Goal: Transaction & Acquisition: Purchase product/service

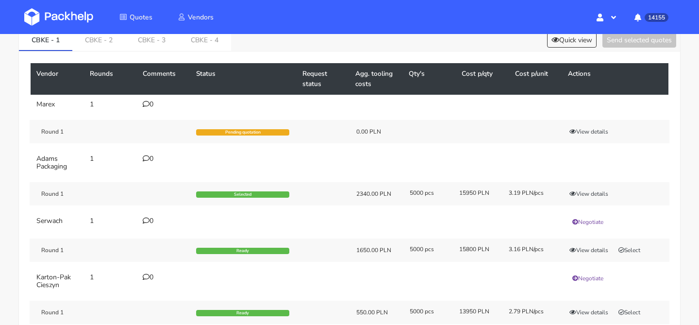
scroll to position [51, 0]
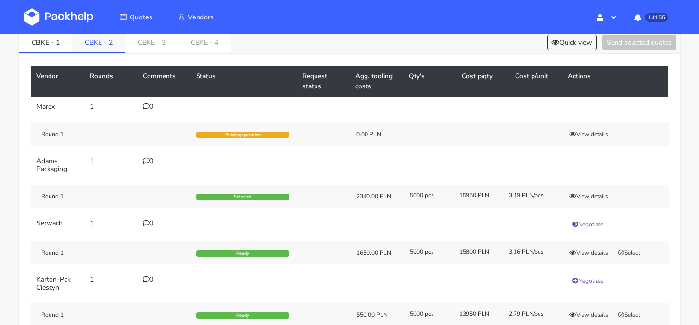
click at [105, 48] on link "CBKE - 2" at bounding box center [98, 41] width 53 height 21
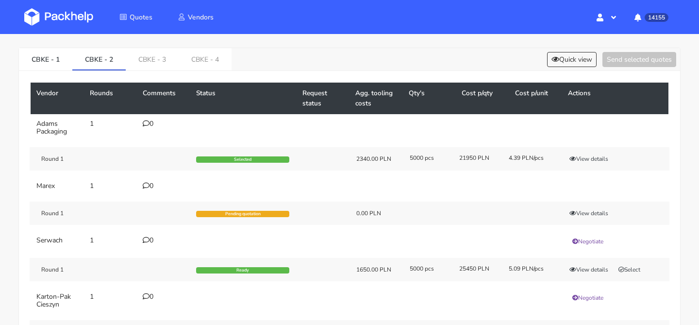
scroll to position [23, 0]
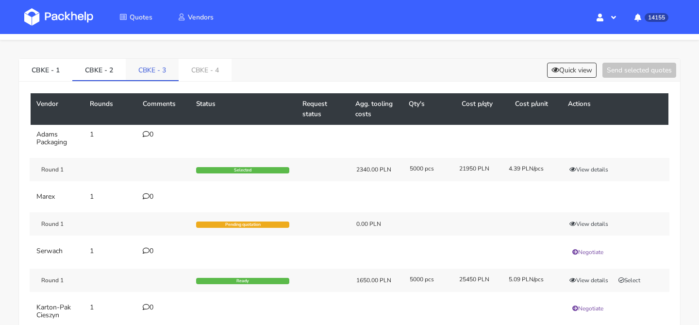
click at [169, 81] on div "CBKE - 1 CBKE - 2 CBKE - 3 CBKE - 4 Quick view Send selected quotes" at bounding box center [350, 70] width 662 height 23
click at [163, 73] on link "CBKE - 3" at bounding box center [152, 69] width 53 height 21
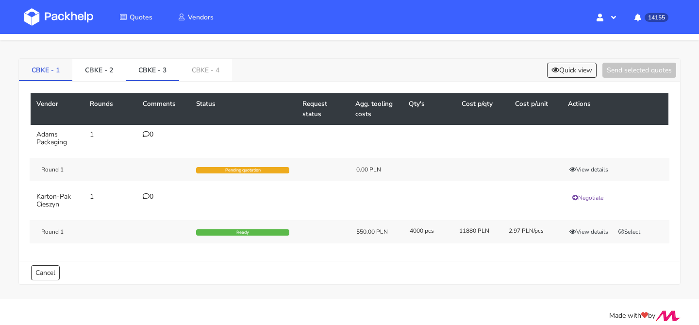
click at [54, 66] on link "CBKE - 1" at bounding box center [45, 69] width 53 height 21
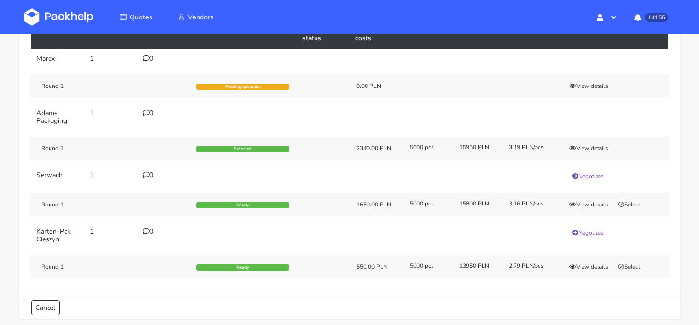
scroll to position [102, 0]
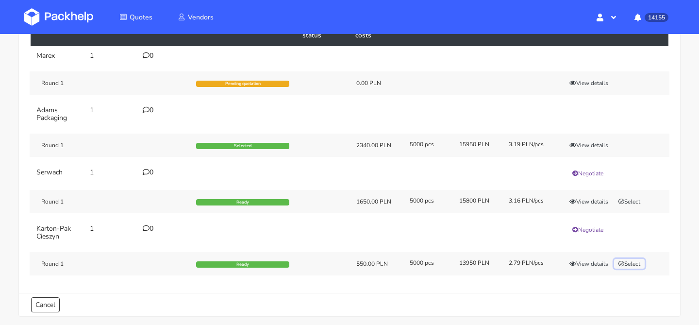
click at [631, 260] on button "Select" at bounding box center [629, 264] width 31 height 10
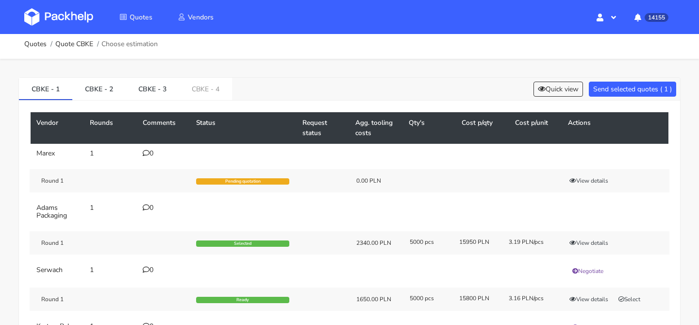
scroll to position [0, 0]
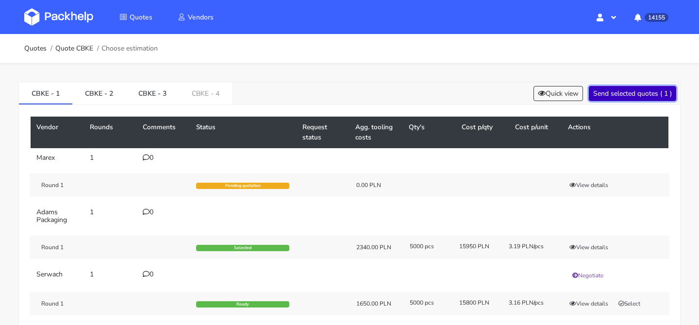
click at [624, 98] on button "Send selected quotes ( 1 )" at bounding box center [632, 93] width 87 height 15
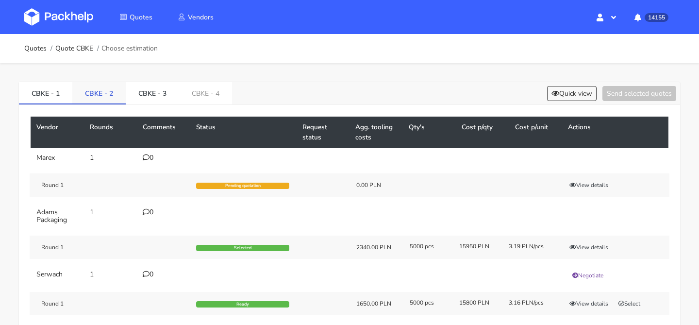
click at [113, 95] on link "CBKE - 2" at bounding box center [98, 92] width 53 height 21
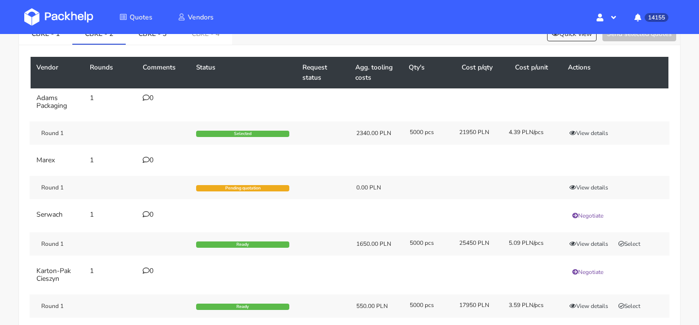
scroll to position [61, 0]
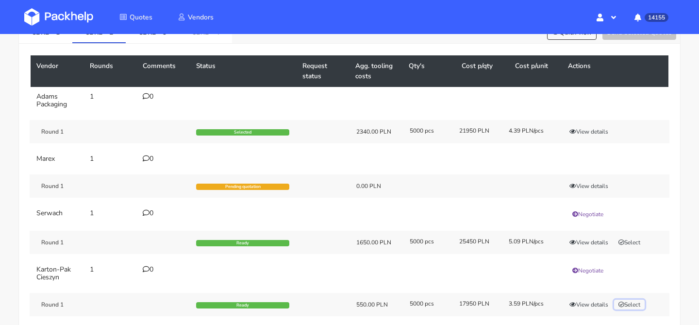
click at [628, 302] on button "Select" at bounding box center [629, 305] width 31 height 10
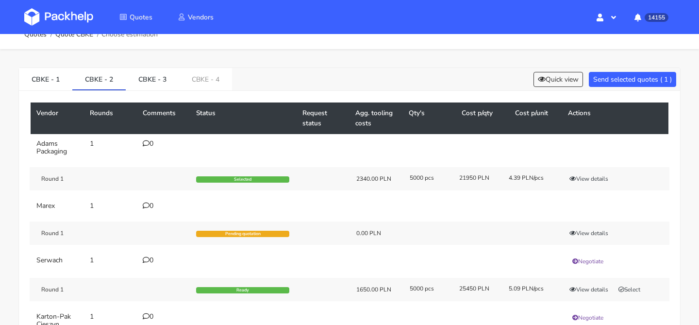
scroll to position [0, 0]
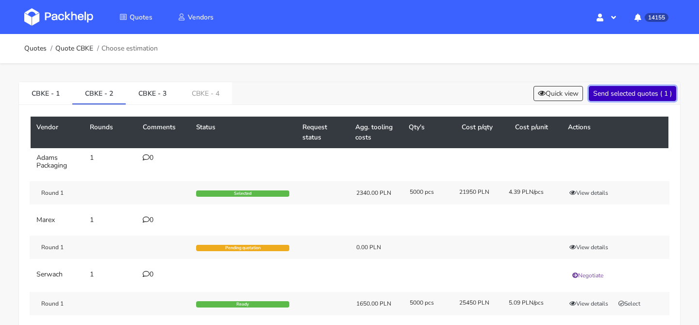
click at [614, 95] on button "Send selected quotes ( 1 )" at bounding box center [632, 93] width 87 height 15
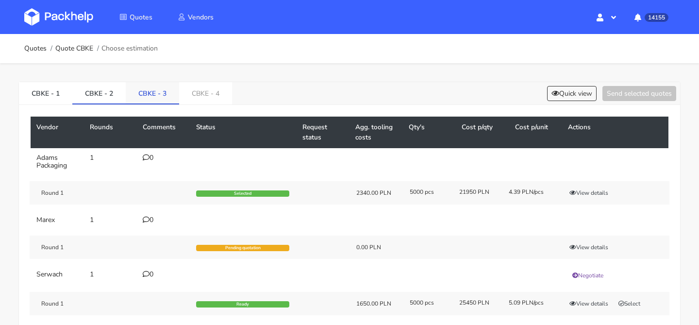
click at [167, 93] on link "CBKE - 3" at bounding box center [152, 92] width 53 height 21
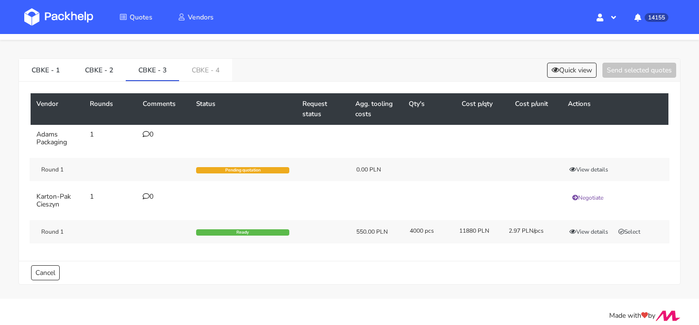
scroll to position [31, 0]
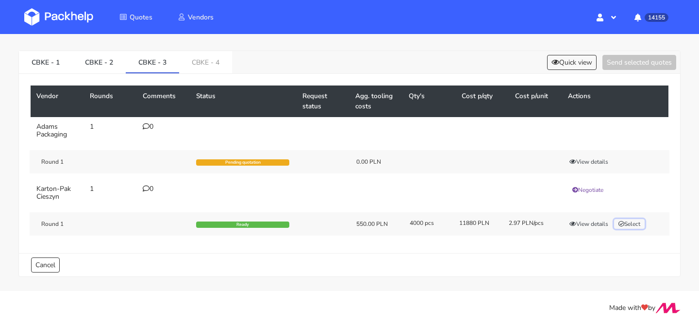
click at [631, 223] on button "Select" at bounding box center [629, 224] width 31 height 10
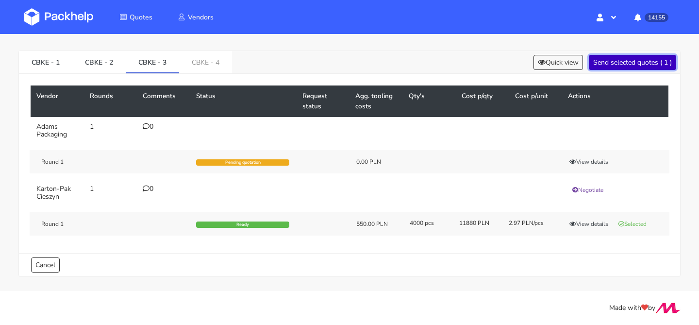
click at [616, 59] on button "Send selected quotes ( 1 )" at bounding box center [632, 62] width 87 height 15
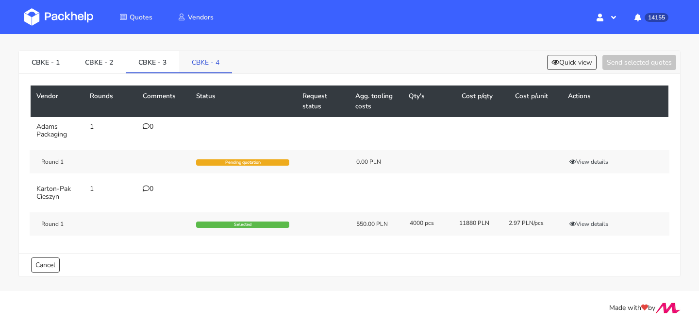
click at [209, 57] on link "CBKE - 4" at bounding box center [205, 61] width 53 height 21
click at [635, 224] on button "Select" at bounding box center [629, 224] width 31 height 10
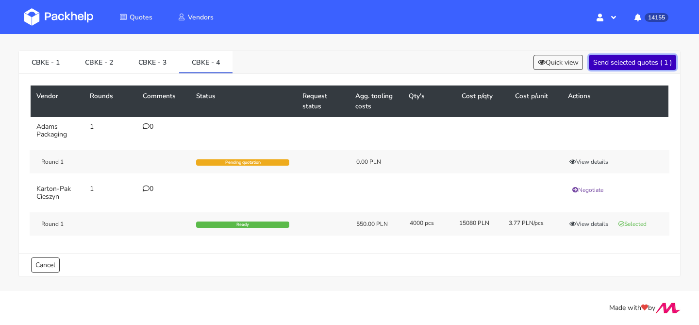
click at [622, 64] on button "Send selected quotes ( 1 )" at bounding box center [632, 62] width 87 height 15
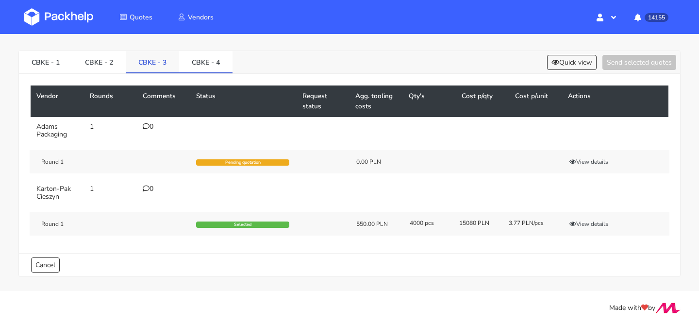
click at [175, 66] on link "CBKE - 3" at bounding box center [152, 61] width 53 height 21
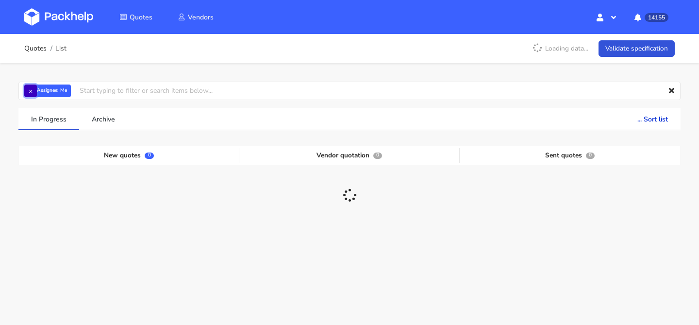
click at [36, 85] on button "×" at bounding box center [30, 91] width 13 height 13
click at [36, 85] on input "text" at bounding box center [349, 91] width 663 height 18
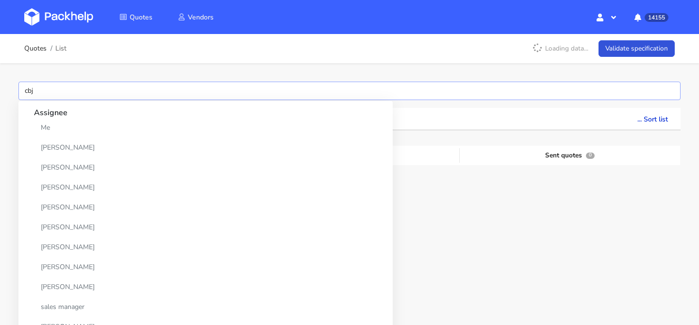
type input "cbja"
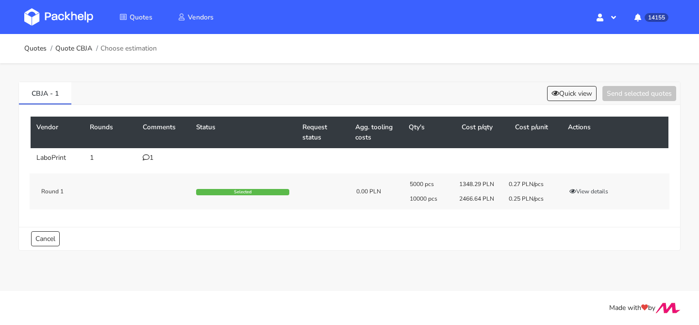
click at [147, 156] on icon at bounding box center [146, 157] width 7 height 7
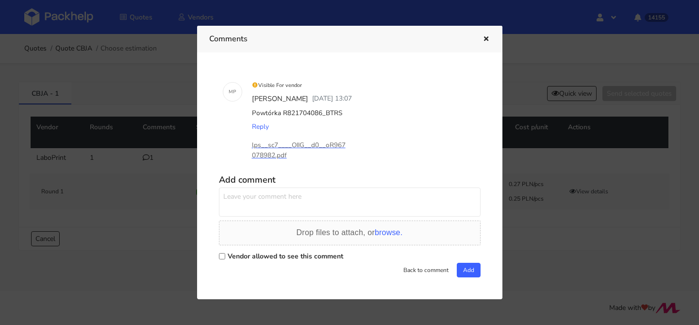
click at [492, 40] on div "Comments" at bounding box center [350, 39] width 306 height 27
click at [489, 40] on icon "button" at bounding box center [486, 39] width 8 height 7
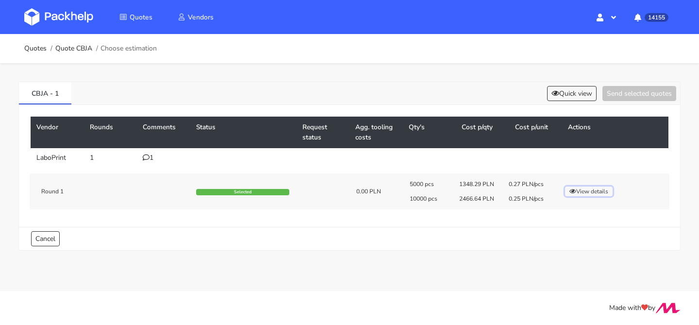
click at [586, 193] on button "View details" at bounding box center [589, 192] width 48 height 10
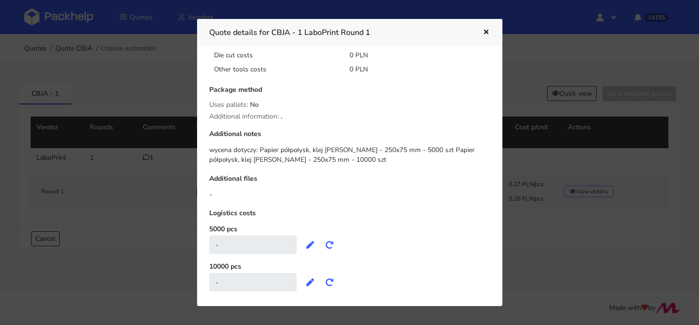
scroll to position [191, 0]
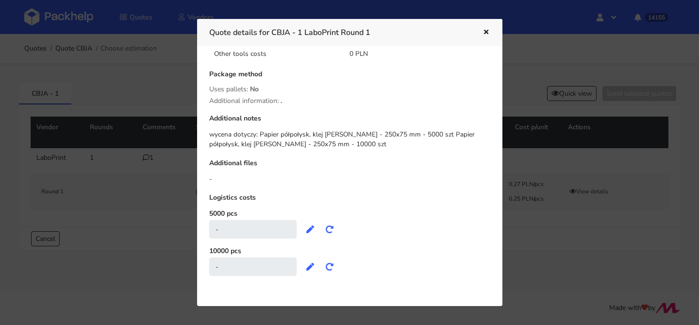
click at [486, 34] on icon "button" at bounding box center [486, 32] width 8 height 7
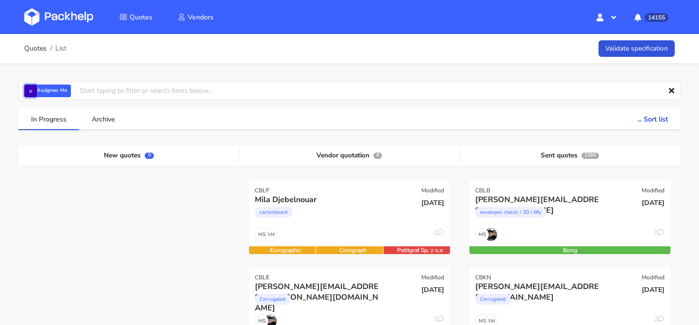
click at [26, 86] on button "×" at bounding box center [30, 91] width 13 height 13
click at [41, 87] on input "text" at bounding box center [349, 91] width 663 height 18
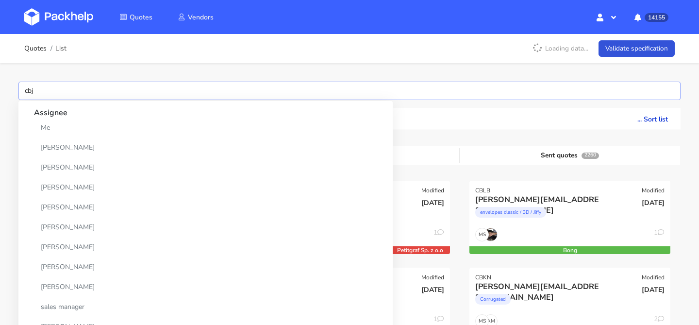
type input "cbjy"
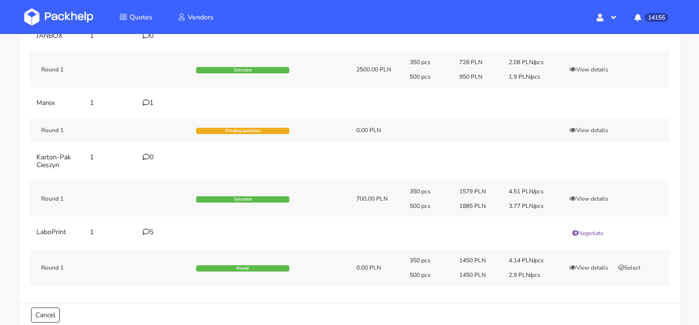
scroll to position [123, 0]
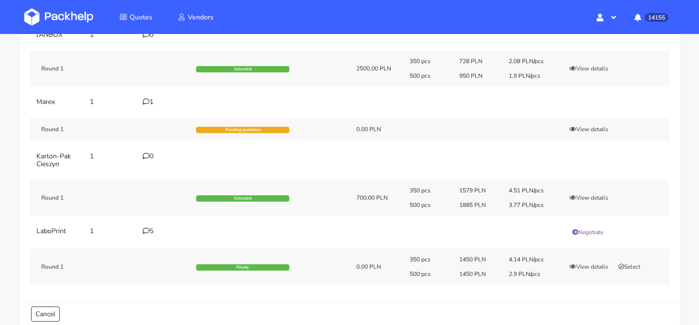
click at [147, 234] on icon at bounding box center [146, 230] width 7 height 7
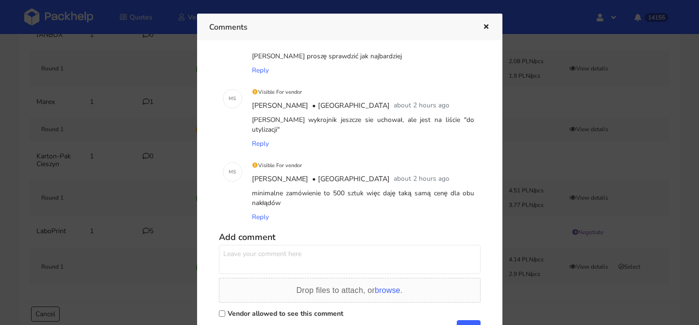
scroll to position [182, 0]
click at [483, 26] on icon "button" at bounding box center [486, 27] width 8 height 7
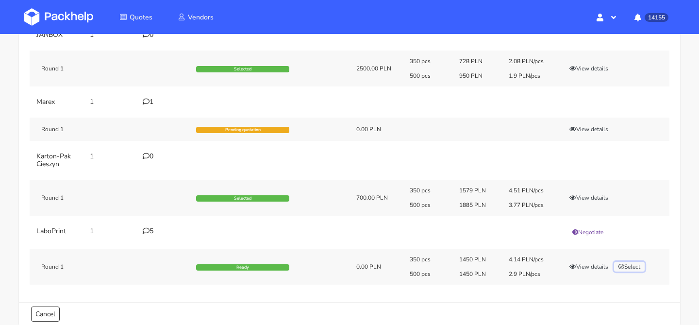
click at [639, 265] on button "Select" at bounding box center [629, 267] width 31 height 10
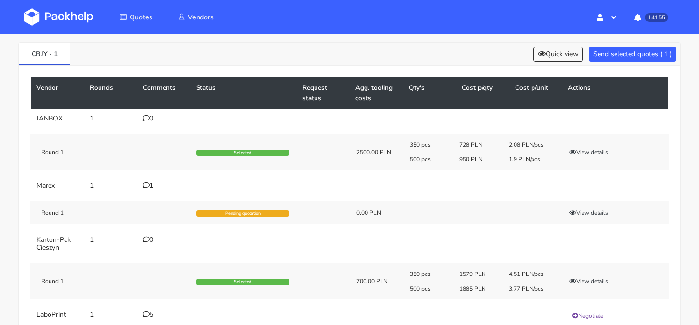
scroll to position [33, 0]
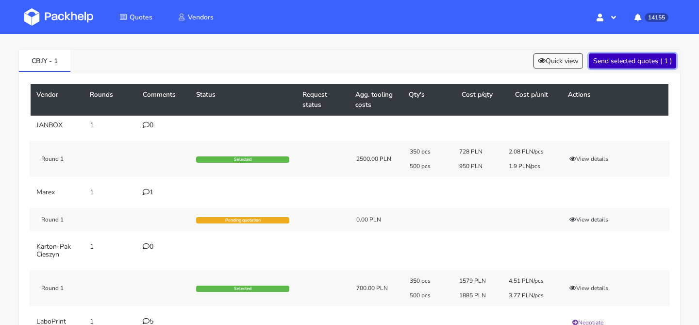
click at [632, 62] on button "Send selected quotes ( 1 )" at bounding box center [632, 60] width 87 height 15
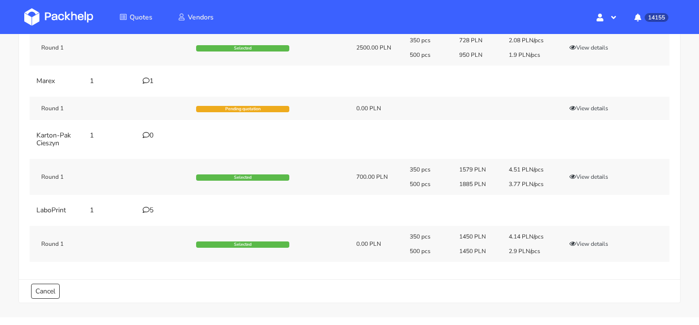
scroll to position [144, 0]
click at [584, 239] on button "View details" at bounding box center [589, 243] width 48 height 10
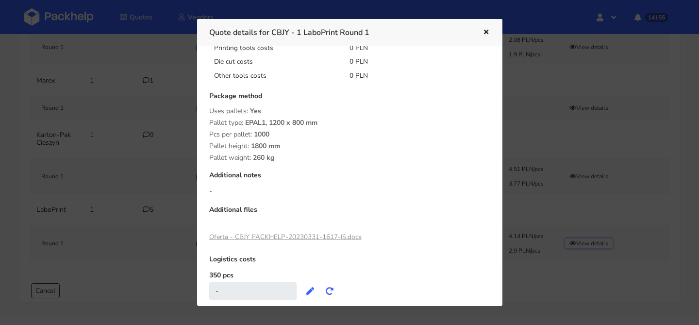
scroll to position [170, 0]
click at [485, 27] on button "button" at bounding box center [485, 32] width 11 height 13
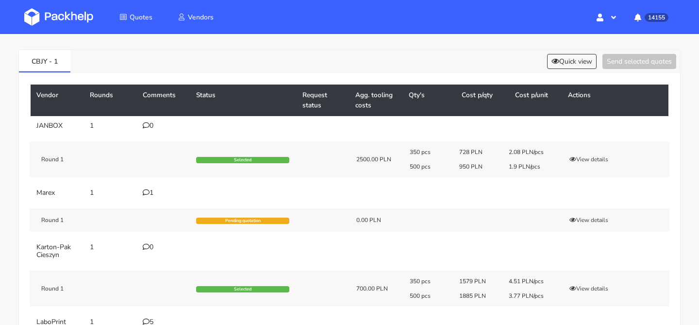
scroll to position [32, 0]
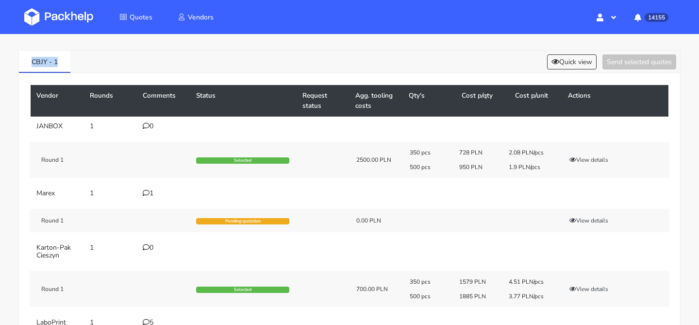
drag, startPoint x: 65, startPoint y: 66, endPoint x: 4, endPoint y: 66, distance: 60.7
click at [5, 66] on div "CBJY - 1 Quick view Send selected quotes Vendor Rounds Comments Status Request …" at bounding box center [349, 231] width 699 height 398
copy link "CBJY - 1"
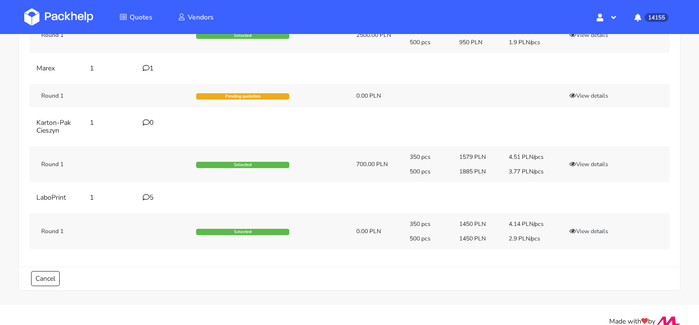
scroll to position [162, 0]
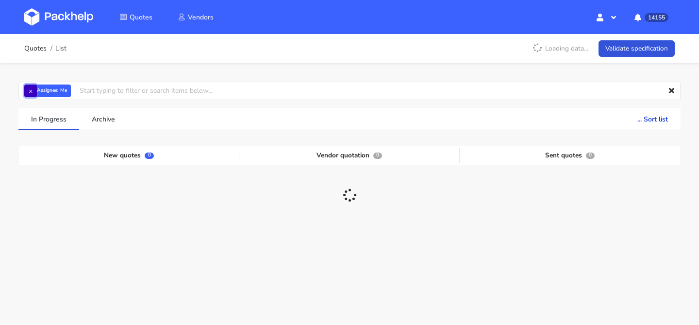
click at [30, 91] on button "×" at bounding box center [30, 91] width 13 height 13
click at [30, 91] on input "text" at bounding box center [349, 91] width 663 height 18
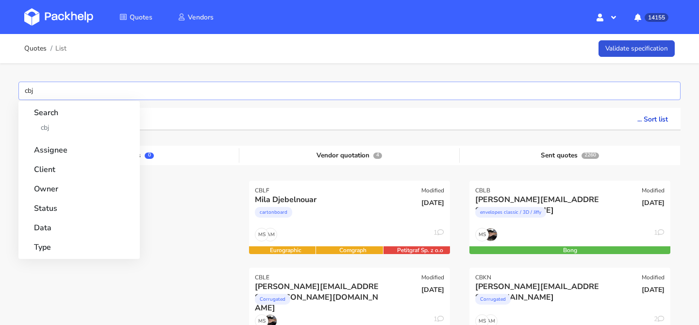
type input "cbjx"
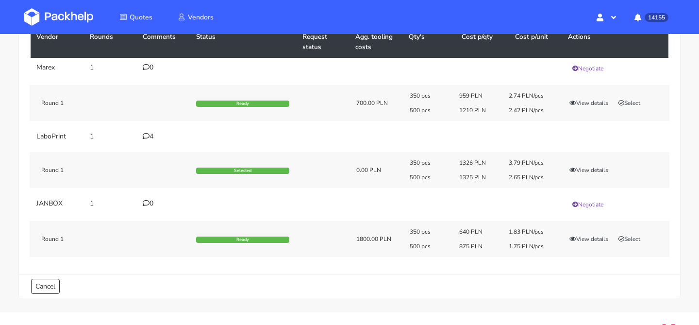
scroll to position [93, 0]
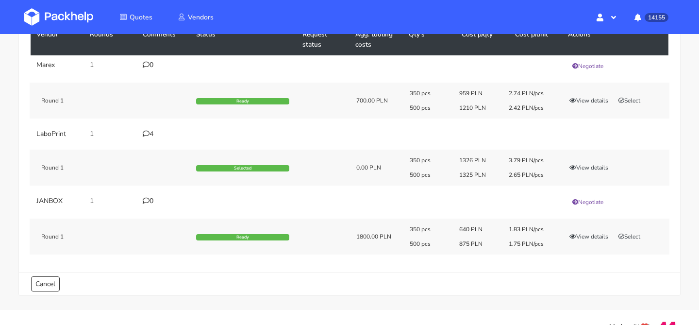
click at [153, 132] on div "4" at bounding box center [164, 134] width 42 height 8
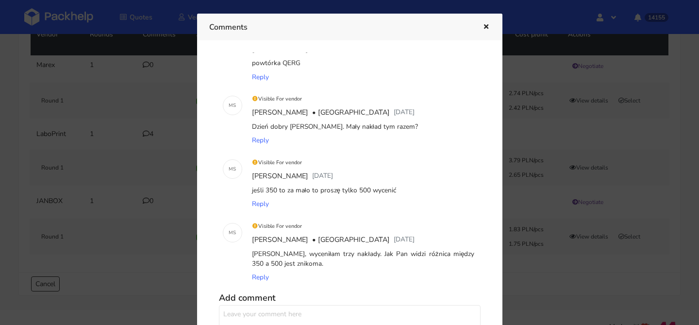
scroll to position [51, 0]
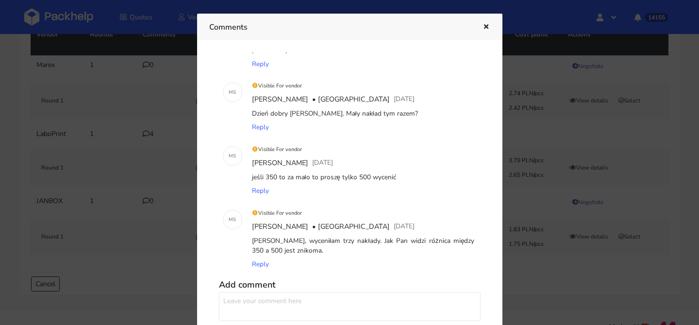
click at [486, 26] on icon "button" at bounding box center [486, 27] width 8 height 7
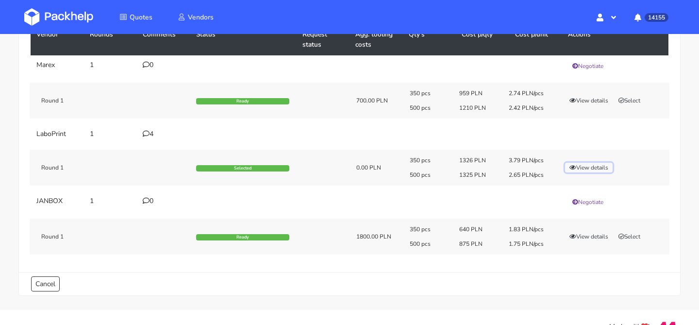
click at [578, 163] on button "View details" at bounding box center [589, 168] width 48 height 10
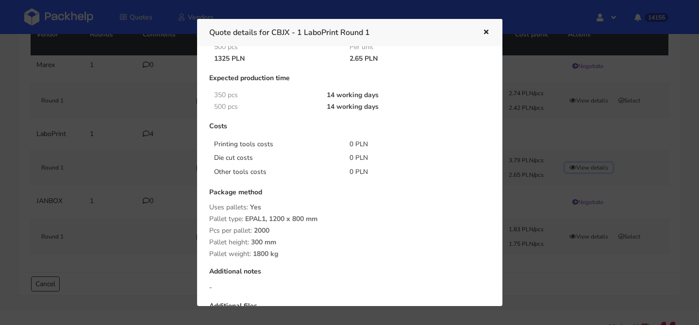
scroll to position [20, 0]
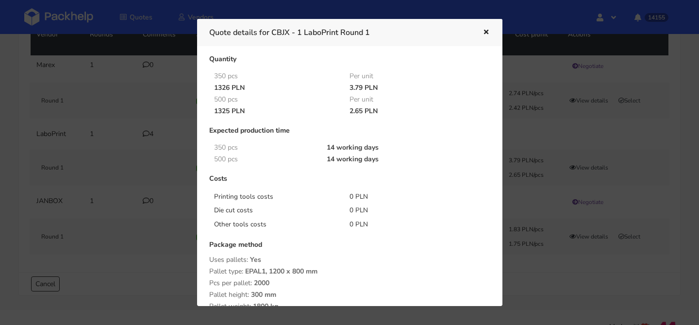
click at [482, 30] on icon "button" at bounding box center [486, 32] width 8 height 7
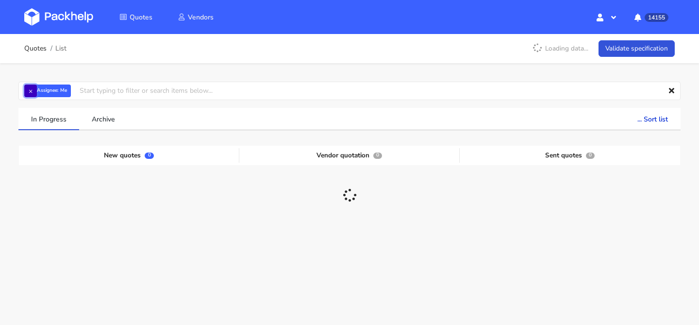
click at [28, 87] on button "×" at bounding box center [30, 91] width 13 height 13
click at [28, 87] on input "text" at bounding box center [349, 91] width 663 height 18
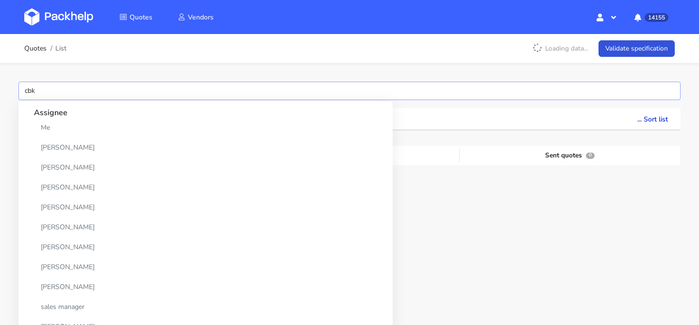
type input "cbkh"
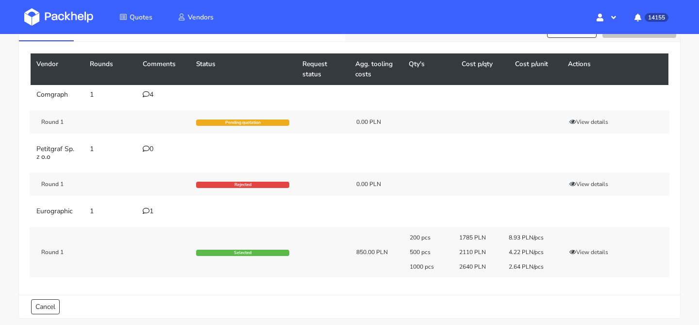
scroll to position [64, 0]
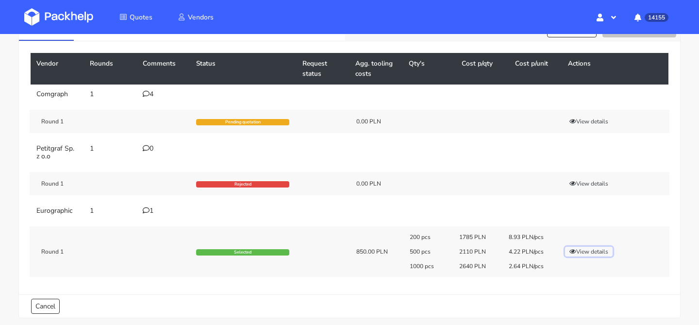
click at [565, 247] on button "View details" at bounding box center [589, 252] width 48 height 10
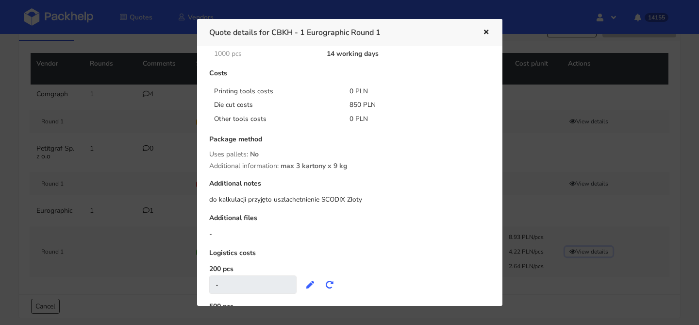
scroll to position [162, 0]
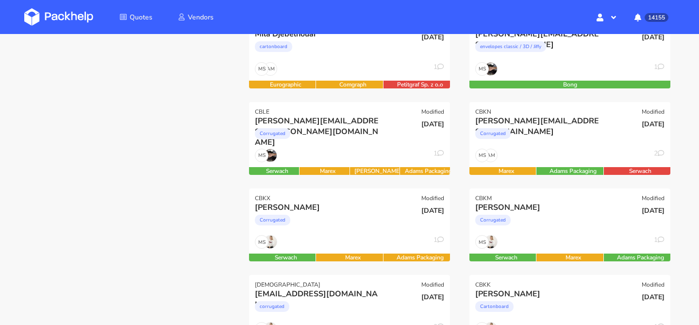
scroll to position [146, 0]
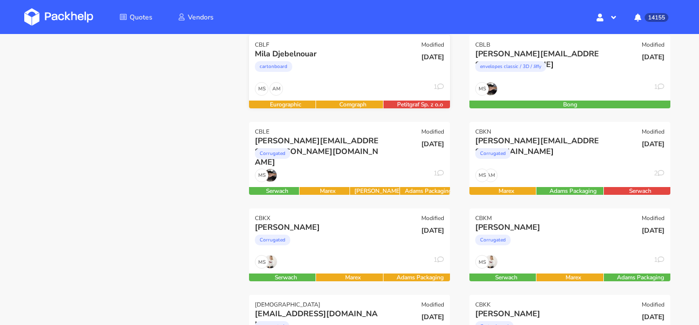
click at [339, 77] on div "cartonboard" at bounding box center [319, 68] width 129 height 19
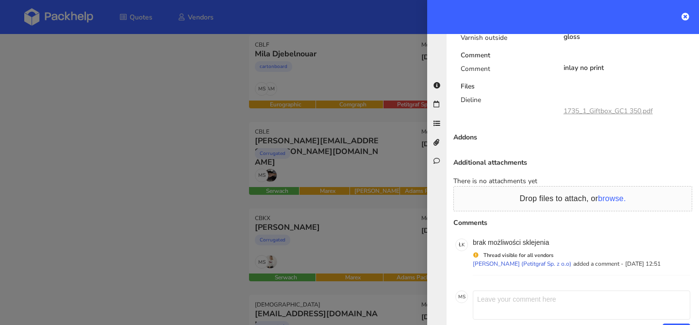
scroll to position [710, 0]
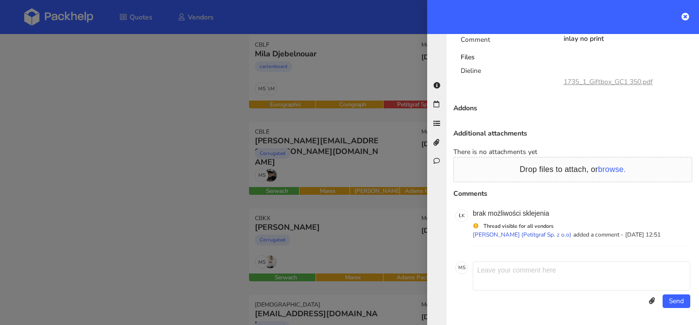
click at [368, 74] on div at bounding box center [349, 162] width 699 height 325
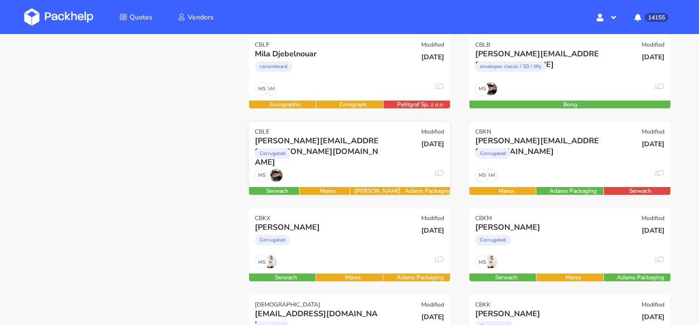
scroll to position [177, 0]
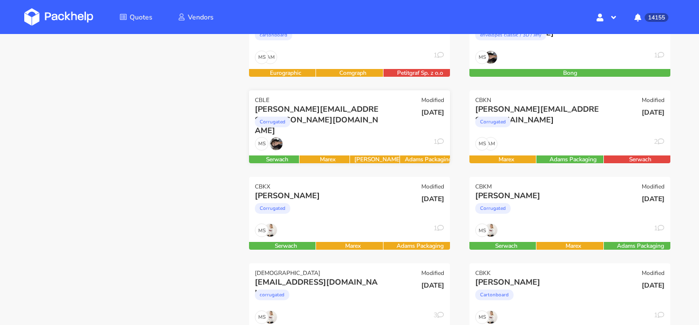
click at [346, 123] on div "Corrugated" at bounding box center [319, 124] width 129 height 19
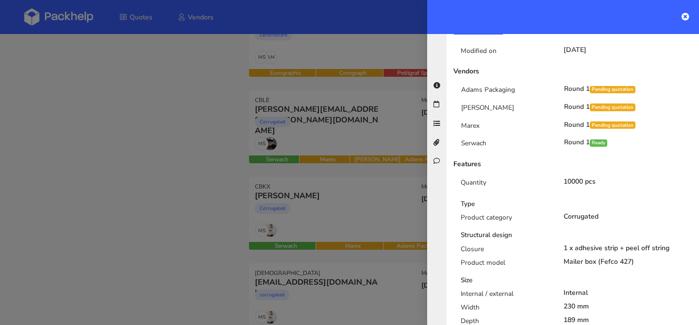
scroll to position [198, 0]
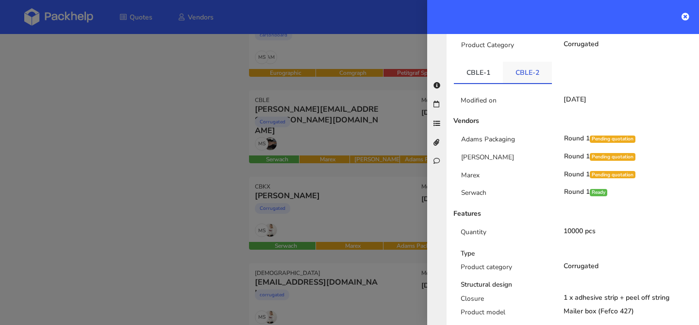
click at [519, 62] on link "CBLE-2" at bounding box center [527, 72] width 49 height 21
click at [485, 62] on link "CBLE-1" at bounding box center [478, 72] width 49 height 21
click at [515, 62] on link "CBLE-2" at bounding box center [527, 72] width 49 height 21
click at [358, 118] on div at bounding box center [349, 162] width 699 height 325
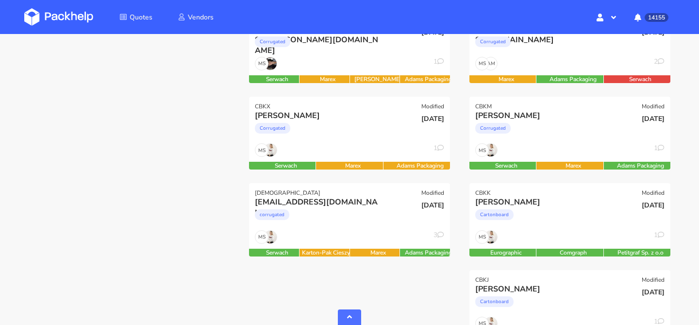
scroll to position [272, 0]
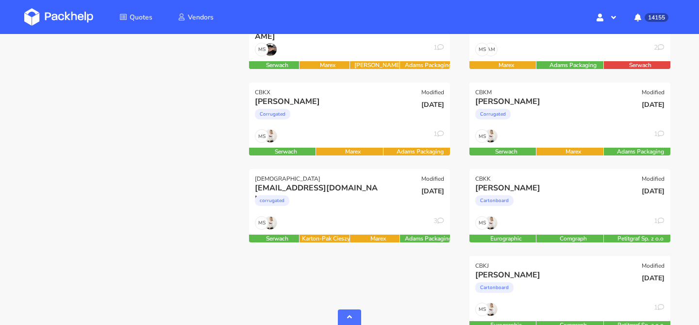
click at [358, 118] on div "Corrugated" at bounding box center [319, 116] width 129 height 19
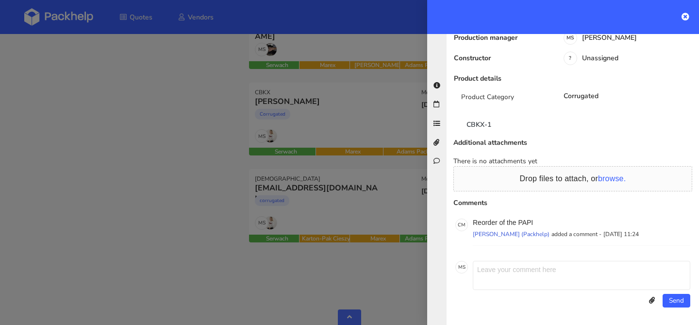
scroll to position [117, 0]
click at [494, 130] on link "CBKX-1" at bounding box center [479, 123] width 50 height 21
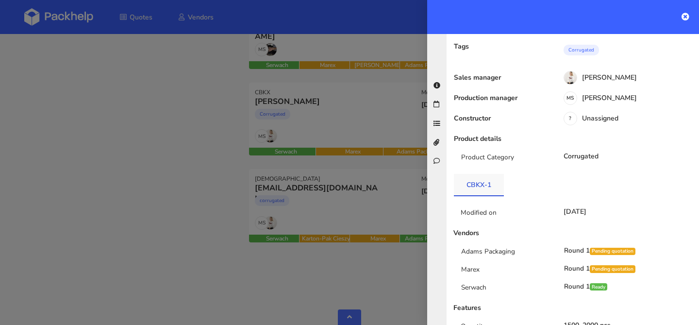
scroll to position [0, 0]
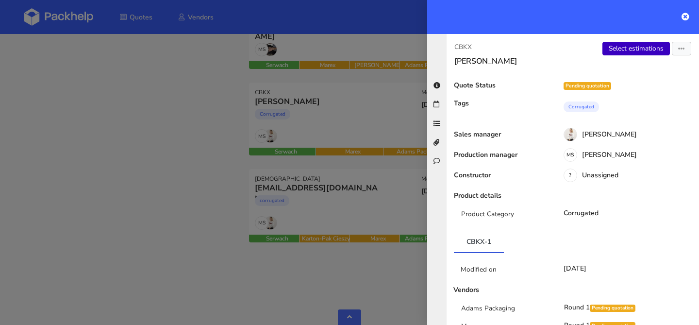
click at [624, 52] on link "Select estimations" at bounding box center [637, 49] width 68 height 14
click at [271, 117] on div at bounding box center [349, 162] width 699 height 325
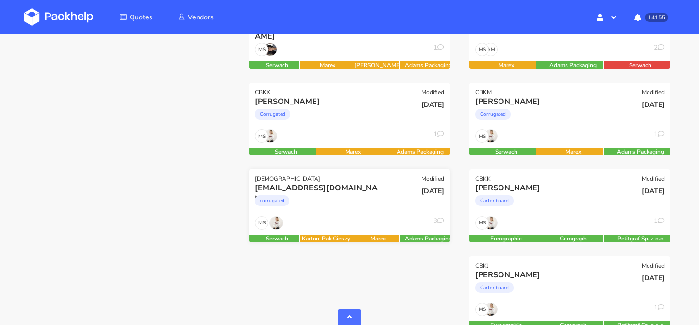
click at [354, 204] on div "corrugated" at bounding box center [319, 202] width 129 height 19
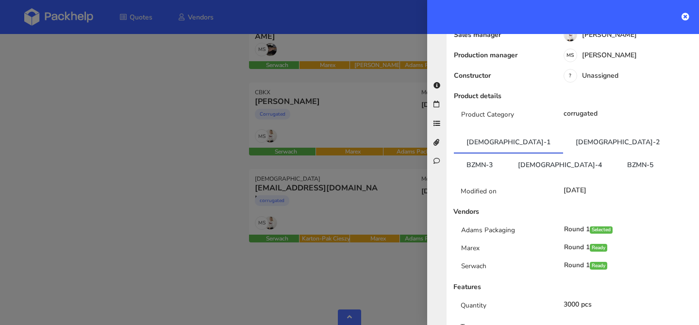
scroll to position [153, 0]
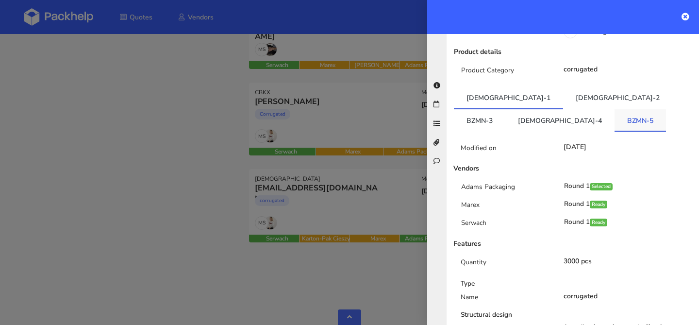
click at [615, 120] on link "BZMN-5" at bounding box center [640, 119] width 51 height 21
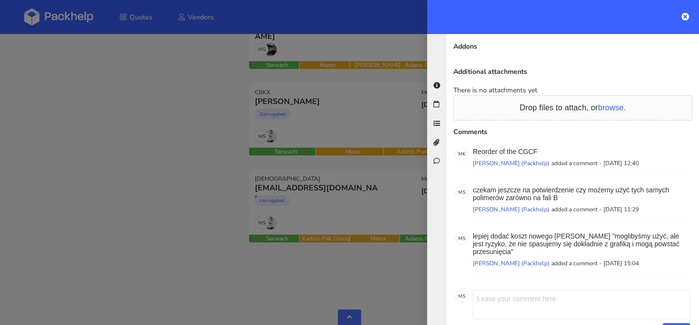
scroll to position [755, 0]
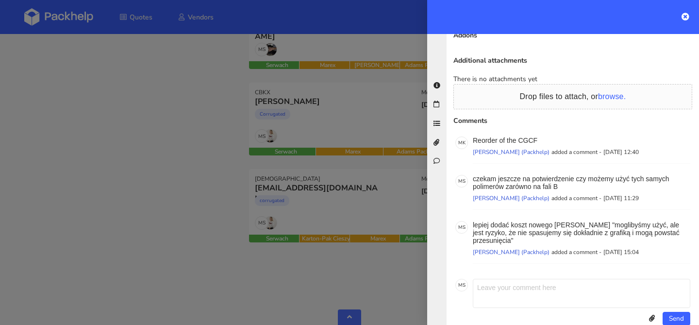
click at [243, 115] on div at bounding box center [349, 162] width 699 height 325
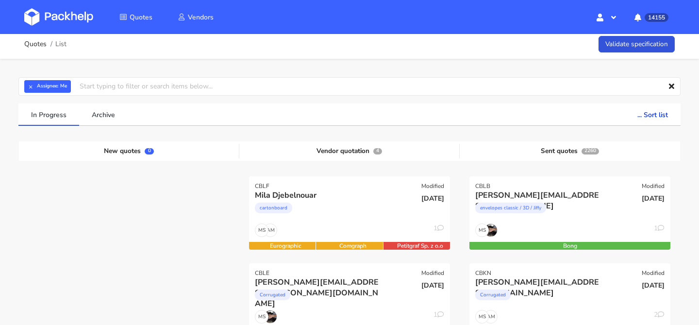
scroll to position [0, 0]
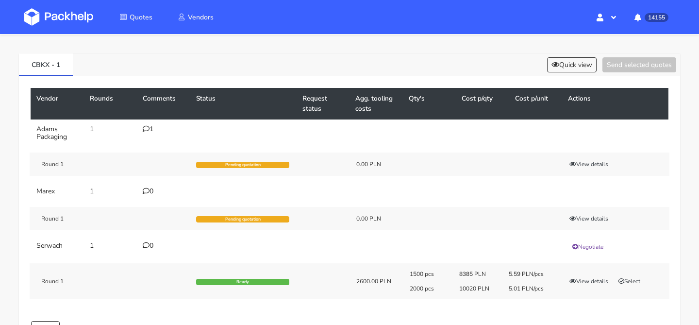
scroll to position [38, 0]
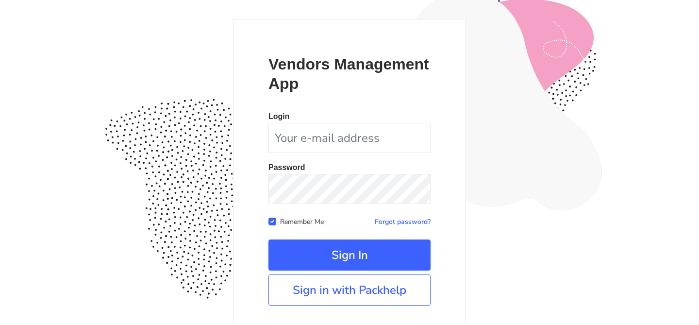
scroll to position [94, 0]
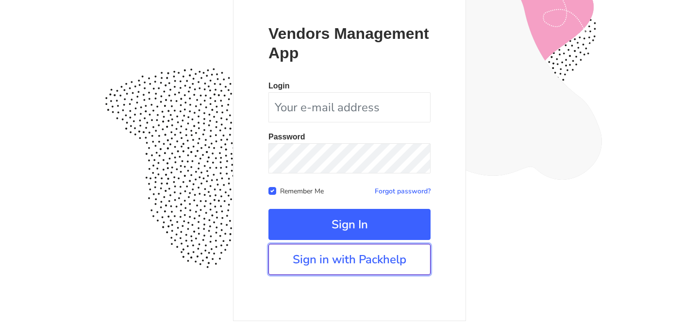
click at [330, 267] on link "Sign in with Packhelp" at bounding box center [350, 259] width 162 height 31
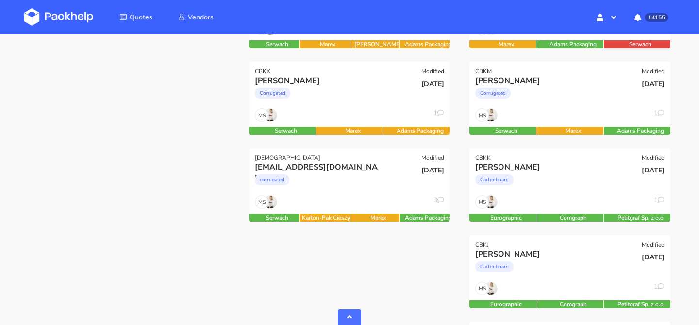
scroll to position [295, 0]
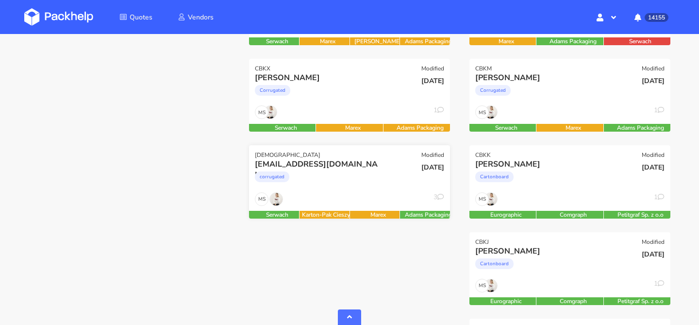
click at [329, 176] on div "corrugated" at bounding box center [319, 179] width 129 height 19
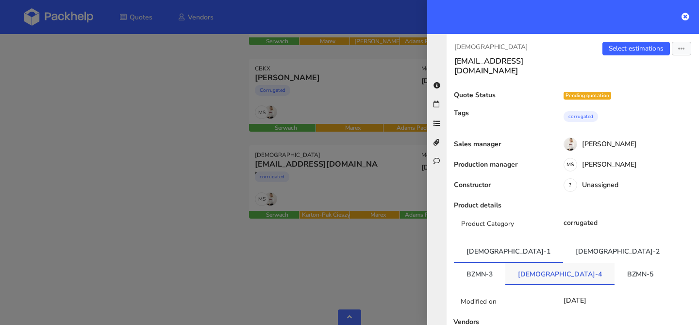
click at [614, 263] on link "BZMN-4" at bounding box center [560, 273] width 109 height 21
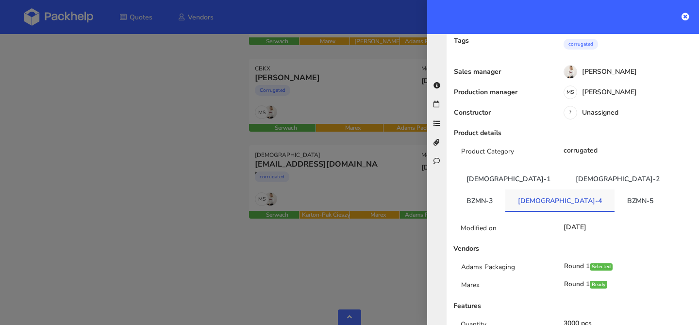
scroll to position [115, 0]
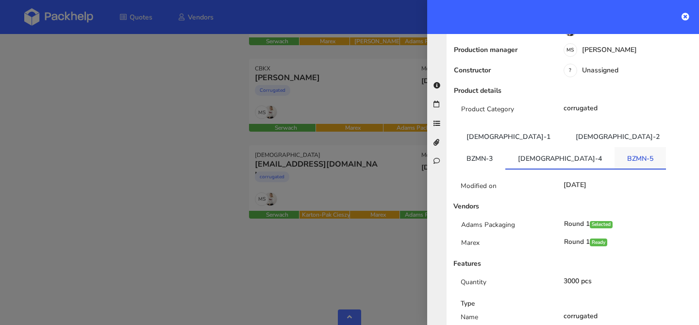
click at [615, 150] on link "BZMN-5" at bounding box center [640, 157] width 51 height 21
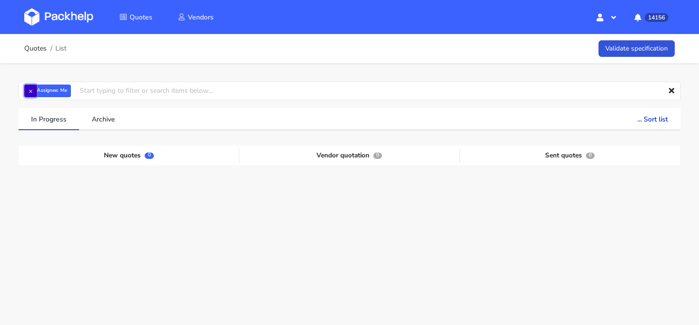
click at [28, 93] on button "×" at bounding box center [30, 91] width 13 height 13
click at [35, 92] on input "text" at bounding box center [349, 91] width 663 height 18
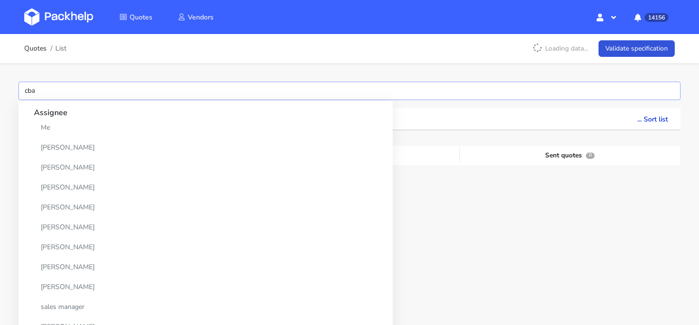
type input "cbap"
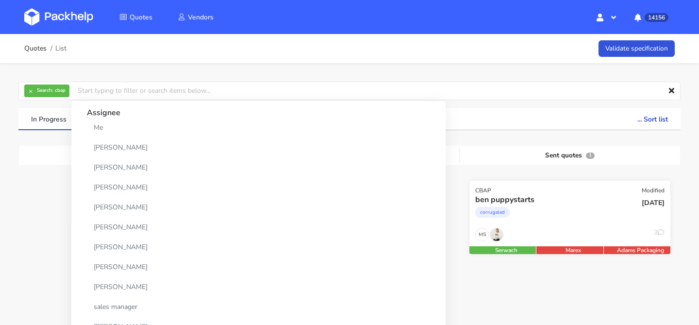
click at [580, 215] on div "corrugated" at bounding box center [540, 214] width 129 height 19
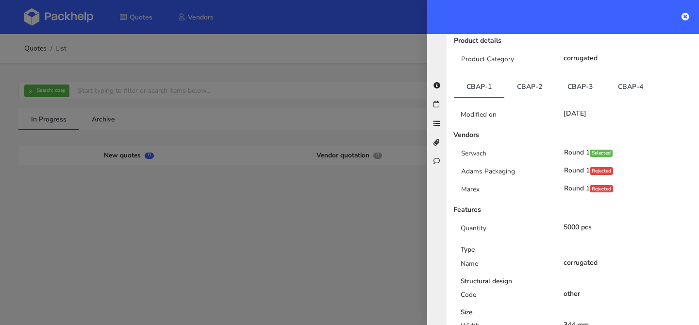
scroll to position [188, 0]
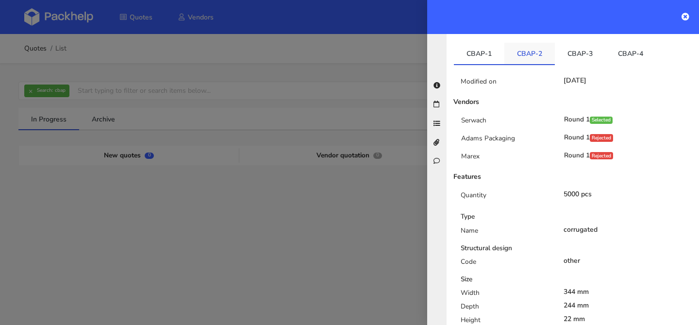
click at [537, 57] on link "CBAP-2" at bounding box center [530, 53] width 51 height 21
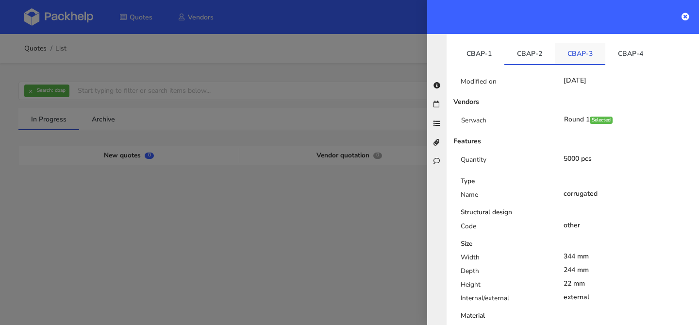
click at [578, 52] on link "CBAP-3" at bounding box center [580, 53] width 51 height 21
click at [626, 56] on link "CBAP-4" at bounding box center [631, 53] width 51 height 21
click at [492, 59] on link "CBAP-1" at bounding box center [479, 53] width 51 height 21
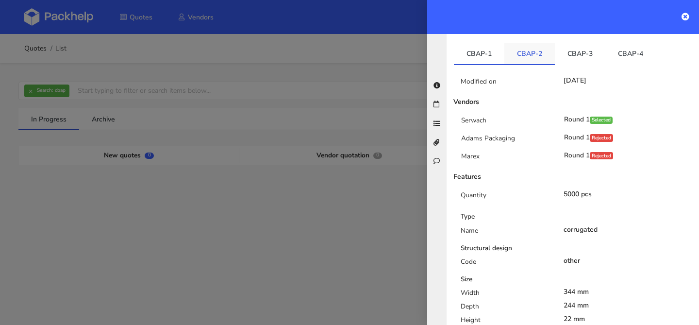
click at [535, 59] on link "CBAP-2" at bounding box center [530, 53] width 51 height 21
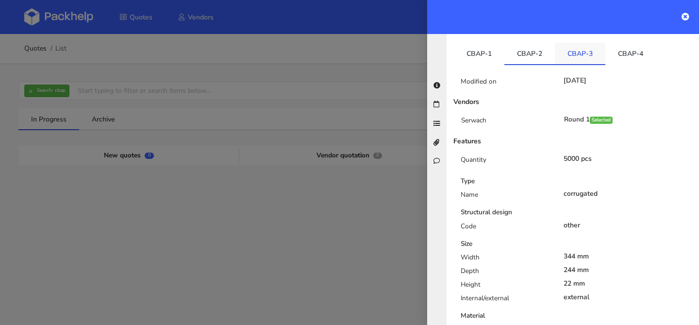
click at [577, 62] on link "CBAP-3" at bounding box center [580, 53] width 51 height 21
click at [614, 65] on li "CBAP-4" at bounding box center [631, 54] width 51 height 22
click at [478, 59] on link "CBAP-1" at bounding box center [479, 53] width 51 height 21
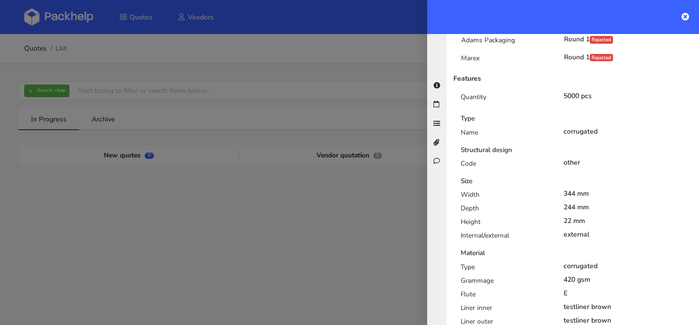
scroll to position [0, 0]
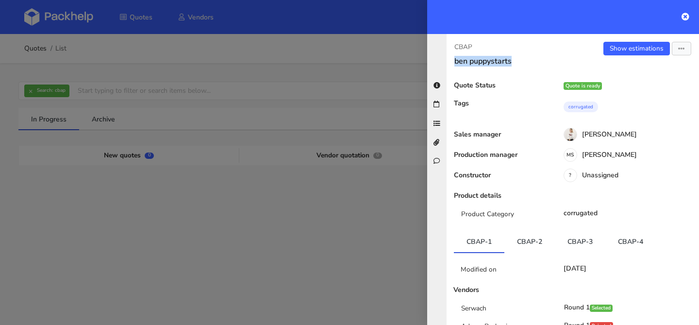
drag, startPoint x: 521, startPoint y: 65, endPoint x: 440, endPoint y: 64, distance: 80.6
click at [440, 64] on div "CBAP ben puppystarts Show estimations View quote Edit quote Missing data Export…" at bounding box center [563, 179] width 272 height 291
copy h3 "ben puppystarts"
click at [142, 91] on div at bounding box center [349, 162] width 699 height 325
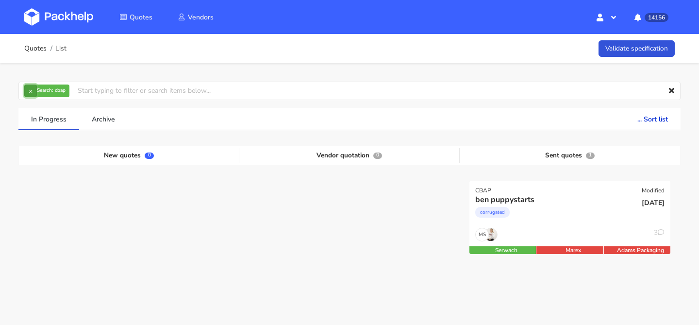
click at [30, 89] on button "×" at bounding box center [30, 91] width 13 height 13
click at [30, 89] on input "text" at bounding box center [349, 91] width 663 height 18
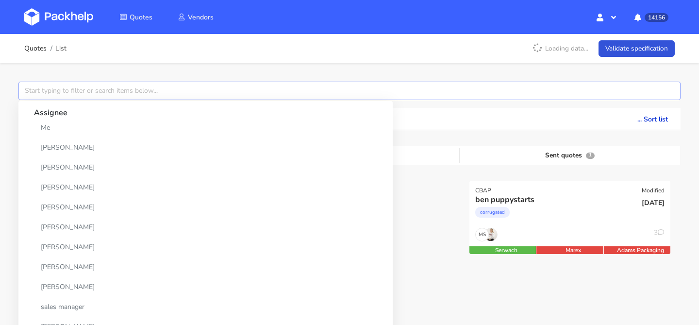
paste input "ben puppystarts"
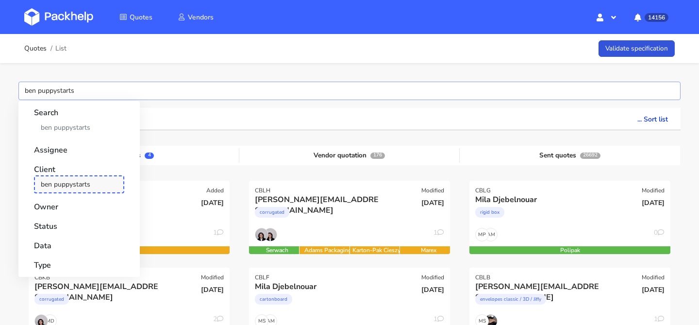
type input "ben puppystarts"
click at [60, 181] on link "ben puppystarts" at bounding box center [79, 184] width 90 height 18
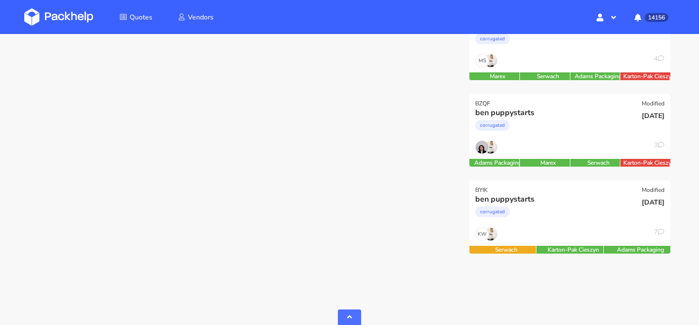
scroll to position [263, 0]
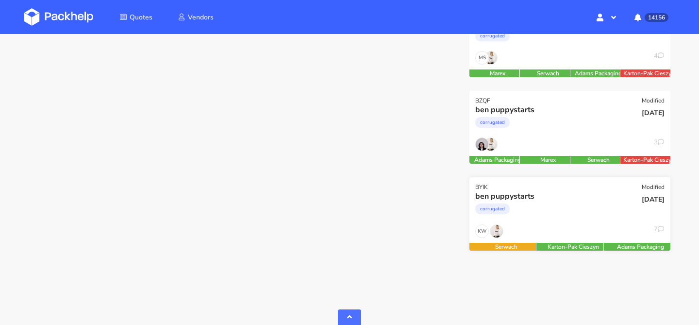
click at [551, 217] on div "corrugated" at bounding box center [540, 211] width 129 height 19
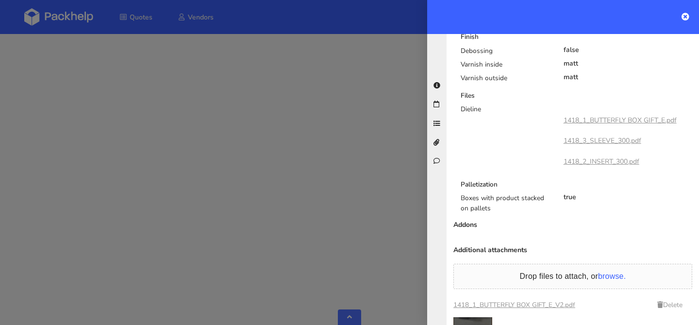
scroll to position [799, 0]
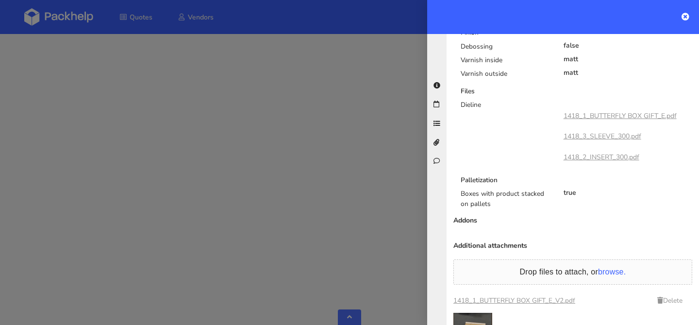
click at [596, 118] on link "1418_1_BUTTERFLY BOX GIFT_E.pdf" at bounding box center [620, 115] width 113 height 9
click at [392, 163] on div at bounding box center [349, 162] width 699 height 325
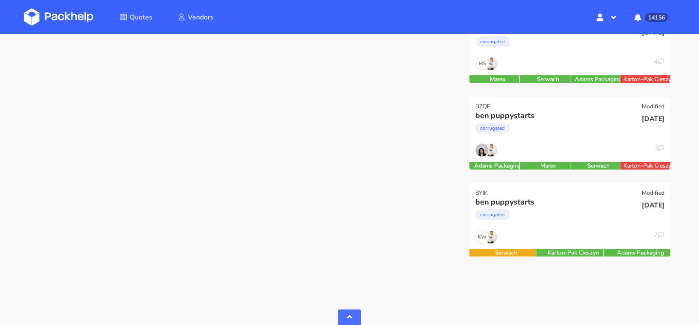
scroll to position [259, 0]
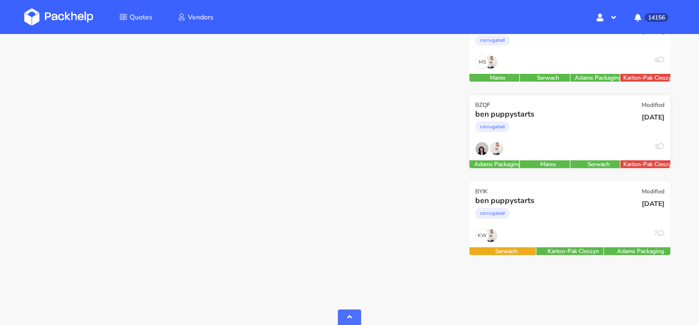
click at [537, 116] on div "ben puppystarts" at bounding box center [540, 114] width 129 height 11
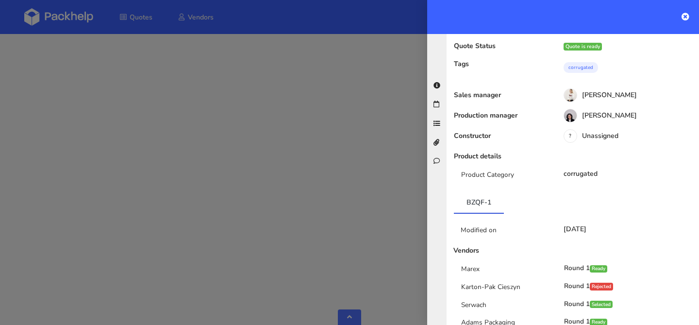
scroll to position [0, 0]
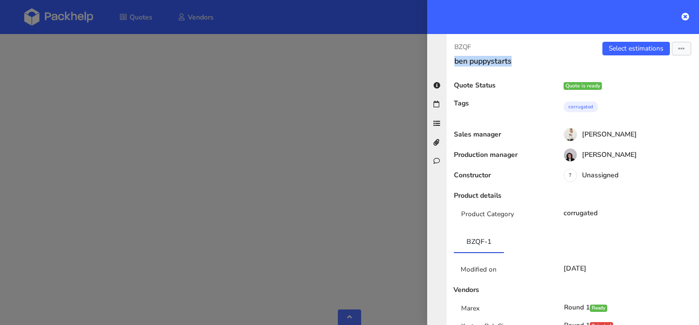
drag, startPoint x: 523, startPoint y: 62, endPoint x: 450, endPoint y: 62, distance: 72.4
click at [450, 62] on div "BZQF ben puppystarts" at bounding box center [510, 54] width 126 height 24
copy h3 "ben puppystarts"
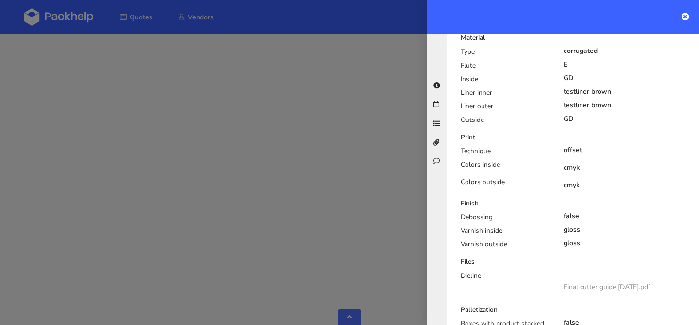
scroll to position [852, 0]
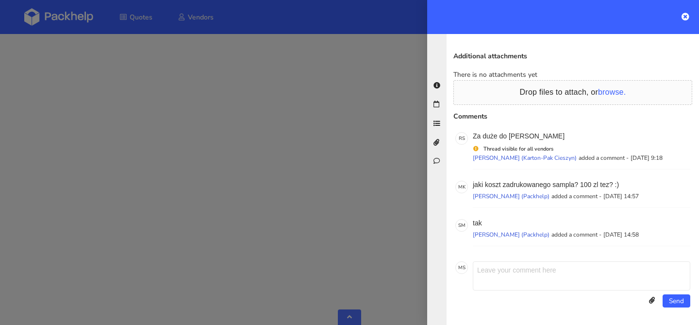
click at [354, 170] on div at bounding box center [349, 162] width 699 height 325
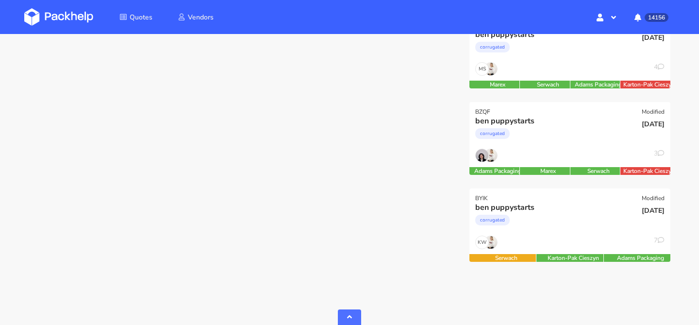
scroll to position [249, 0]
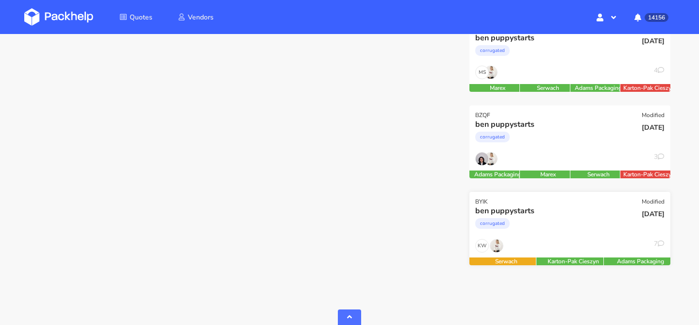
click at [543, 222] on div "corrugated" at bounding box center [540, 225] width 129 height 19
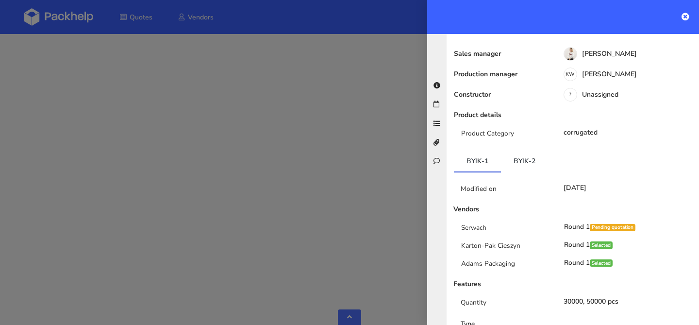
scroll to position [150, 0]
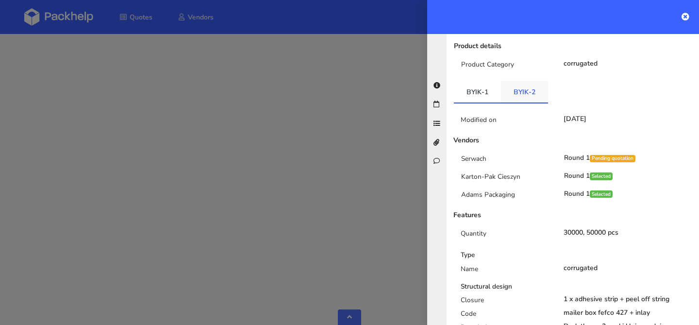
click at [524, 99] on link "BYIK-2" at bounding box center [524, 91] width 47 height 21
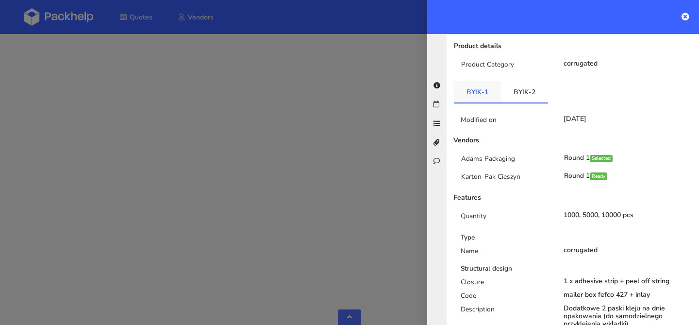
click at [490, 95] on link "BYIK-1" at bounding box center [477, 91] width 47 height 21
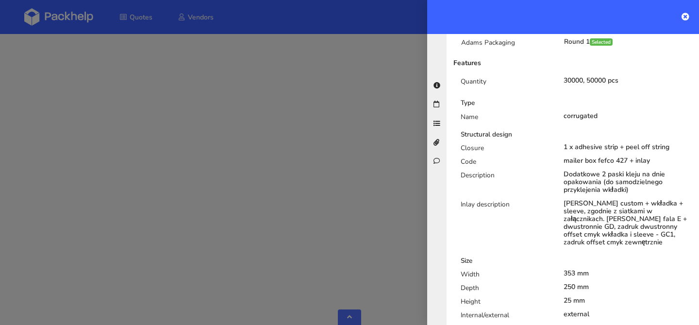
scroll to position [0, 0]
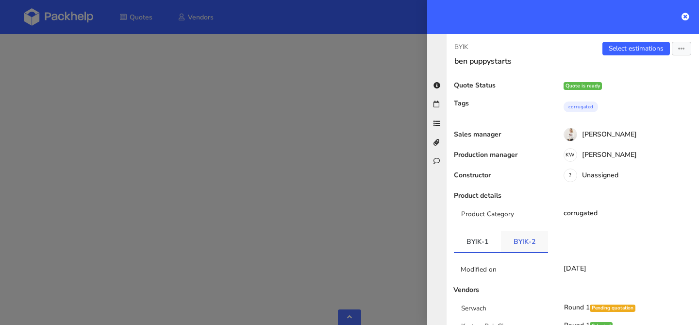
click at [532, 244] on link "BYIK-2" at bounding box center [524, 241] width 47 height 21
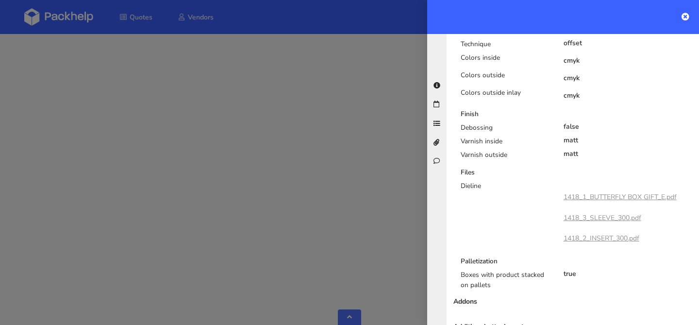
scroll to position [699, 0]
click at [597, 198] on link "1418_1_BUTTERFLY BOX GIFT_E.pdf" at bounding box center [620, 197] width 113 height 9
click at [335, 162] on div at bounding box center [349, 162] width 699 height 325
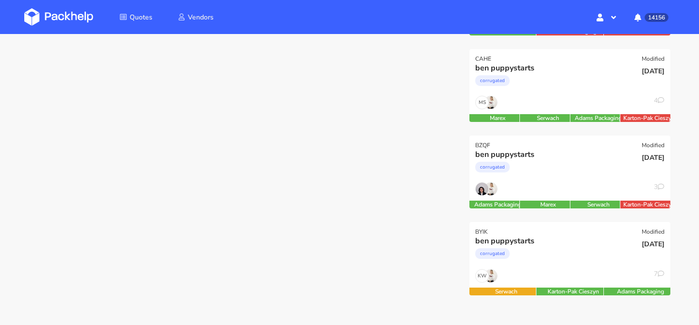
scroll to position [212, 0]
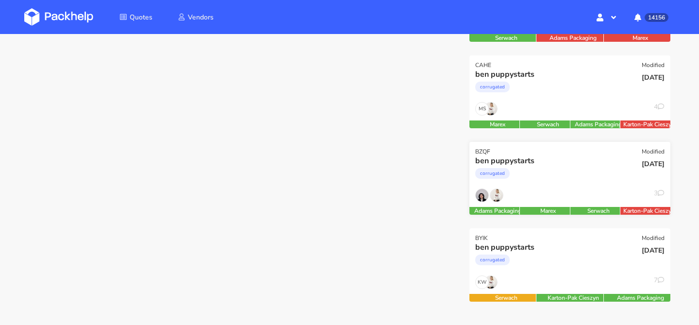
click at [554, 194] on div "3" at bounding box center [570, 197] width 201 height 18
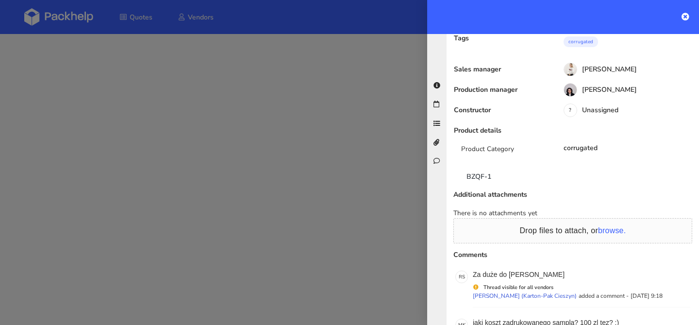
scroll to position [122, 0]
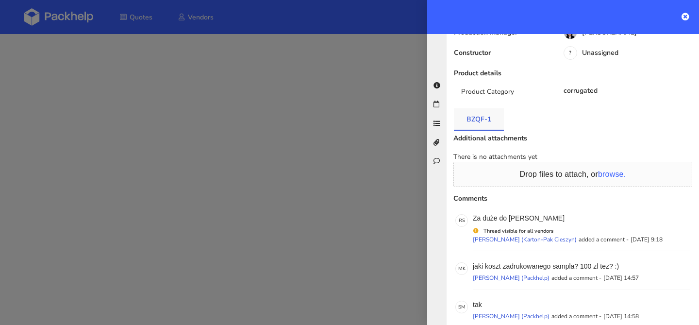
click at [483, 125] on link "BZQF-1" at bounding box center [479, 118] width 50 height 21
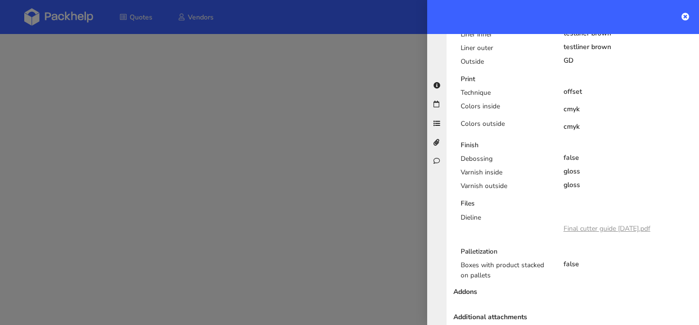
scroll to position [595, 0]
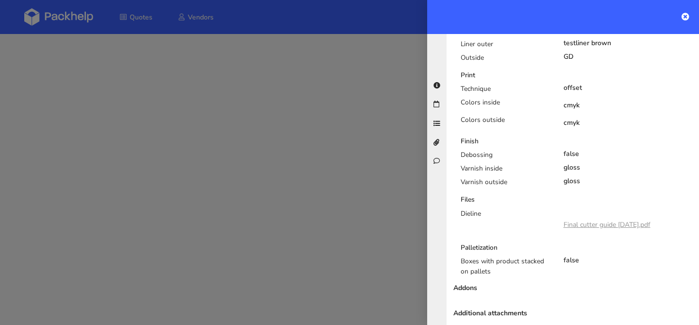
click at [616, 225] on link "Final cutter guide 14.04.2025.pdf" at bounding box center [607, 224] width 87 height 9
click at [397, 156] on div at bounding box center [349, 162] width 699 height 325
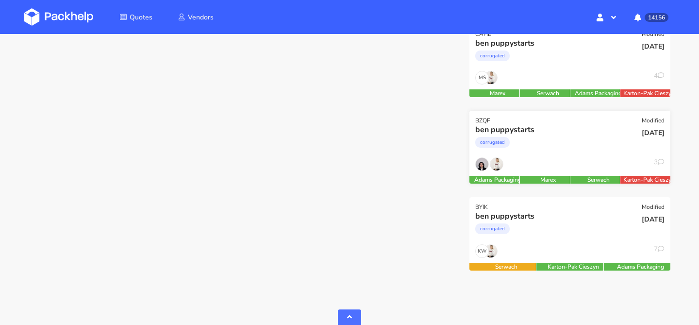
scroll to position [238, 0]
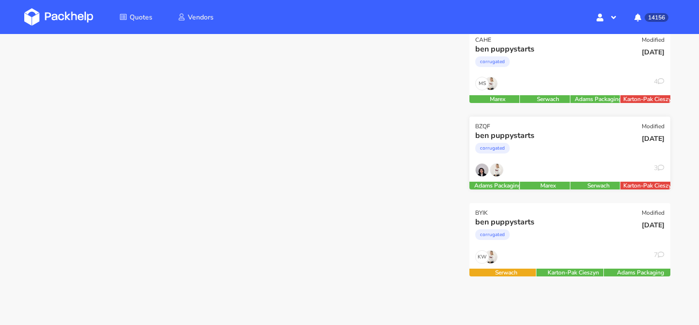
click at [583, 163] on link "BZQF Modified ben puppystarts corrugated 16 Apr 2025 3 Adams Packaging Marex Se…" at bounding box center [570, 153] width 201 height 73
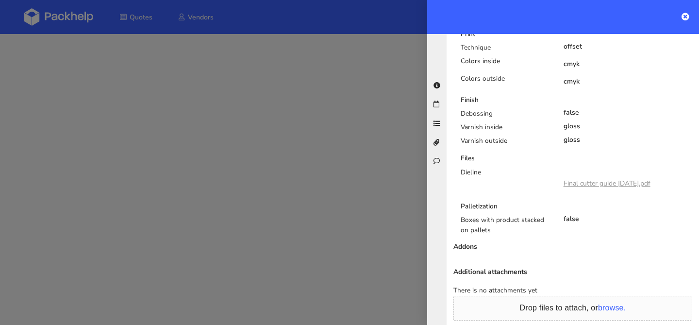
scroll to position [635, 0]
click at [368, 172] on div at bounding box center [349, 162] width 699 height 325
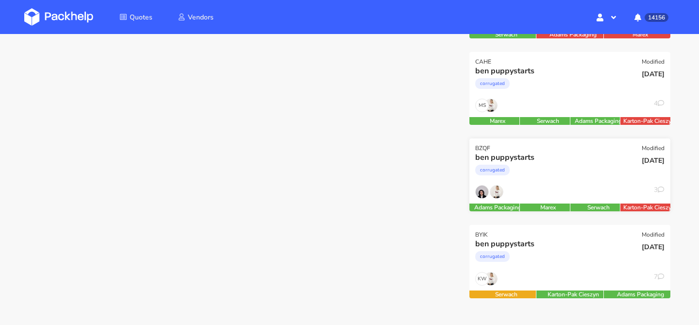
scroll to position [213, 0]
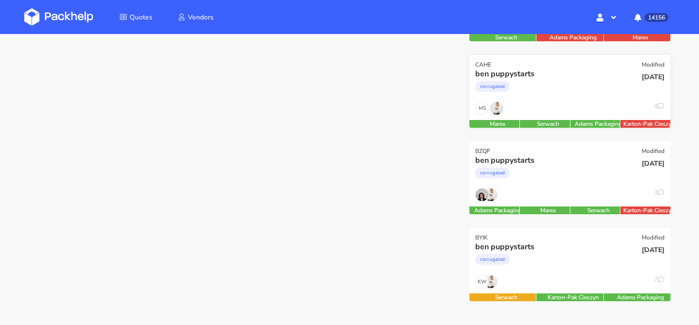
click at [571, 95] on div "corrugated" at bounding box center [540, 88] width 129 height 19
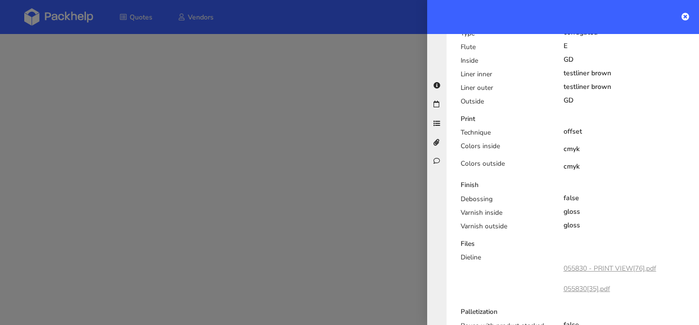
scroll to position [502, 0]
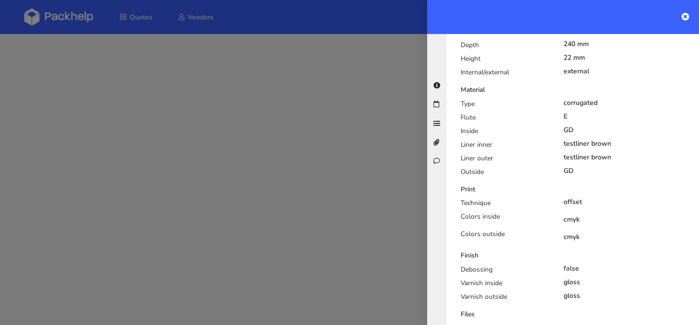
click at [326, 153] on div at bounding box center [349, 162] width 699 height 325
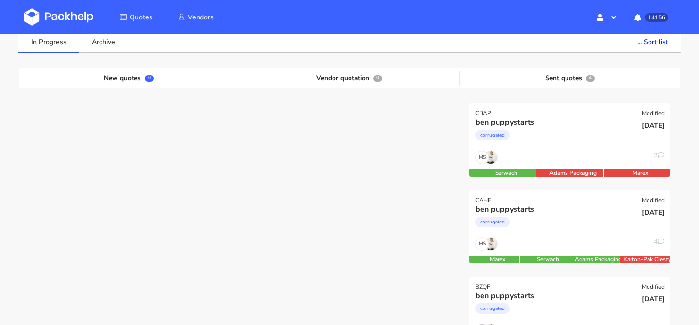
scroll to position [77, 0]
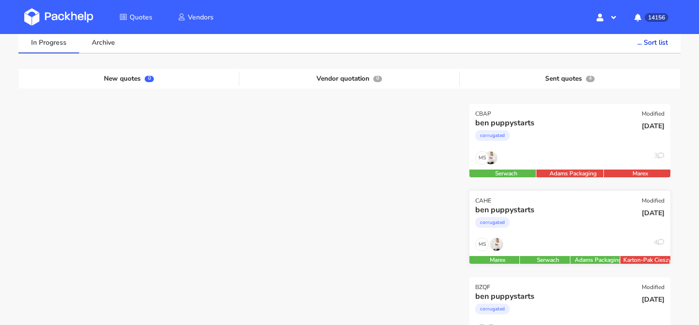
click at [558, 231] on div "corrugated" at bounding box center [540, 224] width 129 height 19
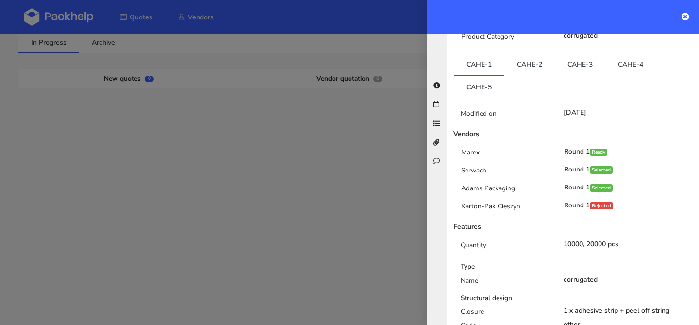
scroll to position [133, 0]
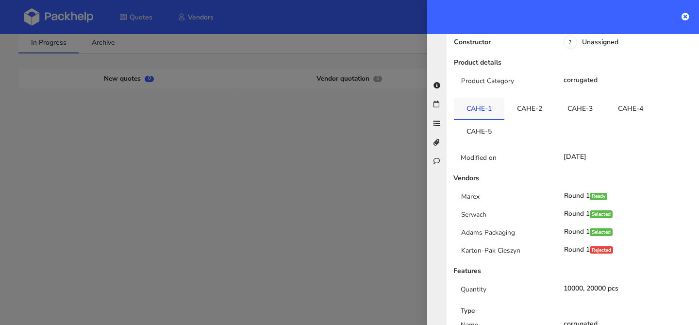
click at [496, 114] on link "CAHE-1" at bounding box center [479, 108] width 51 height 21
click at [520, 108] on link "CAHE-2" at bounding box center [530, 108] width 51 height 21
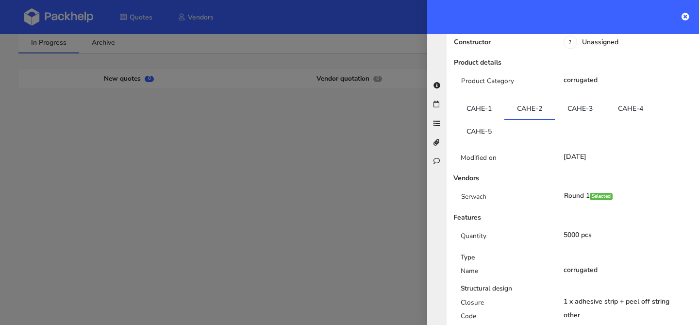
click at [357, 155] on div at bounding box center [349, 162] width 699 height 325
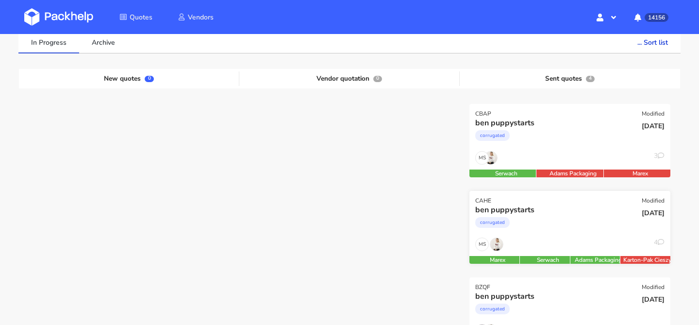
click at [553, 221] on div "corrugated" at bounding box center [540, 224] width 129 height 19
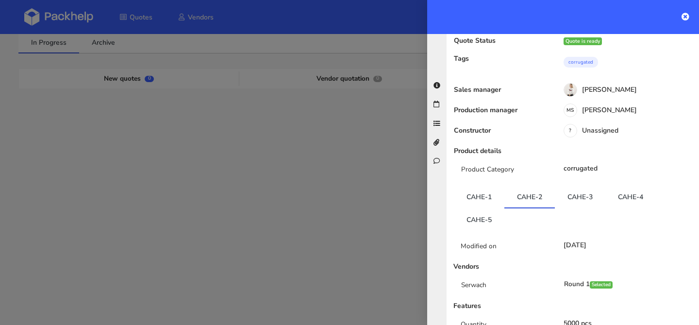
scroll to position [0, 0]
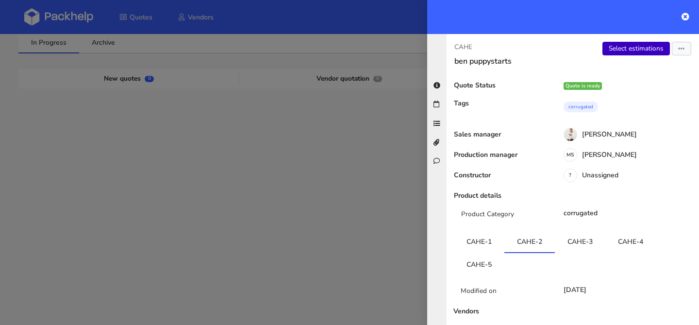
click at [641, 48] on link "Select estimations" at bounding box center [637, 49] width 68 height 14
click at [347, 105] on div at bounding box center [349, 162] width 699 height 325
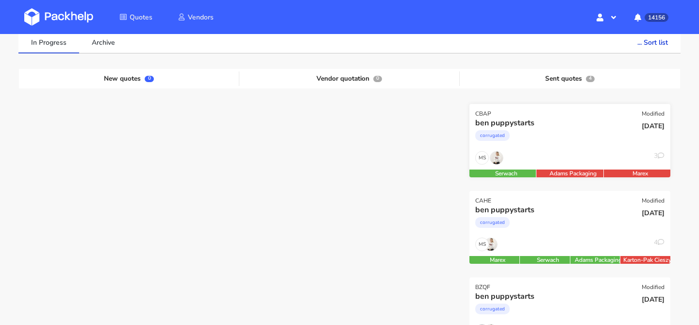
click at [574, 136] on div "corrugated" at bounding box center [540, 137] width 129 height 19
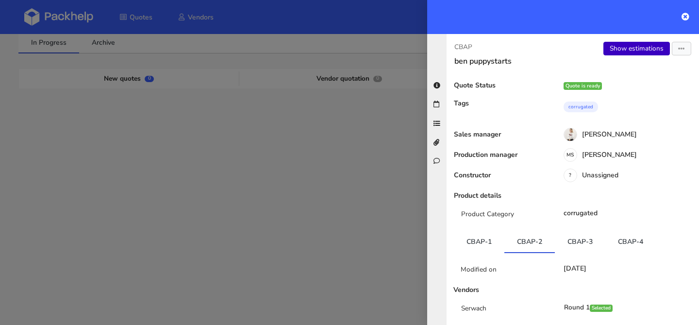
click at [618, 44] on link "Show estimations" at bounding box center [637, 49] width 67 height 14
click at [402, 189] on div at bounding box center [349, 162] width 699 height 325
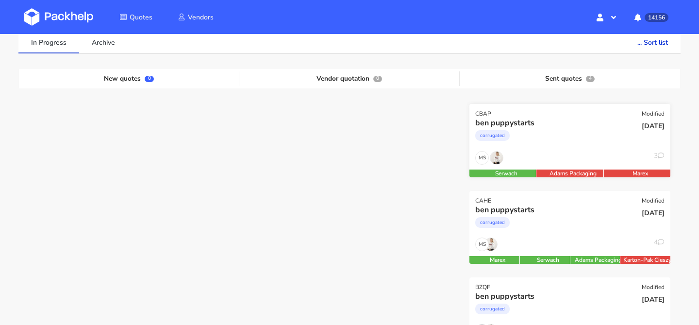
drag, startPoint x: 469, startPoint y: 122, endPoint x: 540, endPoint y: 121, distance: 71.4
click at [540, 121] on div "CBAP Modified ben puppystarts corrugated 16 Sep 2025 MS 3 Serwach Adams Packagi…" at bounding box center [570, 277] width 221 height 347
copy div "ben puppystarts"
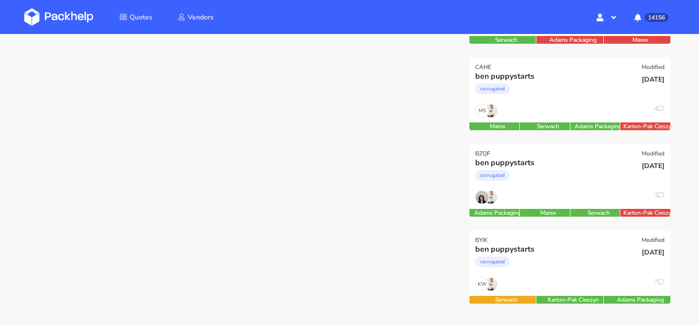
scroll to position [208, 0]
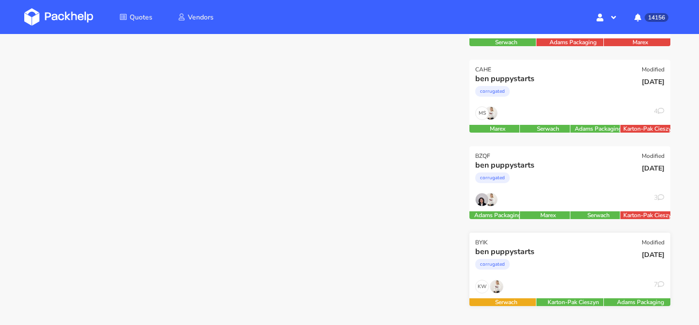
click at [549, 259] on div "corrugated" at bounding box center [540, 266] width 129 height 19
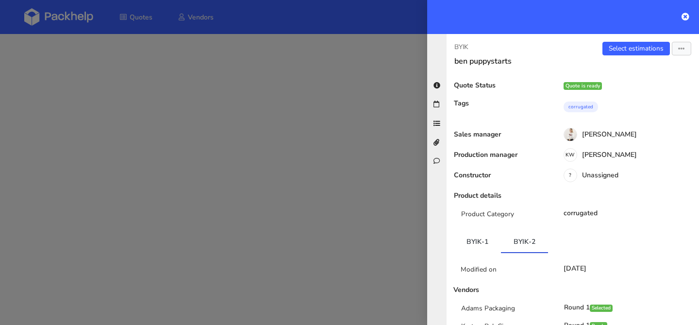
scroll to position [158, 0]
click at [683, 50] on icon "button" at bounding box center [682, 49] width 7 height 7
click at [660, 66] on link "View quote" at bounding box center [650, 69] width 85 height 16
click at [242, 85] on div at bounding box center [349, 162] width 699 height 325
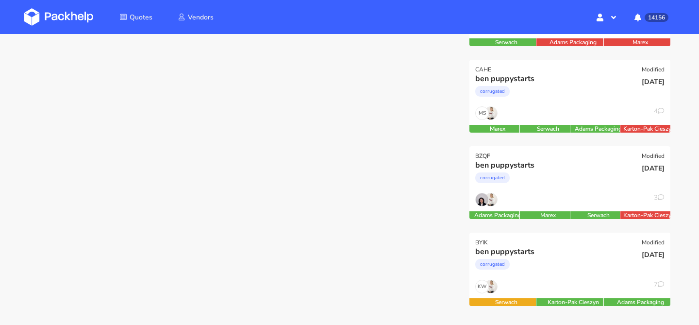
click at [242, 85] on div at bounding box center [349, 146] width 221 height 347
click at [582, 160] on div "ben puppystarts" at bounding box center [540, 165] width 129 height 11
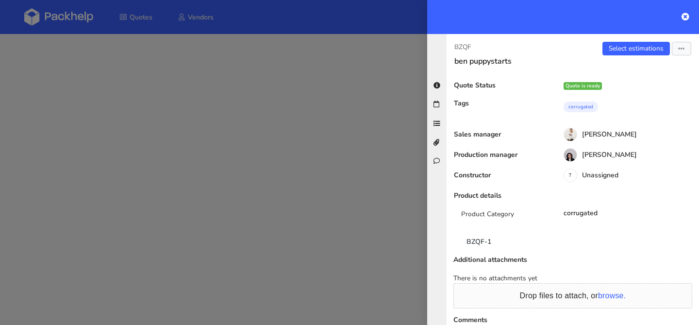
scroll to position [0, 0]
click at [680, 51] on icon "button" at bounding box center [682, 49] width 7 height 7
click at [654, 66] on link "View quote" at bounding box center [650, 69] width 85 height 16
click at [267, 85] on div at bounding box center [349, 162] width 699 height 325
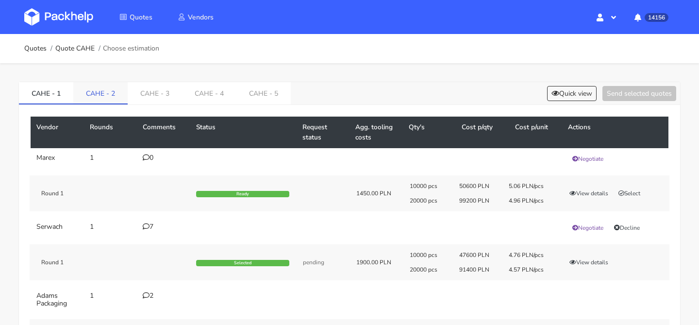
click at [111, 102] on link "CAHE - 2" at bounding box center [100, 92] width 54 height 21
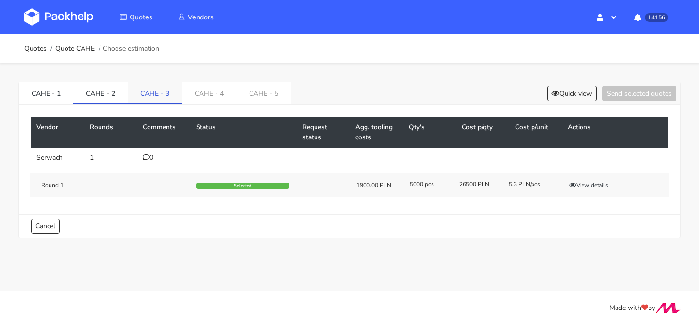
click at [157, 92] on link "CAHE - 3" at bounding box center [155, 92] width 54 height 21
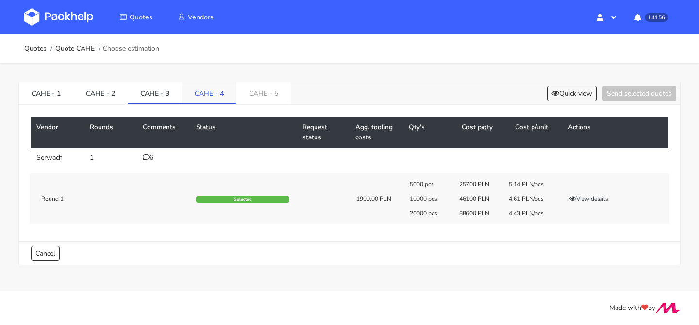
click at [193, 100] on link "CAHE - 4" at bounding box center [209, 92] width 54 height 21
click at [256, 96] on link "CAHE - 5" at bounding box center [264, 92] width 54 height 21
click at [44, 98] on link "CAHE - 1" at bounding box center [46, 92] width 54 height 21
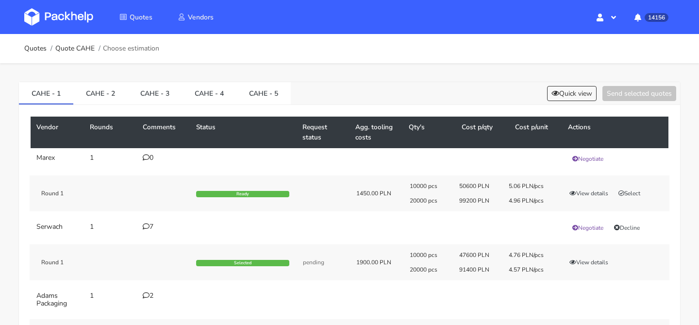
click at [571, 85] on div "CAHE - 1 CAHE - 2 CAHE - 3 CAHE - 4 CAHE - 5 Quick view Send selected quotes" at bounding box center [350, 93] width 662 height 23
click at [565, 94] on button "Quick view" at bounding box center [572, 93] width 50 height 15
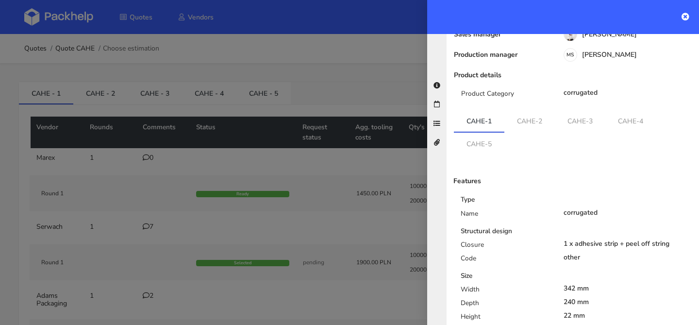
scroll to position [51, 0]
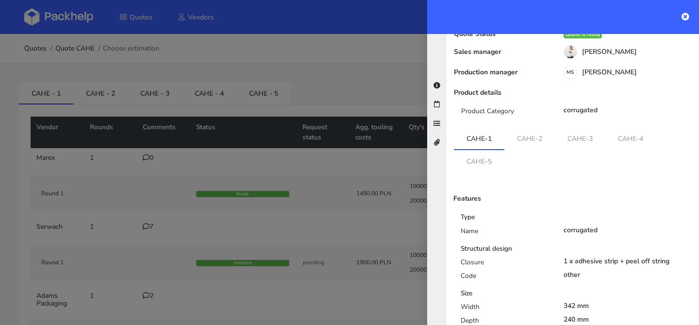
click at [342, 165] on div at bounding box center [349, 162] width 699 height 325
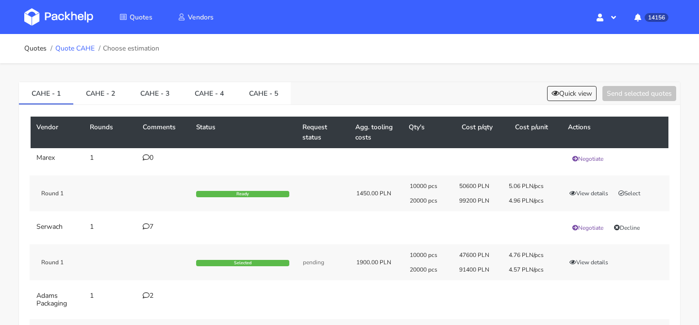
click at [74, 48] on link "Quote CAHE" at bounding box center [74, 49] width 39 height 8
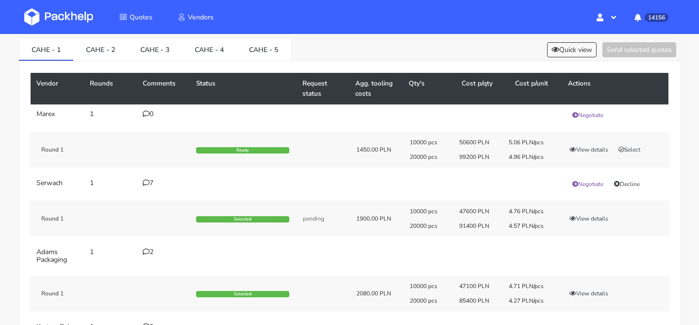
scroll to position [45, 0]
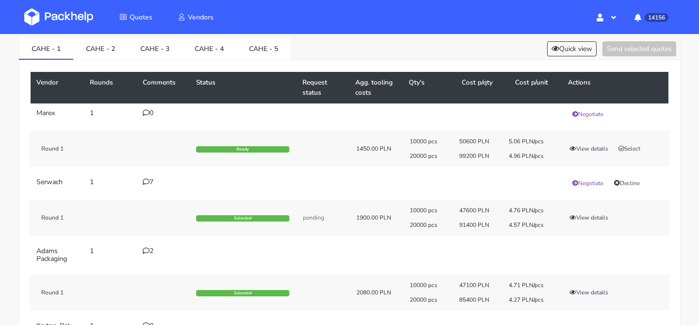
click at [158, 182] on div "7" at bounding box center [164, 182] width 42 height 8
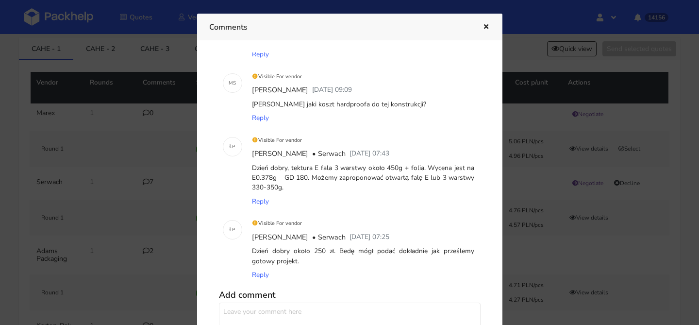
scroll to position [315, 0]
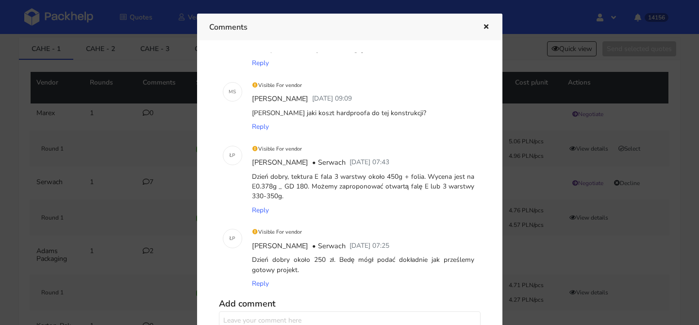
click at [132, 147] on div at bounding box center [349, 162] width 699 height 325
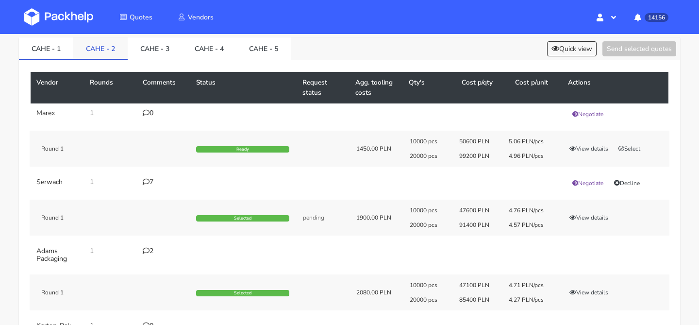
click at [108, 46] on link "CAHE - 2" at bounding box center [100, 47] width 54 height 21
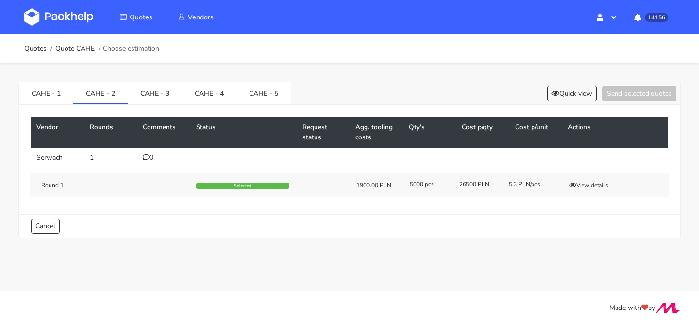
scroll to position [0, 0]
click at [155, 98] on link "CAHE - 3" at bounding box center [155, 92] width 54 height 21
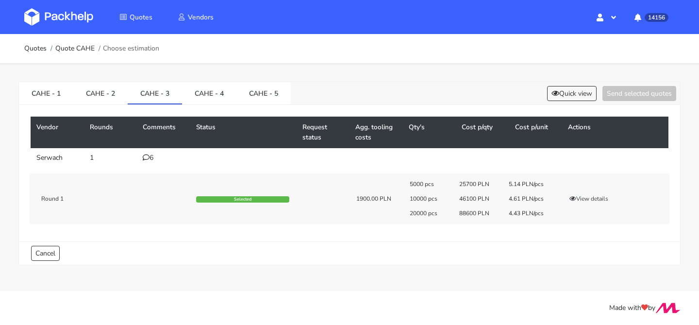
click at [154, 158] on div "6" at bounding box center [164, 158] width 42 height 8
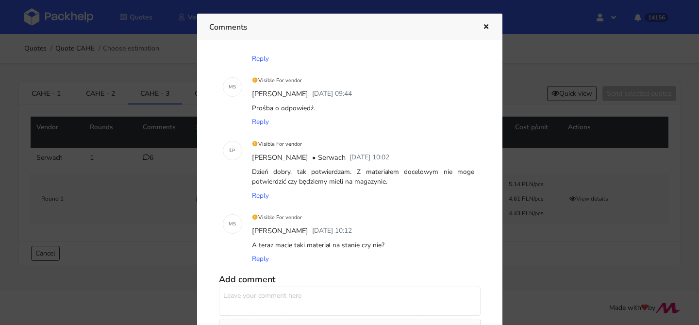
scroll to position [266, 0]
click at [154, 168] on div at bounding box center [349, 162] width 699 height 325
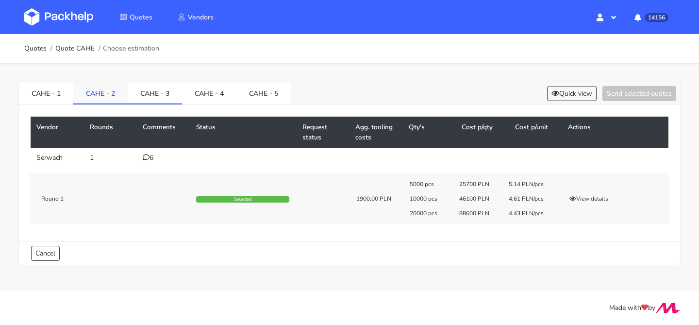
click at [110, 92] on link "CAHE - 2" at bounding box center [100, 92] width 54 height 21
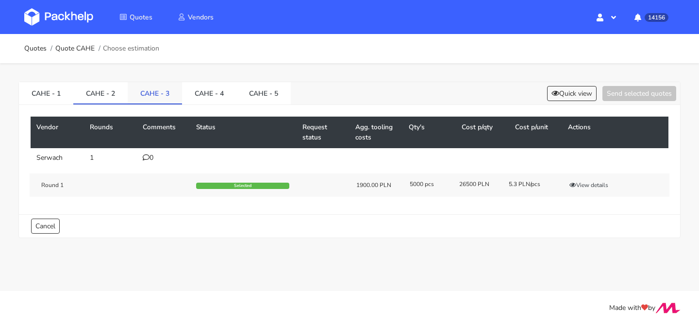
click at [149, 94] on link "CAHE - 3" at bounding box center [155, 92] width 54 height 21
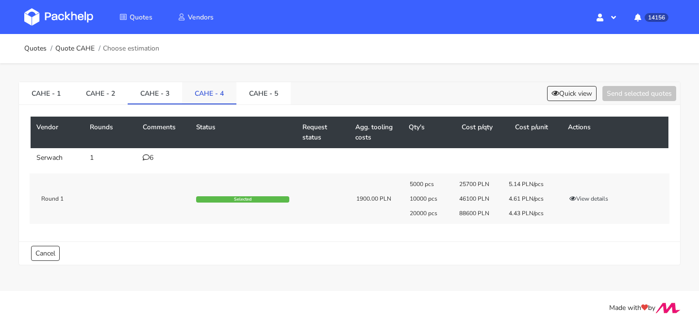
click at [216, 96] on link "CAHE - 4" at bounding box center [209, 92] width 54 height 21
click at [253, 99] on link "CAHE - 5" at bounding box center [264, 92] width 54 height 21
click at [104, 97] on link "CAHE - 2" at bounding box center [100, 92] width 54 height 21
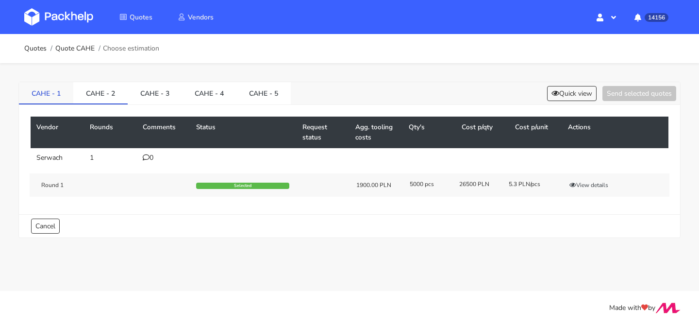
click at [19, 88] on link "CAHE - 1" at bounding box center [46, 92] width 54 height 21
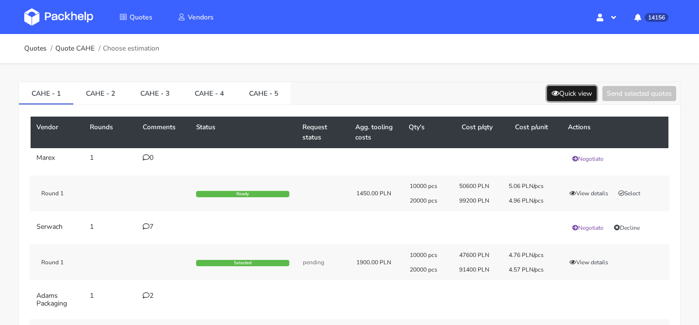
click at [579, 97] on button "Quick view" at bounding box center [572, 93] width 50 height 15
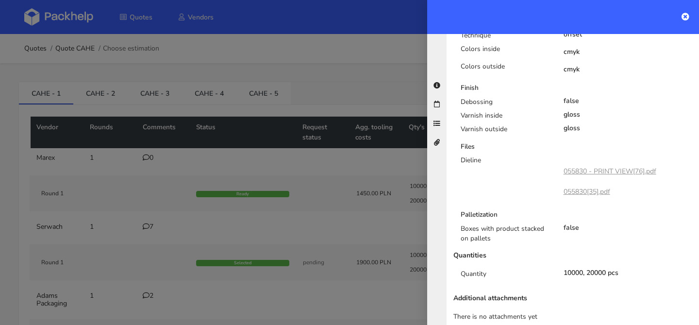
scroll to position [505, 0]
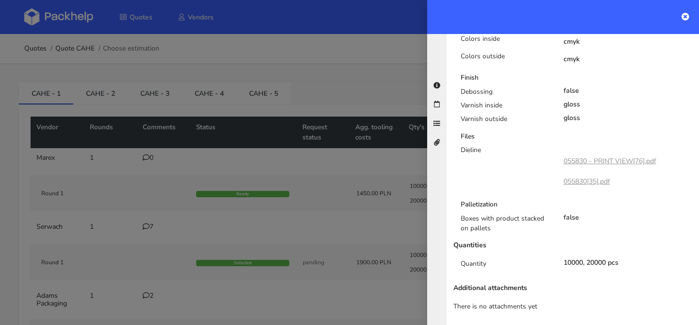
click at [320, 215] on div at bounding box center [349, 162] width 699 height 325
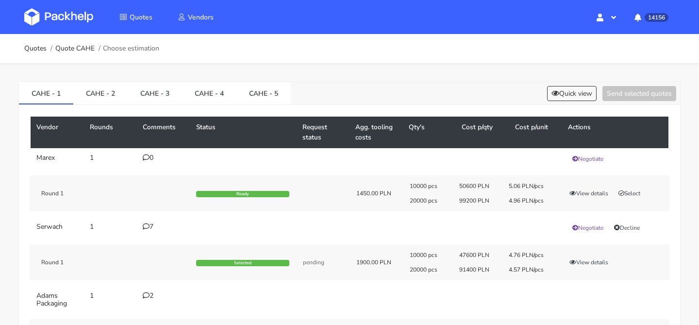
click at [142, 219] on td "7" at bounding box center [163, 227] width 53 height 21
click at [145, 227] on icon at bounding box center [146, 226] width 7 height 7
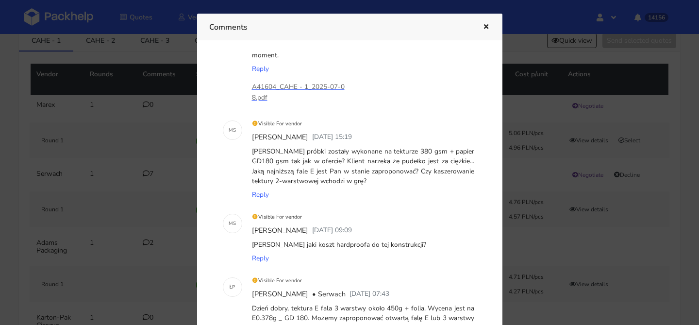
scroll to position [0, 0]
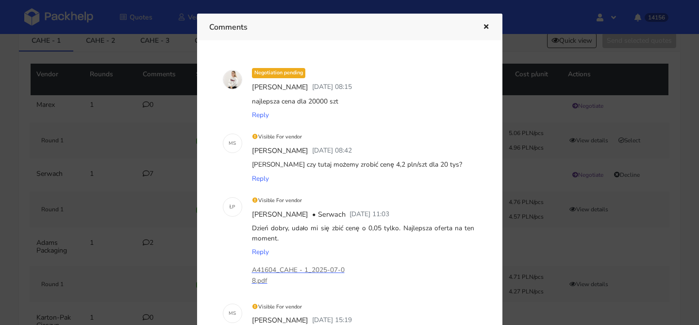
click at [85, 44] on div at bounding box center [349, 162] width 699 height 325
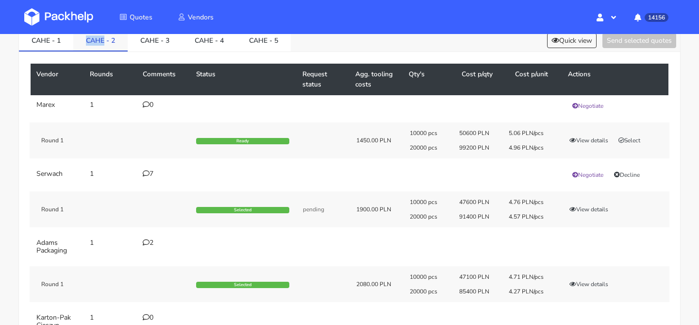
click at [85, 44] on link "CAHE - 2" at bounding box center [100, 39] width 54 height 21
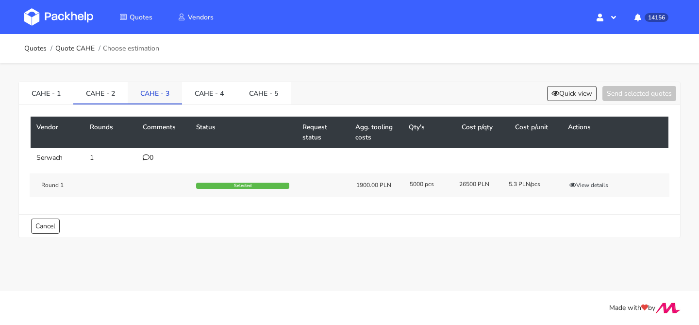
click at [156, 99] on link "CAHE - 3" at bounding box center [155, 92] width 54 height 21
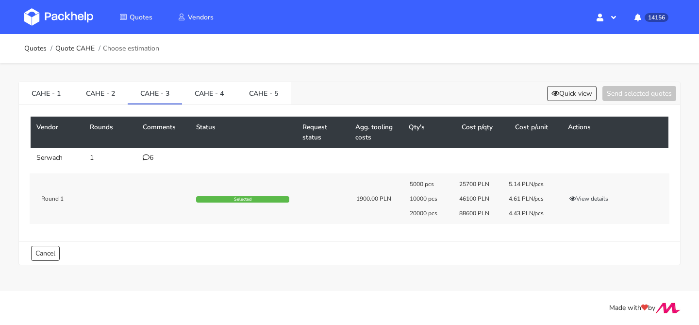
click at [145, 156] on icon at bounding box center [146, 157] width 7 height 7
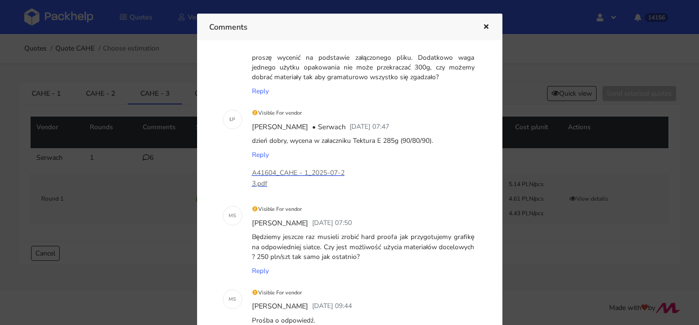
scroll to position [54, 0]
click at [167, 231] on div at bounding box center [349, 162] width 699 height 325
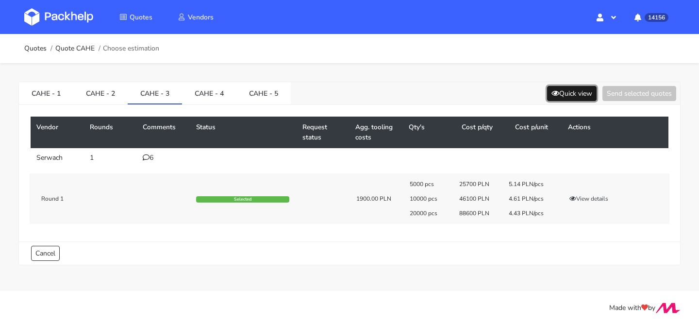
click at [554, 90] on icon at bounding box center [556, 93] width 8 height 7
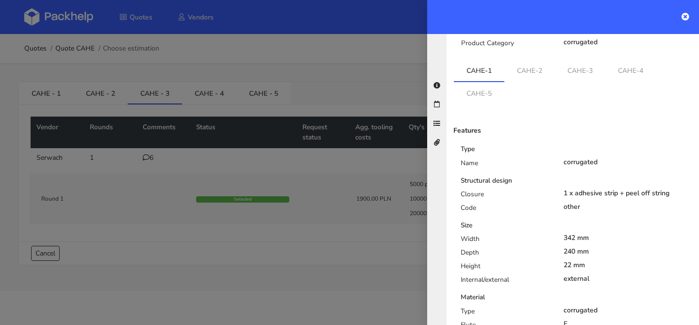
scroll to position [116, 0]
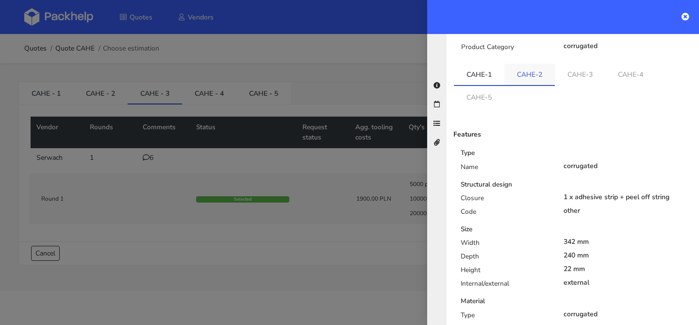
click at [534, 68] on link "CAHE-2" at bounding box center [530, 74] width 51 height 21
click at [534, 85] on li "CAHE-2" at bounding box center [530, 75] width 51 height 22
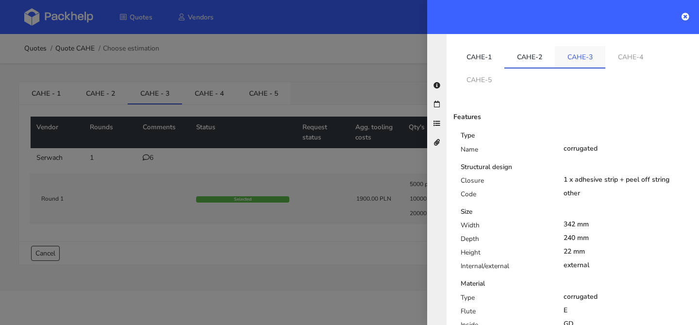
click at [573, 56] on link "CAHE-3" at bounding box center [580, 56] width 51 height 21
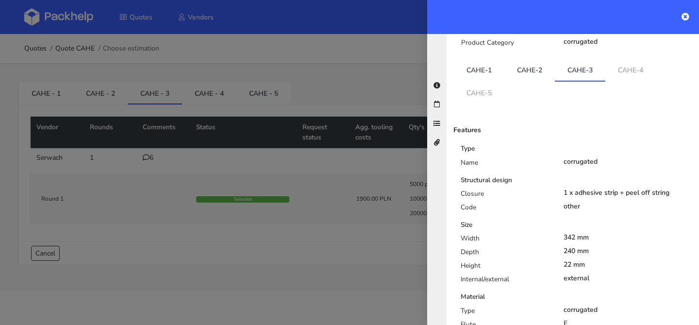
scroll to position [112, 0]
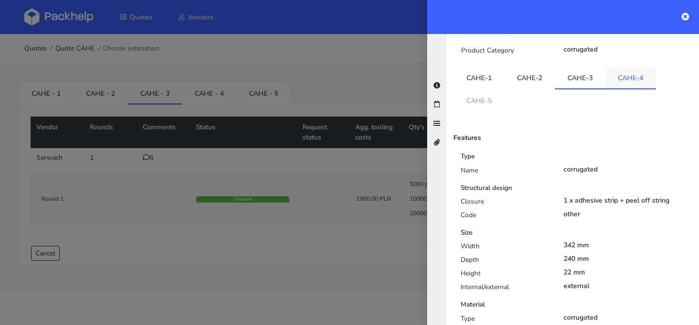
click at [641, 81] on link "CAHE-4" at bounding box center [631, 77] width 51 height 21
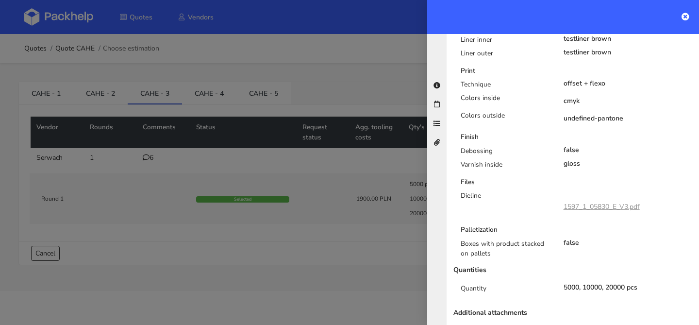
scroll to position [439, 0]
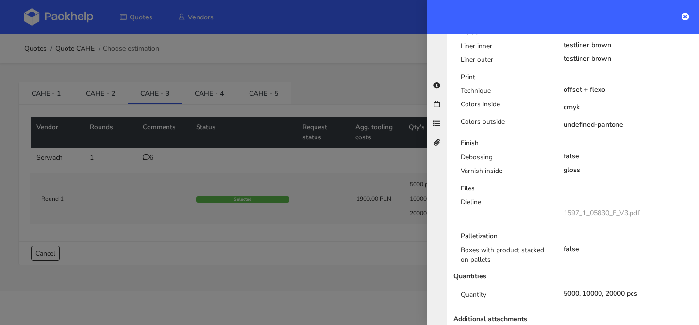
click at [590, 218] on div "1597_1_05830_E_V3.pdf" at bounding box center [602, 213] width 76 height 17
click at [594, 214] on link "1597_1_05830_E_V3.pdf" at bounding box center [602, 212] width 76 height 9
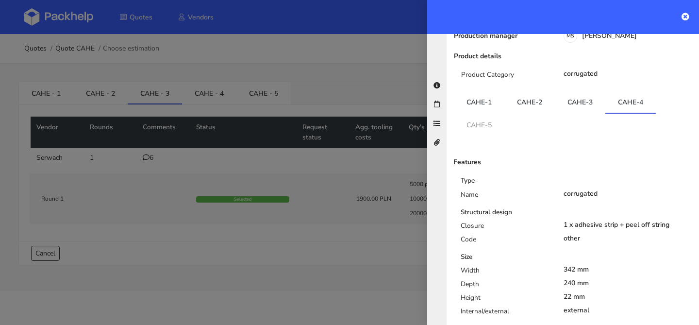
scroll to position [0, 0]
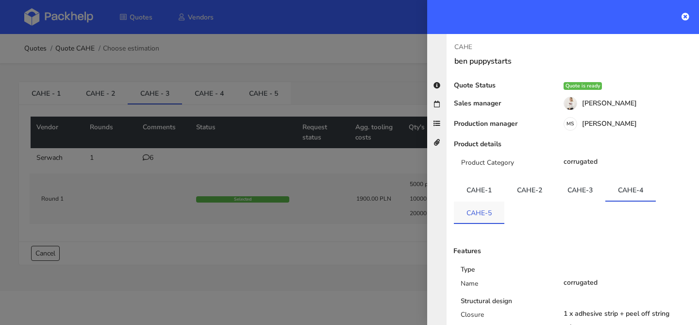
click at [491, 221] on link "CAHE-5" at bounding box center [479, 212] width 51 height 21
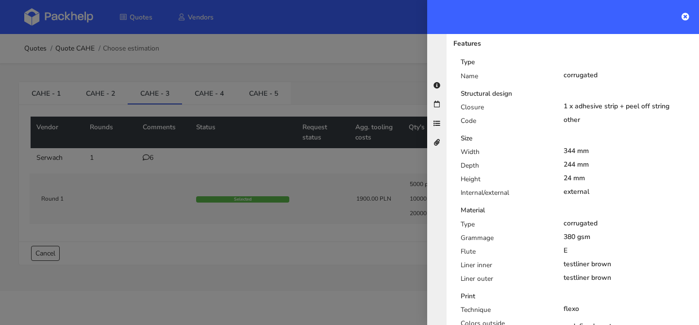
scroll to position [204, 0]
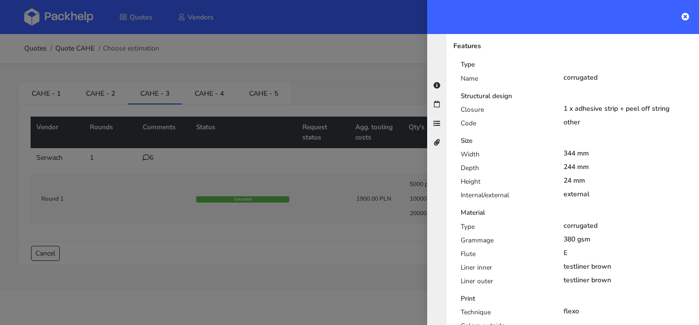
click at [302, 163] on div at bounding box center [349, 162] width 699 height 325
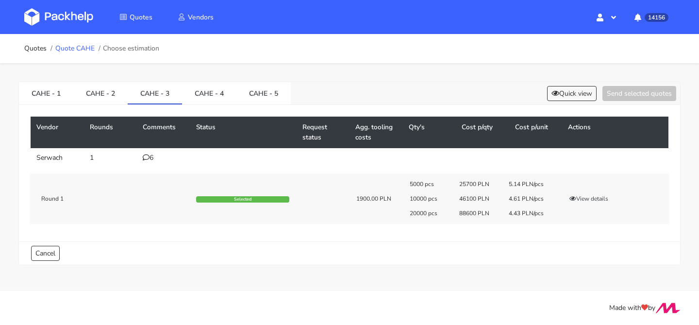
click at [86, 51] on link "Quote CAHE" at bounding box center [74, 49] width 39 height 8
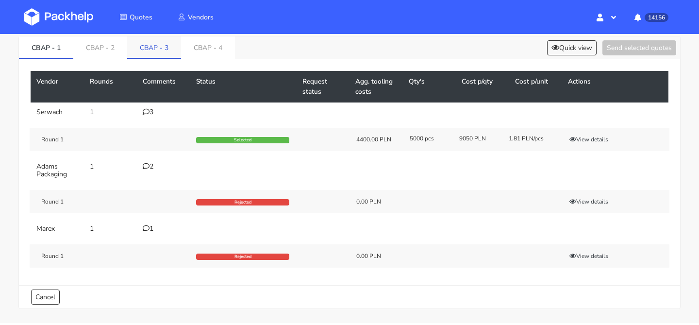
scroll to position [49, 0]
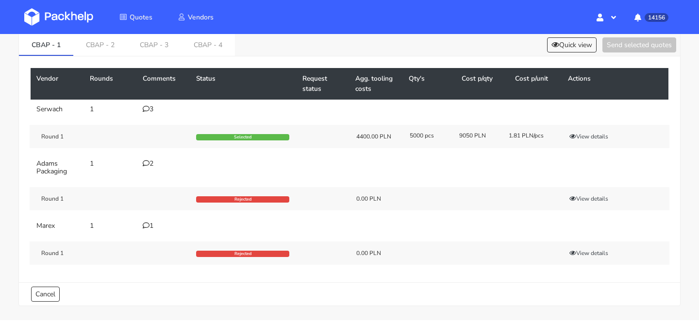
click at [152, 106] on div "3" at bounding box center [164, 109] width 42 height 8
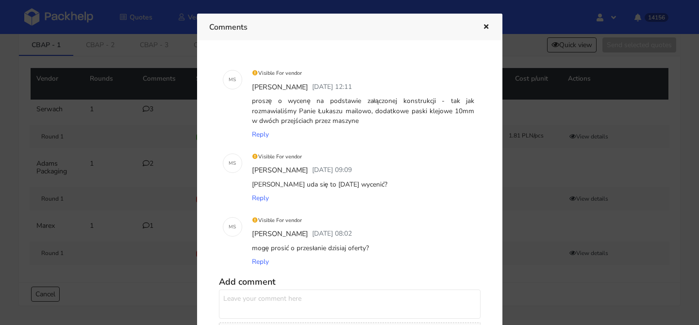
click at [483, 29] on icon "button" at bounding box center [486, 27] width 8 height 7
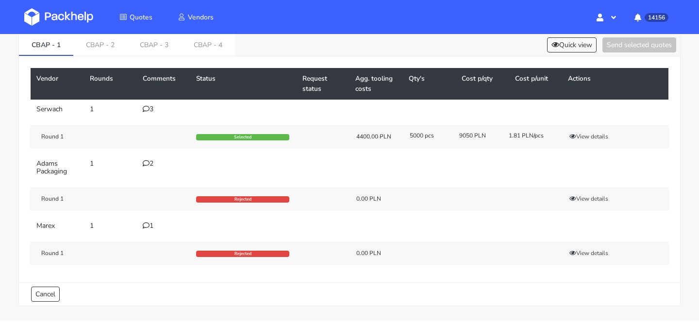
scroll to position [0, 0]
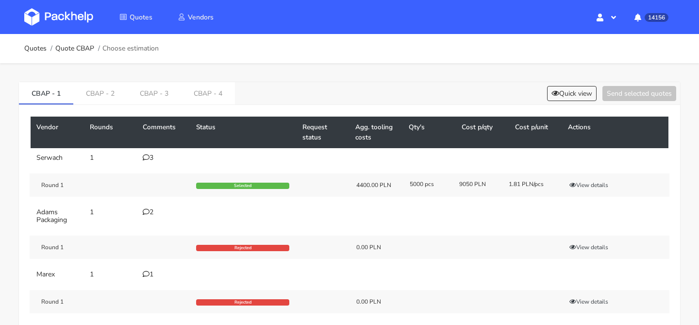
click at [57, 42] on ol "Quotes Quote CBAP Choose estimation" at bounding box center [91, 48] width 135 height 19
click at [66, 46] on link "Quote CBAP" at bounding box center [74, 49] width 39 height 8
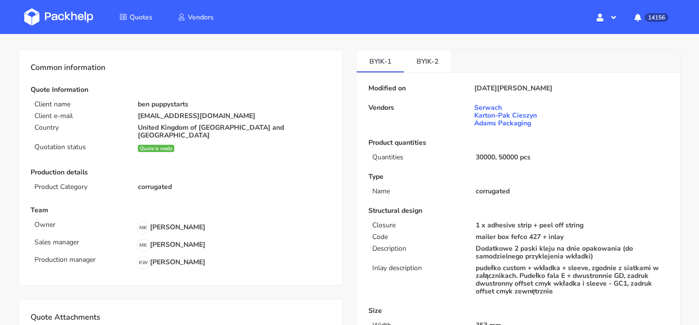
scroll to position [33, 0]
click at [444, 60] on link "BYIK-2" at bounding box center [427, 60] width 47 height 21
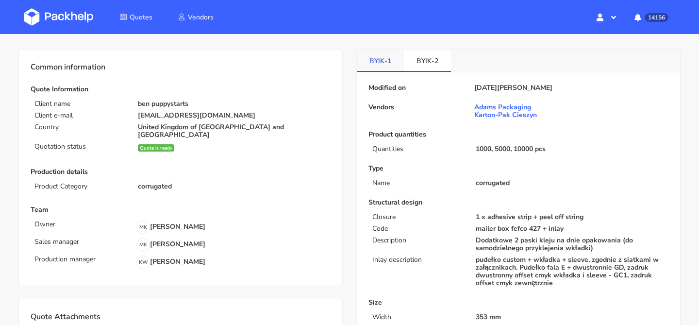
click at [390, 60] on link "BYIK-1" at bounding box center [380, 60] width 47 height 21
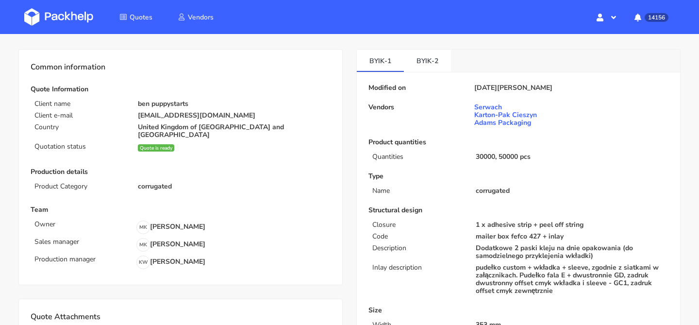
scroll to position [0, 0]
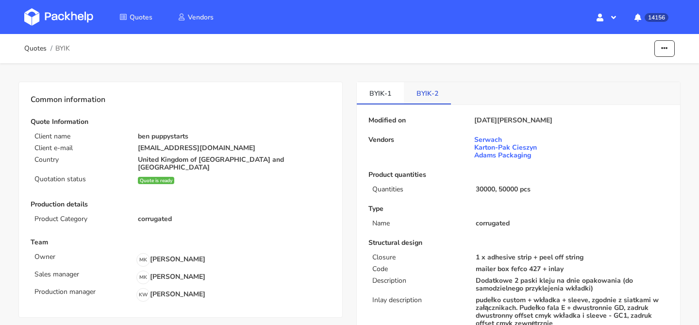
click at [404, 86] on link "BYIK-2" at bounding box center [427, 92] width 47 height 21
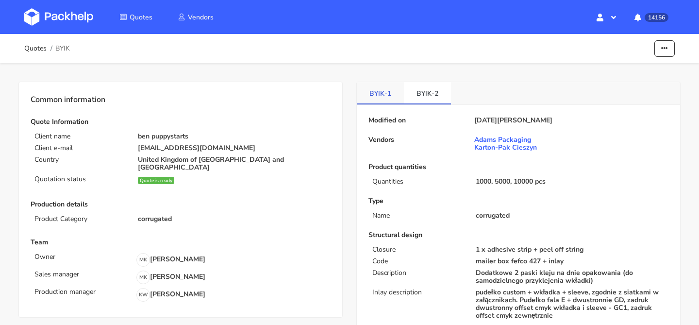
click at [376, 92] on link "BYIK-1" at bounding box center [380, 92] width 47 height 21
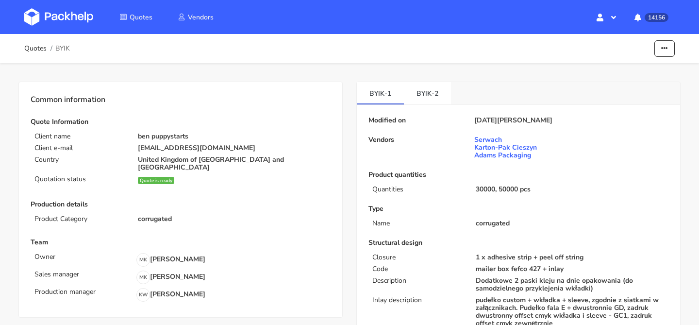
click at [457, 102] on div "BYIK-1 BYIK-2" at bounding box center [519, 93] width 324 height 23
click at [438, 94] on link "BYIK-2" at bounding box center [427, 92] width 47 height 21
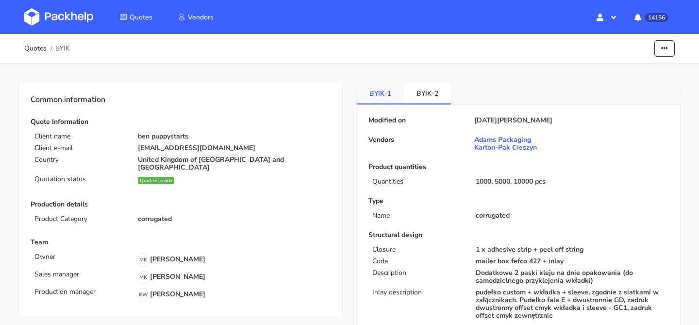
click at [397, 95] on link "BYIK-1" at bounding box center [380, 92] width 47 height 21
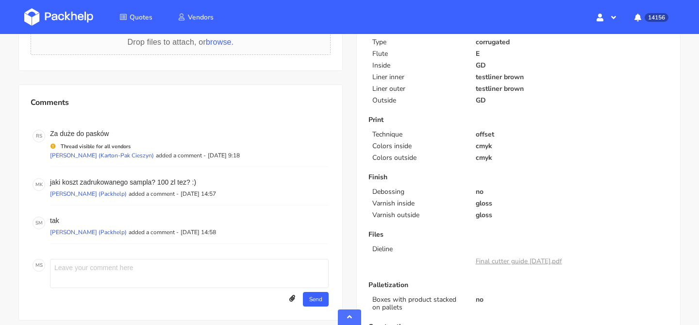
scroll to position [422, 0]
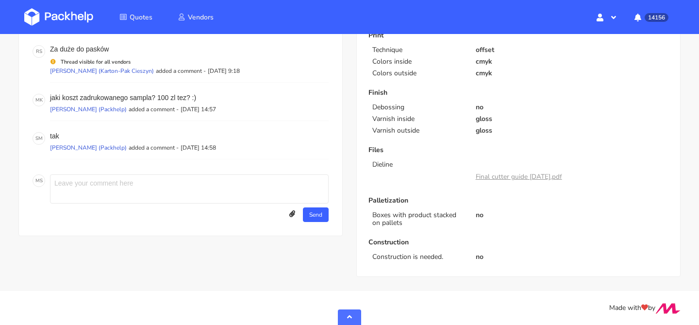
click at [507, 179] on link "Final cutter guide [DATE].pdf" at bounding box center [519, 176] width 86 height 9
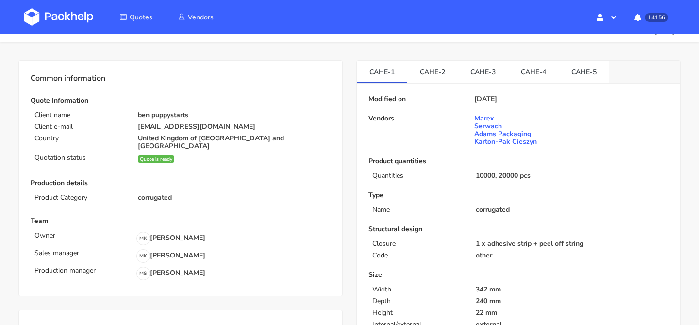
scroll to position [27, 0]
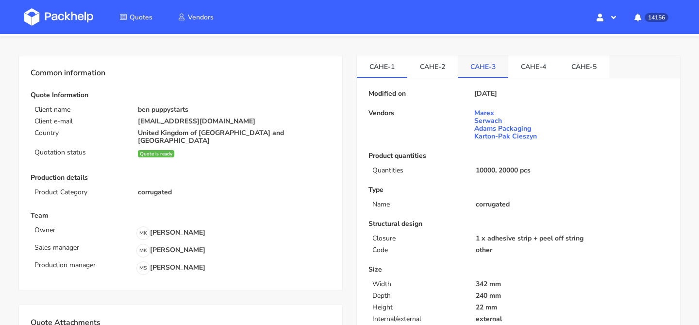
click at [464, 66] on link "CAHE-3" at bounding box center [483, 65] width 51 height 21
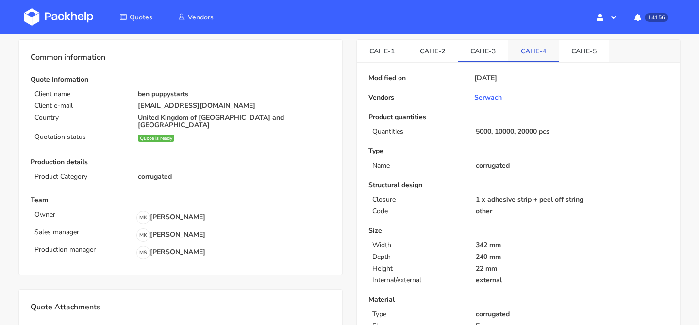
click at [511, 56] on link "CAHE-4" at bounding box center [534, 50] width 51 height 21
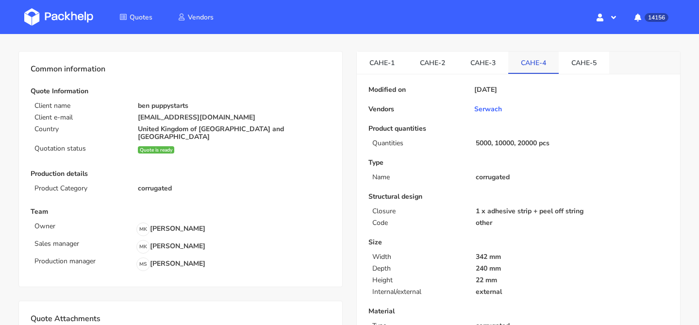
scroll to position [0, 0]
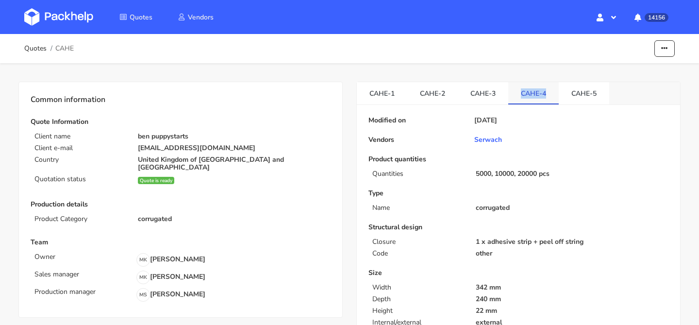
drag, startPoint x: 516, startPoint y: 95, endPoint x: 546, endPoint y: 95, distance: 30.6
click at [546, 95] on link "CAHE-4" at bounding box center [534, 92] width 51 height 21
copy link "CAHE-4"
click at [570, 99] on link "CAHE-5" at bounding box center [584, 92] width 51 height 21
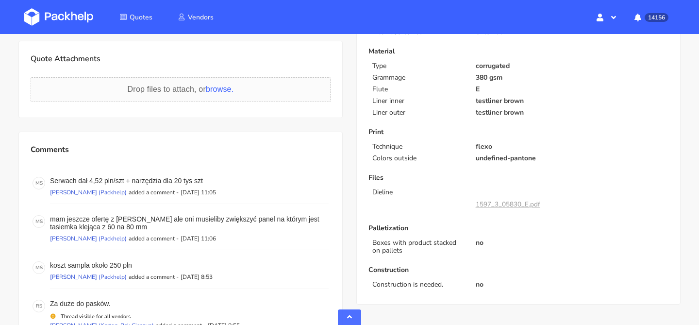
scroll to position [308, 0]
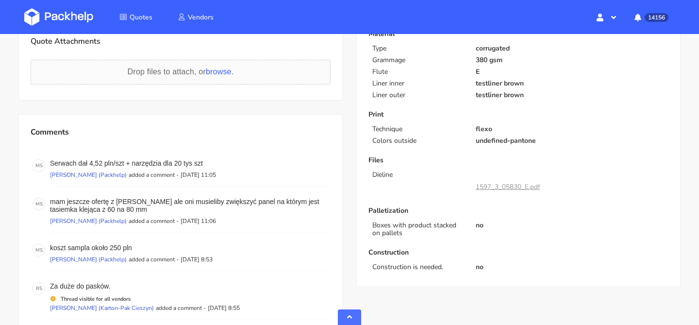
click at [482, 186] on link "1597_3_05830_E.pdf" at bounding box center [508, 186] width 65 height 9
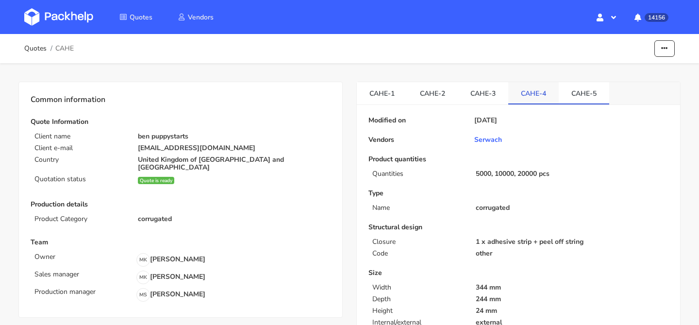
click at [538, 86] on link "CAHE-4" at bounding box center [534, 92] width 51 height 21
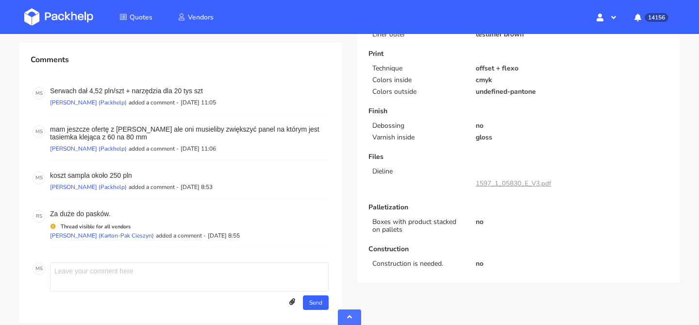
scroll to position [419, 0]
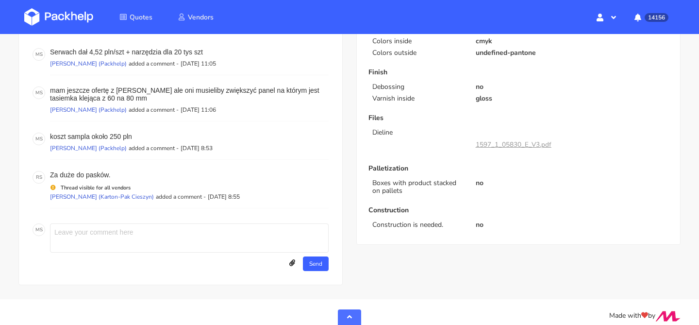
click at [527, 146] on link "1597_1_05830_E_V3.pdf" at bounding box center [514, 144] width 76 height 9
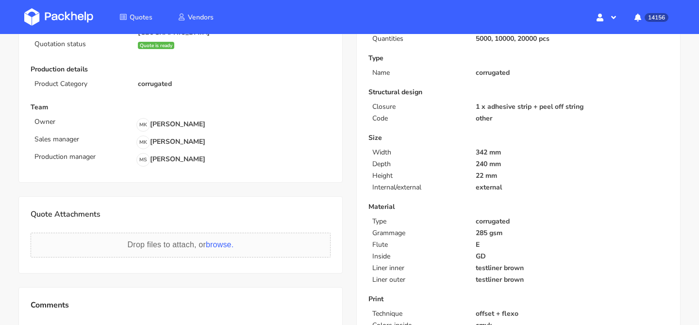
scroll to position [0, 0]
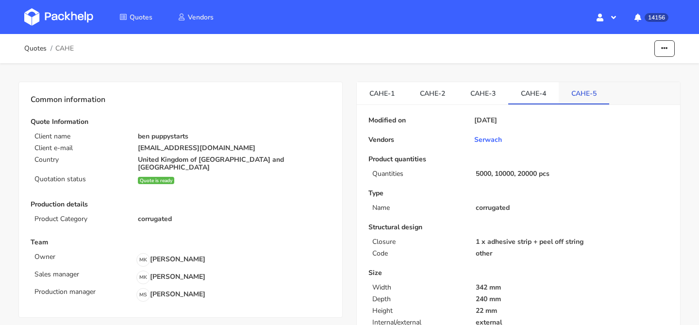
click at [593, 85] on link "CAHE-5" at bounding box center [584, 92] width 51 height 21
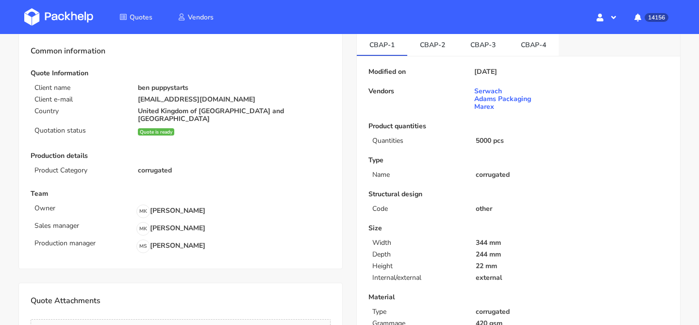
scroll to position [40, 0]
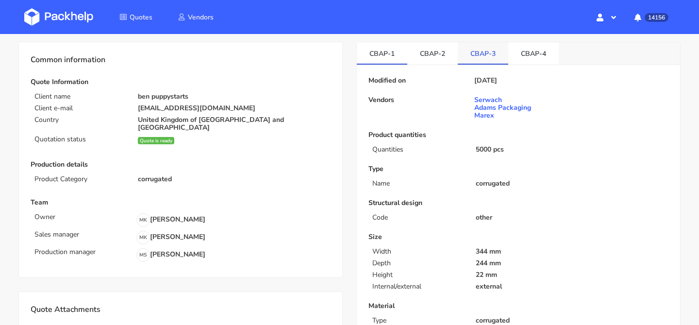
click at [482, 56] on link "CBAP-3" at bounding box center [483, 52] width 51 height 21
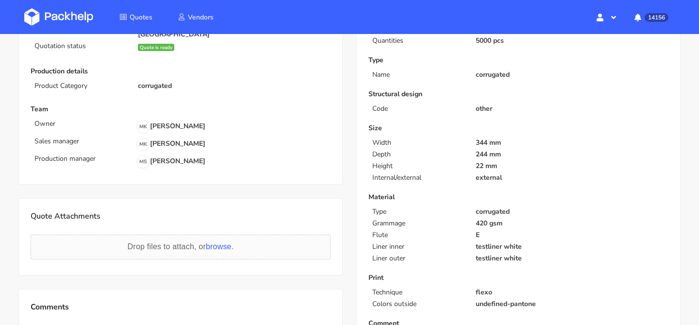
scroll to position [39, 0]
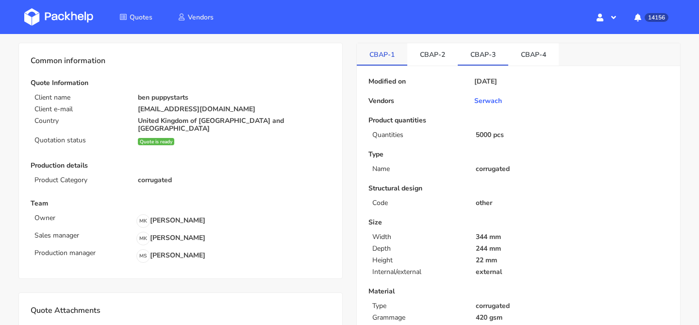
click at [390, 56] on link "CBAP-1" at bounding box center [382, 53] width 51 height 21
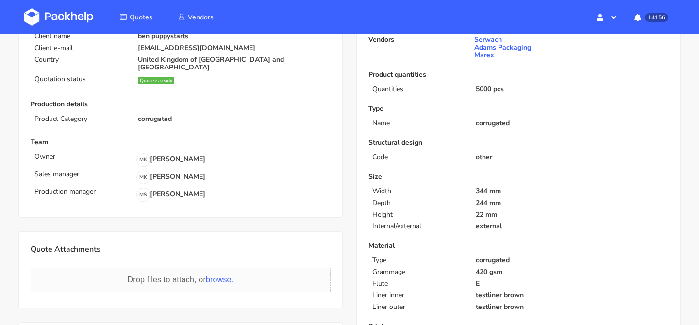
scroll to position [12, 0]
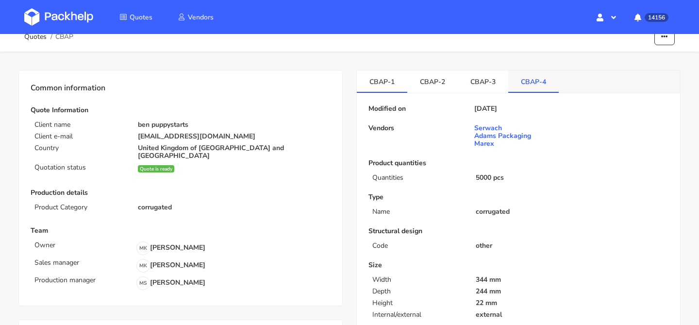
click at [536, 80] on link "CBAP-4" at bounding box center [534, 80] width 51 height 21
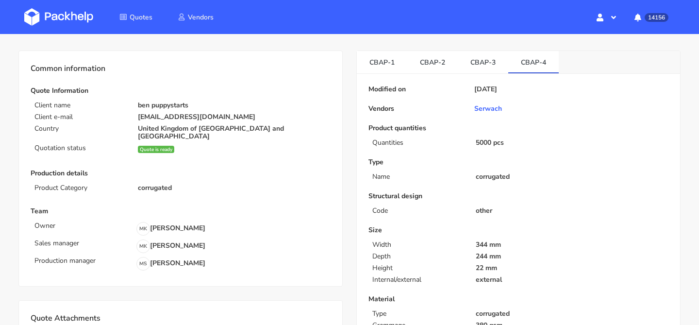
scroll to position [0, 0]
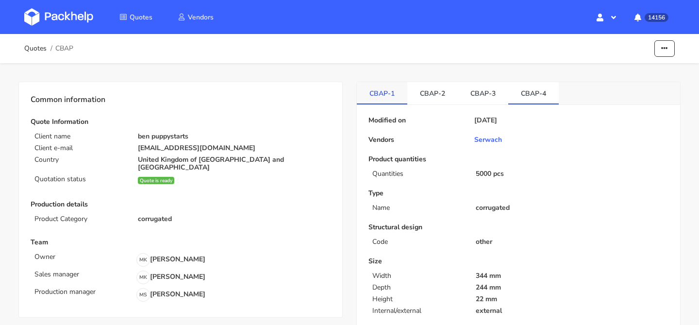
click at [395, 92] on link "CBAP-1" at bounding box center [382, 92] width 51 height 21
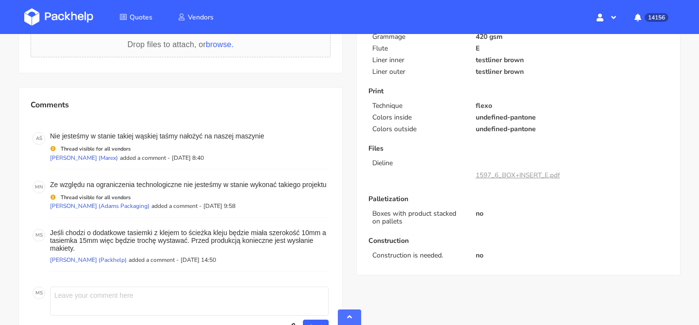
scroll to position [352, 0]
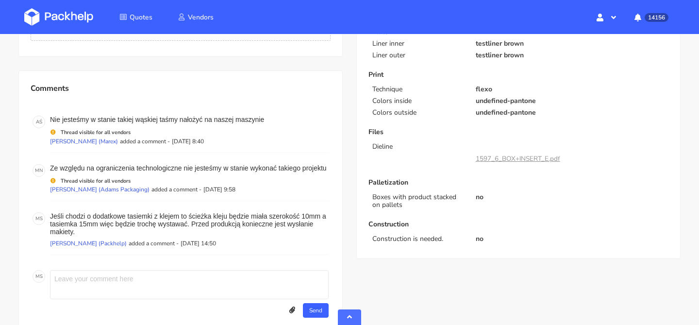
click at [531, 160] on link "1597_6_BOX+INSERT_E.pdf" at bounding box center [518, 158] width 85 height 9
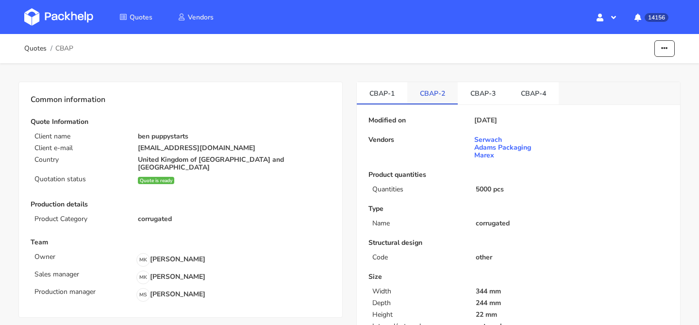
click at [429, 93] on link "CBAP-2" at bounding box center [433, 92] width 51 height 21
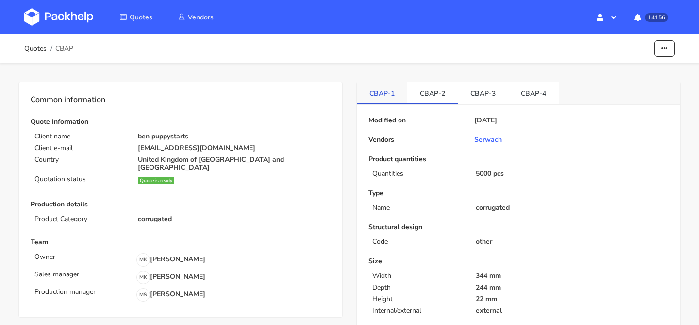
click at [381, 94] on link "CBAP-1" at bounding box center [382, 92] width 51 height 21
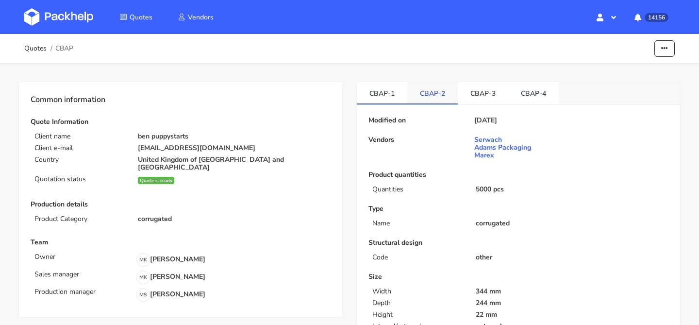
click at [425, 93] on link "CBAP-2" at bounding box center [433, 92] width 51 height 21
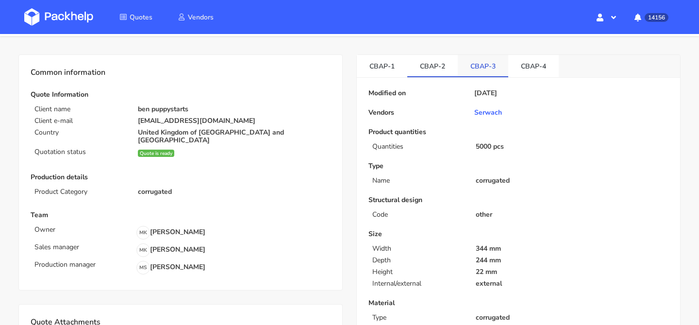
click at [482, 69] on link "CBAP-3" at bounding box center [483, 65] width 51 height 21
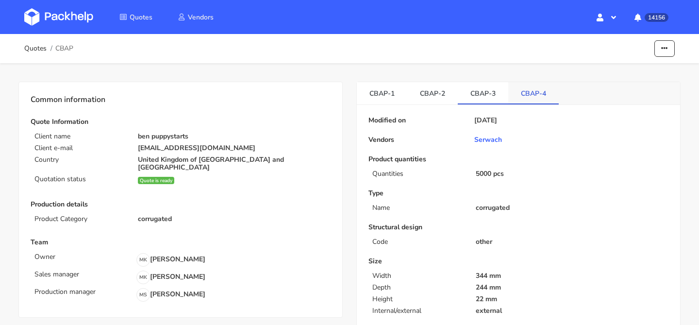
click at [537, 88] on link "CBAP-4" at bounding box center [534, 92] width 51 height 21
click at [660, 49] on button "button" at bounding box center [665, 48] width 20 height 17
click at [618, 105] on link "Show estimations" at bounding box center [627, 107] width 85 height 16
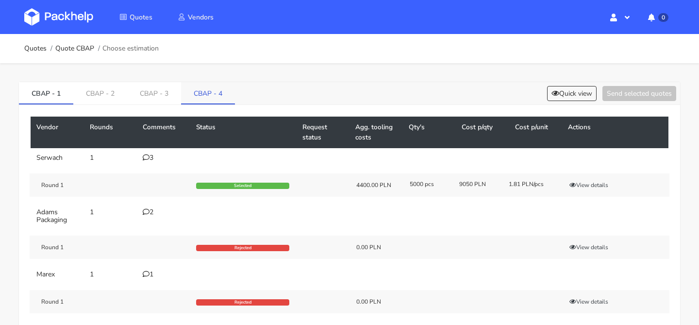
click at [202, 96] on link "CBAP - 4" at bounding box center [208, 92] width 54 height 21
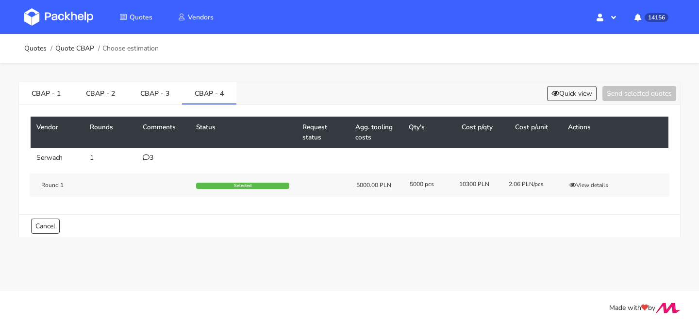
click at [153, 154] on div "3" at bounding box center [164, 158] width 42 height 8
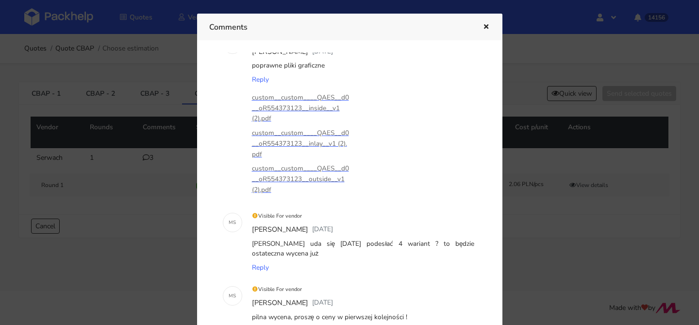
scroll to position [36, 0]
click at [487, 27] on icon "button" at bounding box center [486, 27] width 8 height 7
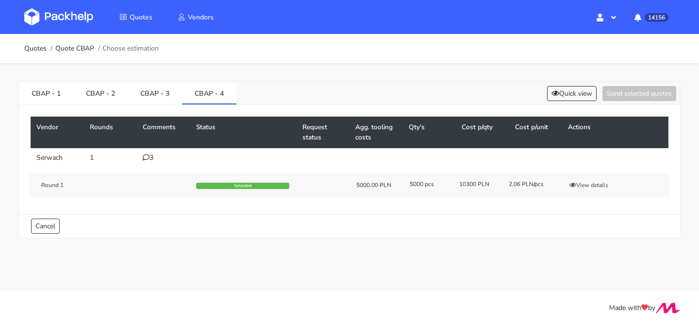
click at [144, 157] on icon at bounding box center [146, 157] width 7 height 7
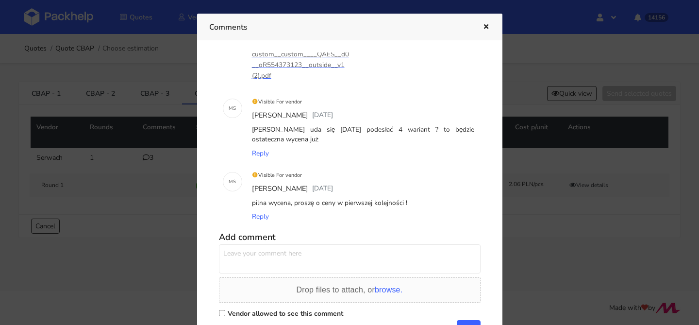
scroll to position [0, 0]
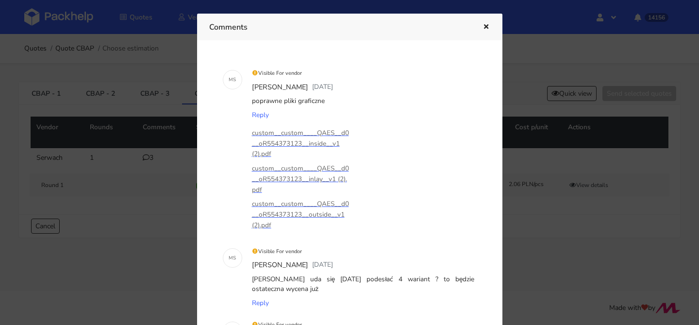
click at [487, 28] on icon "button" at bounding box center [486, 27] width 8 height 7
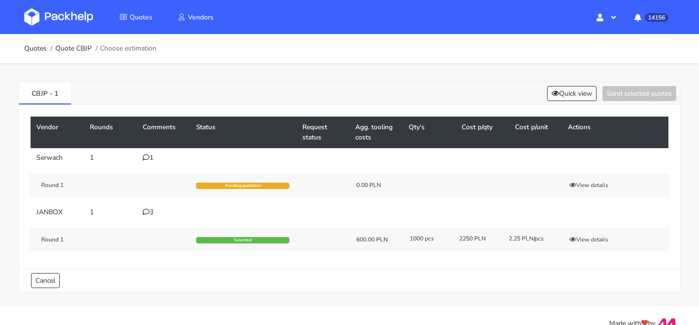
click at [158, 209] on div "3" at bounding box center [164, 212] width 42 height 8
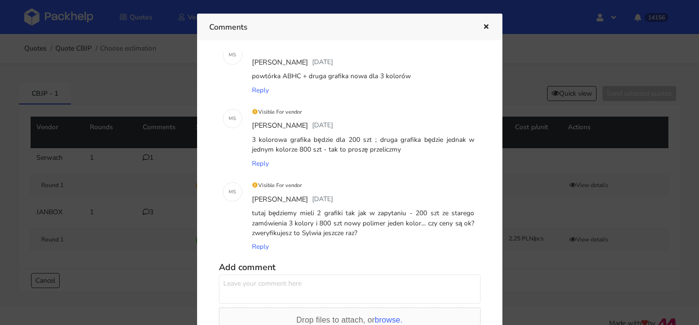
scroll to position [36, 0]
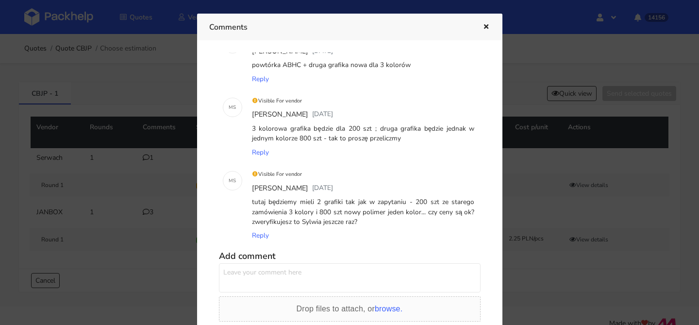
click at [368, 258] on h5 "Add comment" at bounding box center [350, 256] width 262 height 11
click at [358, 264] on textarea at bounding box center [350, 277] width 262 height 29
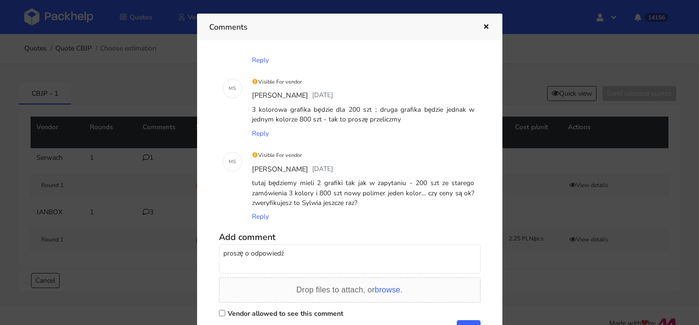
type textarea "proszę o odpowiedź"
click at [306, 312] on label "Vendor allowed to see this comment" at bounding box center [286, 313] width 116 height 9
click at [225, 312] on input "Vendor allowed to see this comment" at bounding box center [222, 313] width 6 height 6
checkbox input "true"
click at [466, 320] on button "Add" at bounding box center [469, 327] width 24 height 15
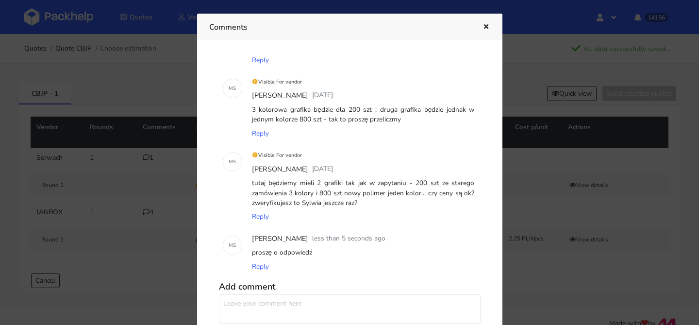
scroll to position [0, 0]
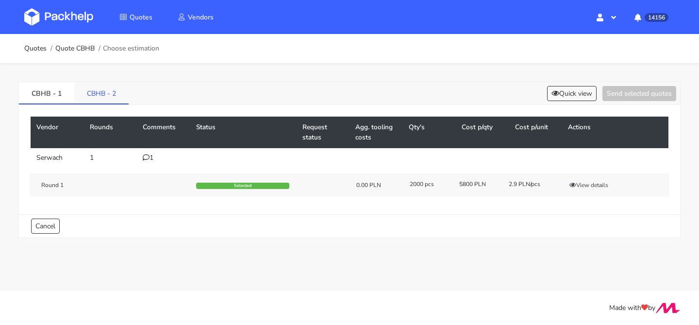
click at [103, 89] on link "CBHB - 2" at bounding box center [101, 92] width 54 height 21
click at [48, 92] on link "CBHB - 1" at bounding box center [46, 92] width 55 height 21
click at [149, 154] on div "1" at bounding box center [164, 158] width 42 height 8
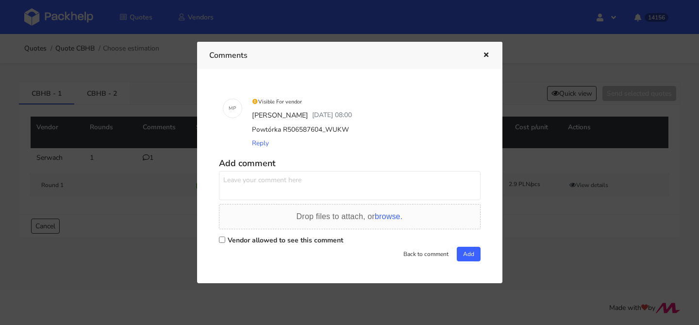
click at [484, 56] on icon "button" at bounding box center [486, 55] width 8 height 7
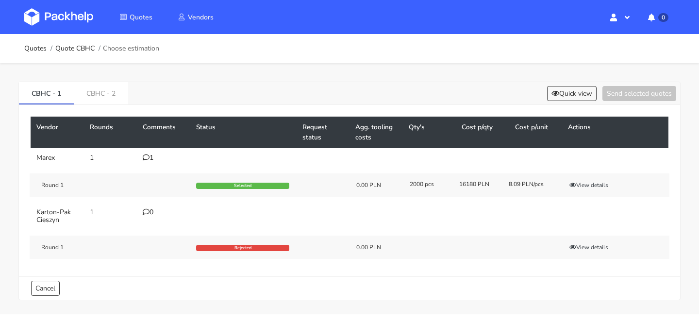
click at [152, 160] on div "1" at bounding box center [164, 158] width 42 height 8
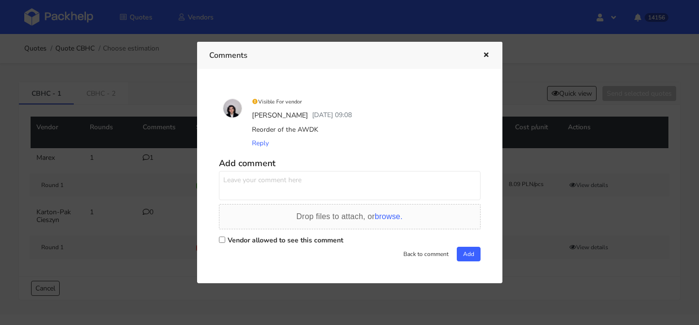
click at [487, 54] on icon "button" at bounding box center [486, 55] width 8 height 7
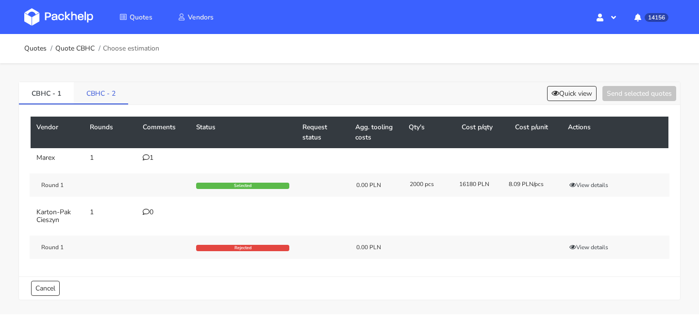
click at [109, 94] on link "CBHC - 2" at bounding box center [101, 92] width 54 height 21
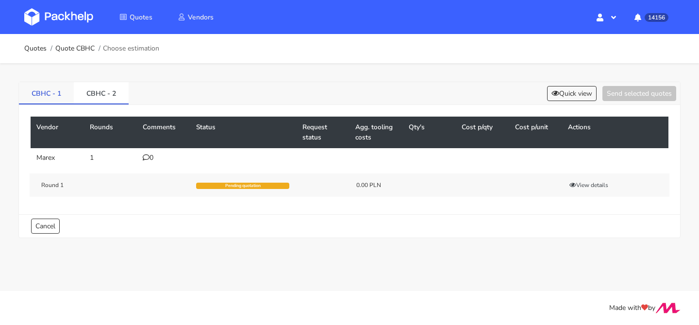
click at [50, 103] on link "CBHC - 1" at bounding box center [46, 92] width 55 height 21
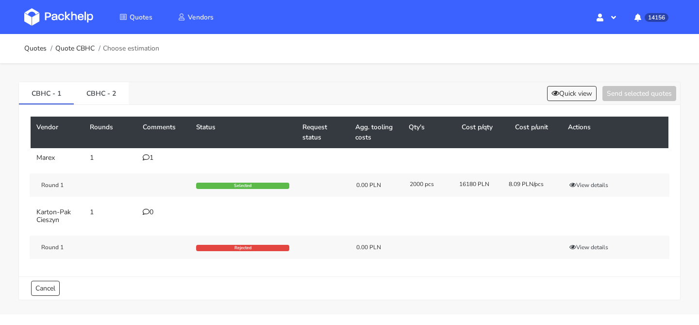
click at [148, 156] on icon at bounding box center [146, 157] width 7 height 7
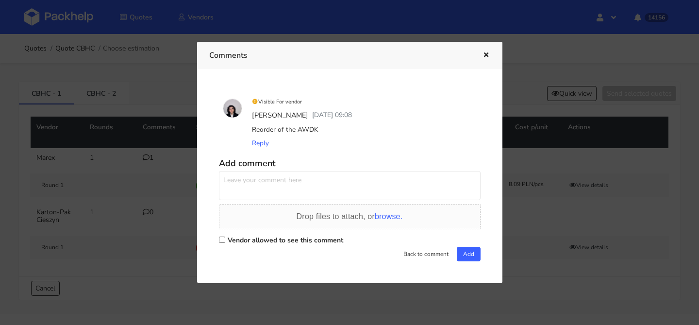
click at [490, 57] on icon "button" at bounding box center [486, 55] width 8 height 7
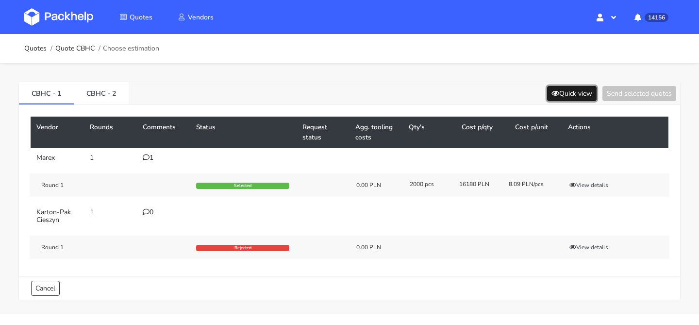
click at [557, 99] on button "Quick view" at bounding box center [572, 93] width 50 height 15
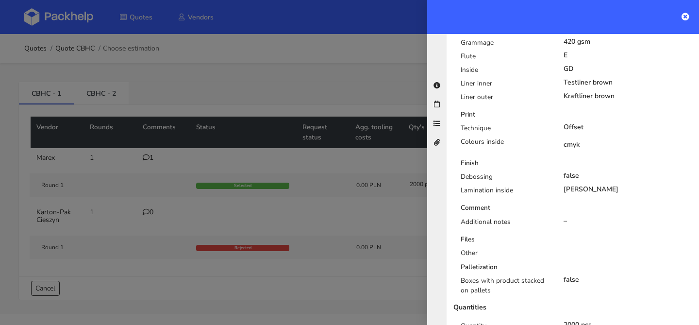
scroll to position [444, 0]
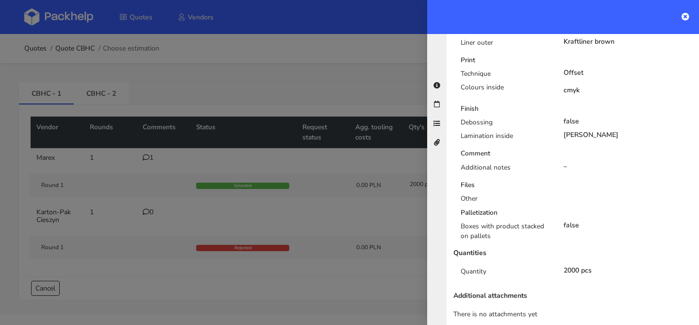
click at [354, 192] on div at bounding box center [349, 162] width 699 height 325
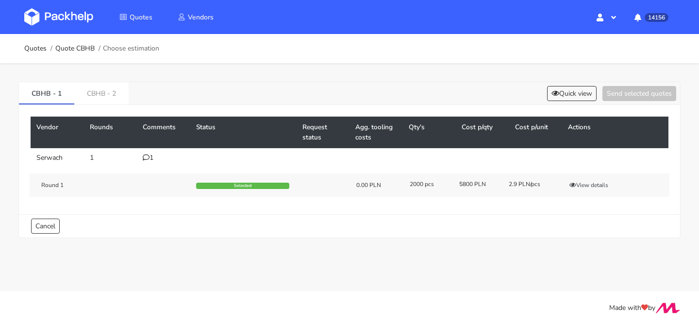
click at [151, 161] on div "1" at bounding box center [164, 158] width 42 height 8
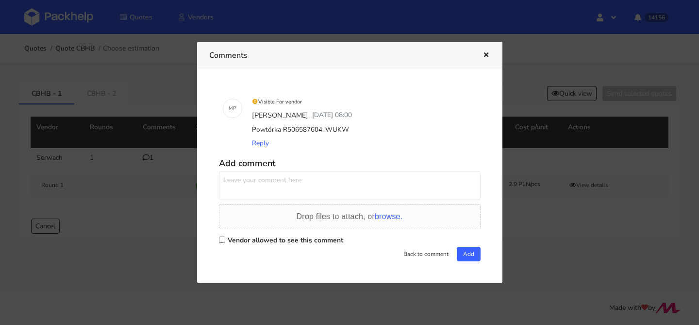
drag, startPoint x: 323, startPoint y: 128, endPoint x: 362, endPoint y: 128, distance: 39.3
click at [362, 128] on div "Powtórka R506587604_WUKW" at bounding box center [363, 130] width 227 height 14
copy div "WUKW"
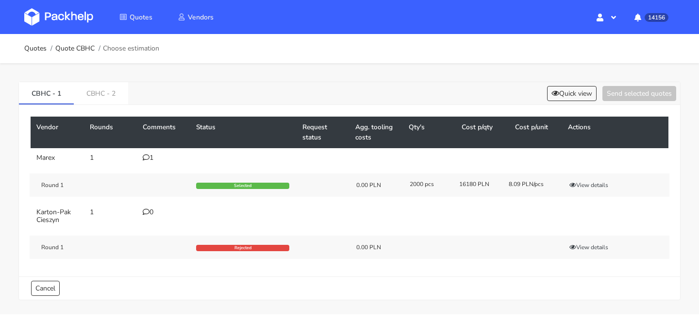
click at [151, 158] on div "1" at bounding box center [164, 158] width 42 height 8
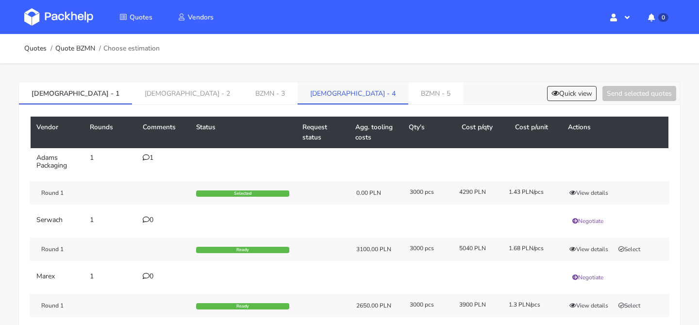
click at [298, 102] on link "BZMN - 4" at bounding box center [353, 92] width 111 height 21
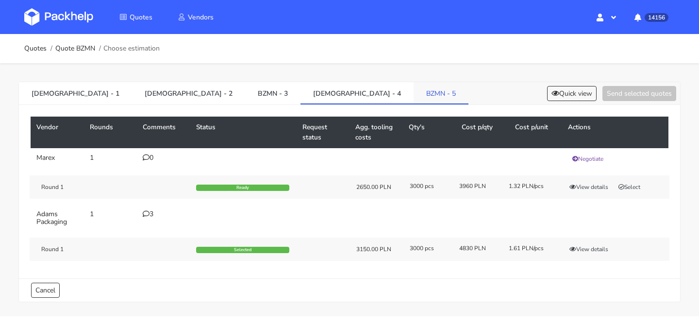
click at [414, 92] on link "BZMN - 5" at bounding box center [441, 92] width 55 height 21
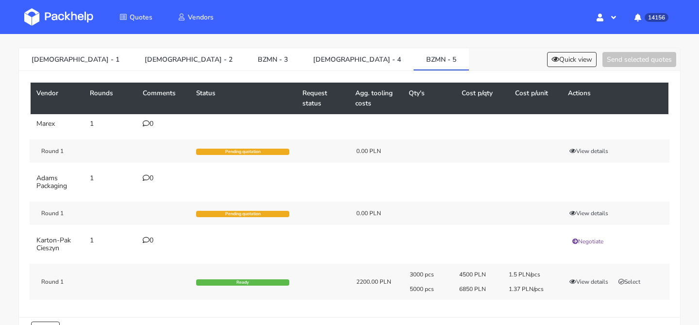
scroll to position [29, 0]
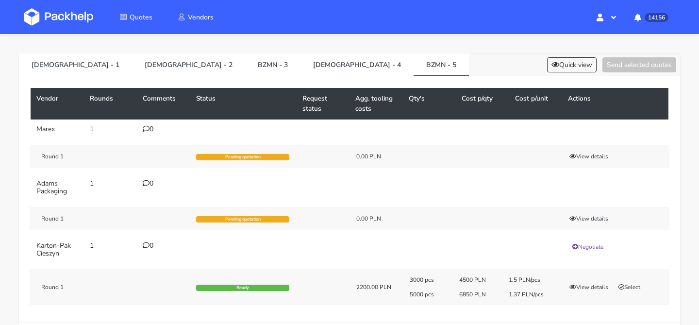
click at [605, 52] on div "BZMN - 1 BZMN - 2 BZMN - 3 BZMN - 4 BZMN - 5 Quick view Send selected quotes Ve…" at bounding box center [349, 197] width 699 height 326
click at [575, 62] on button "Quick view" at bounding box center [572, 64] width 50 height 15
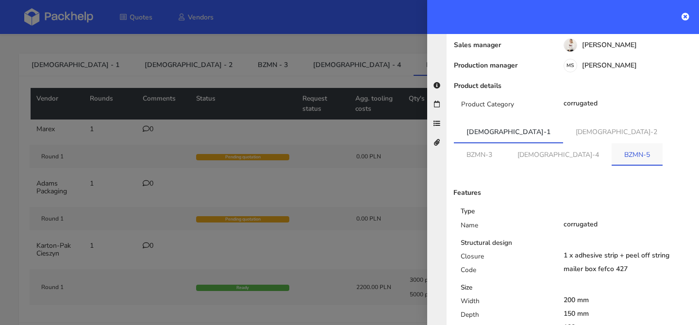
click at [612, 147] on link "BZMN-5" at bounding box center [637, 153] width 51 height 21
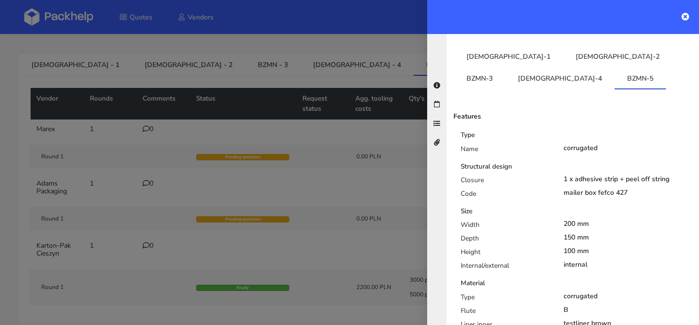
scroll to position [137, 0]
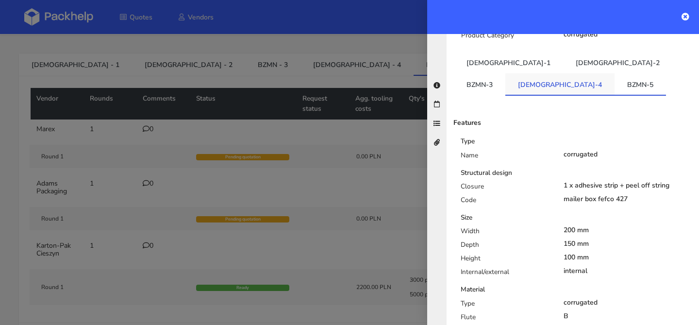
click at [615, 73] on link "BZMN-4" at bounding box center [560, 83] width 109 height 21
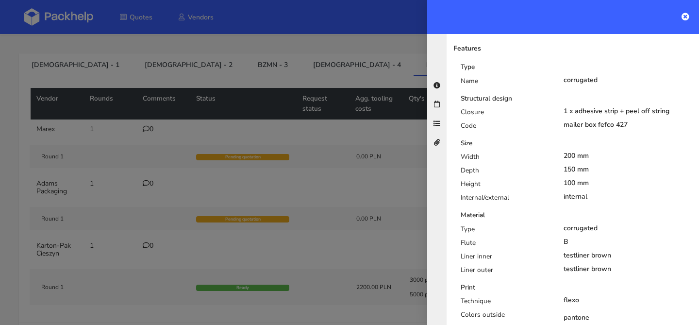
scroll to position [123, 0]
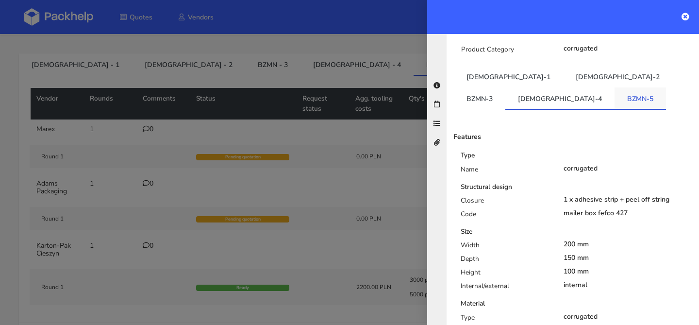
click at [615, 90] on link "BZMN-5" at bounding box center [640, 97] width 51 height 21
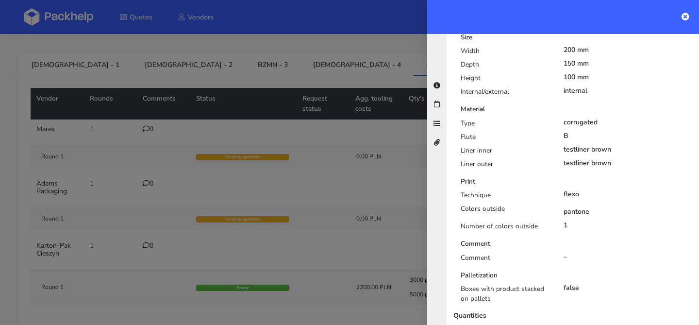
scroll to position [380, 0]
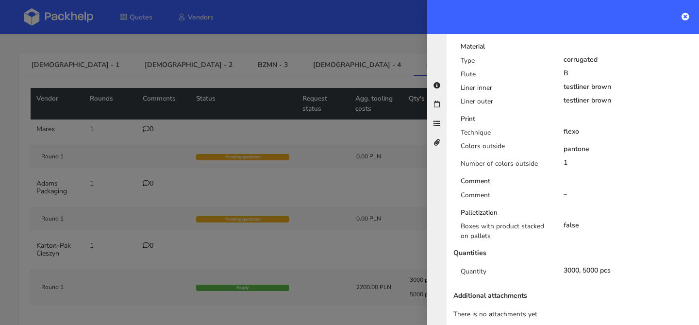
click at [329, 112] on div at bounding box center [349, 162] width 699 height 325
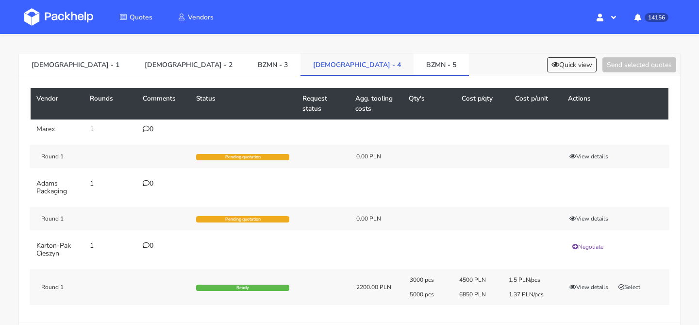
click at [301, 69] on link "BZMN - 4" at bounding box center [357, 63] width 113 height 21
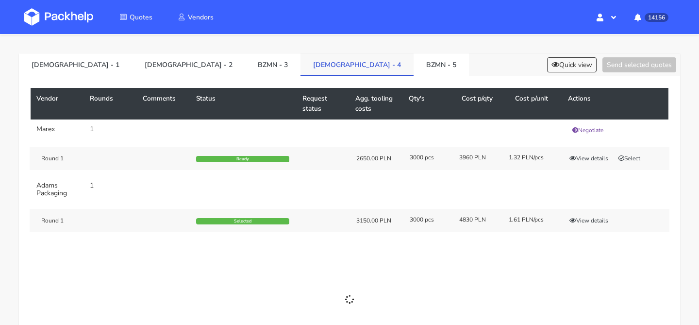
scroll to position [25, 0]
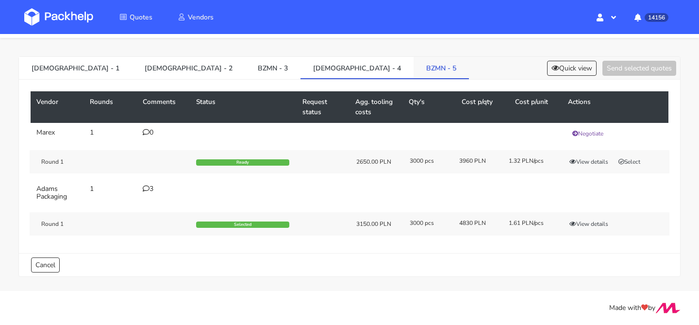
click at [414, 64] on link "BZMN - 5" at bounding box center [441, 67] width 55 height 21
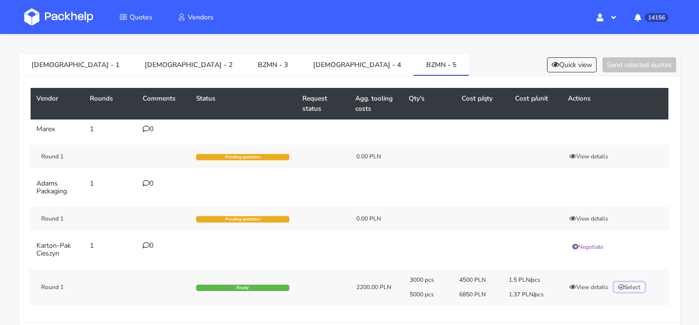
click at [632, 283] on button "Select" at bounding box center [629, 287] width 31 height 10
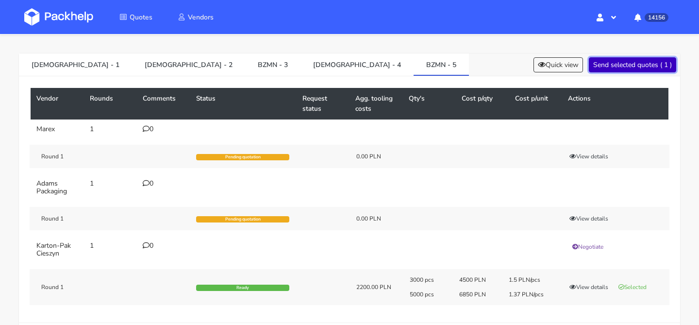
click at [628, 64] on button "Send selected quotes ( 1 )" at bounding box center [632, 64] width 87 height 15
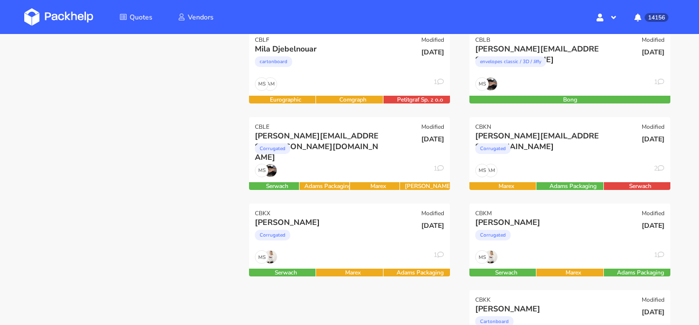
scroll to position [152, 0]
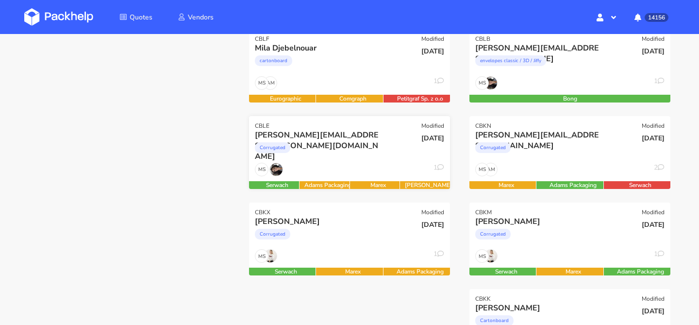
click at [372, 158] on div "Corrugated" at bounding box center [319, 149] width 129 height 19
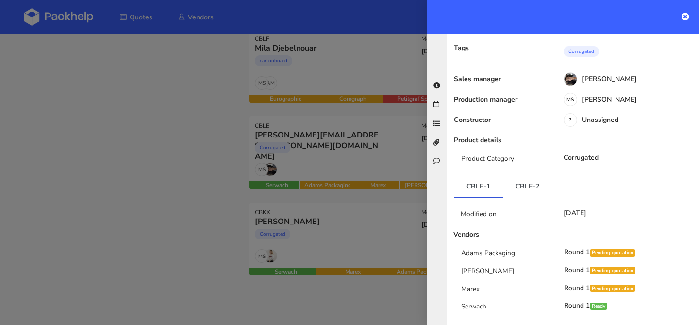
scroll to position [135, 0]
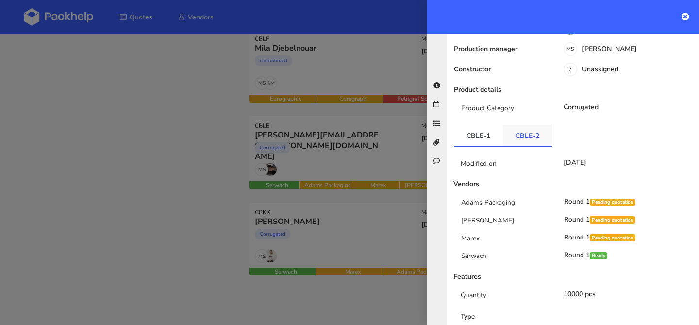
click at [525, 125] on link "CBLE-2" at bounding box center [527, 135] width 49 height 21
click at [332, 228] on div at bounding box center [349, 162] width 699 height 325
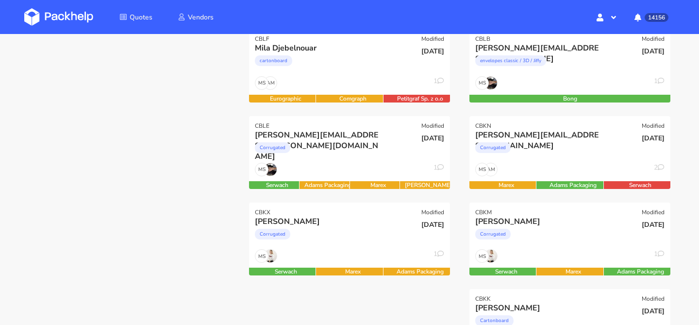
click at [332, 228] on div "Corrugated" at bounding box center [319, 236] width 129 height 19
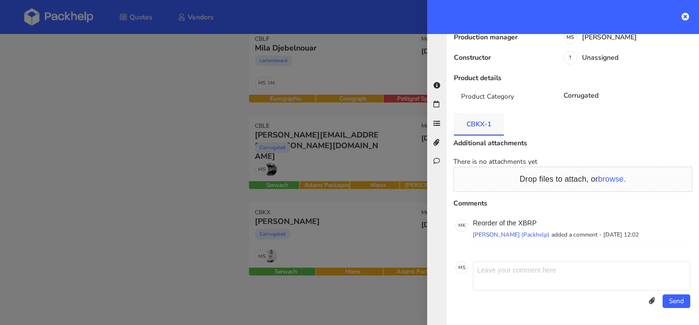
click at [484, 120] on link "CBKX-1" at bounding box center [479, 123] width 50 height 21
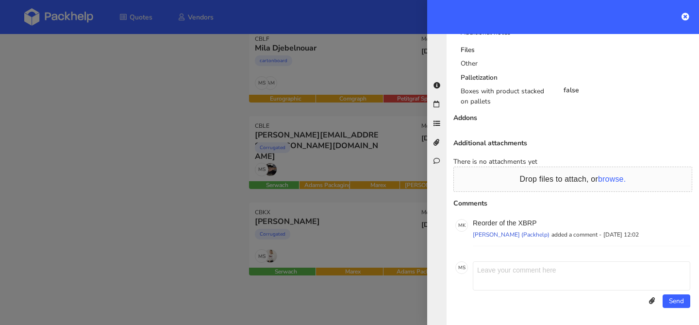
scroll to position [0, 0]
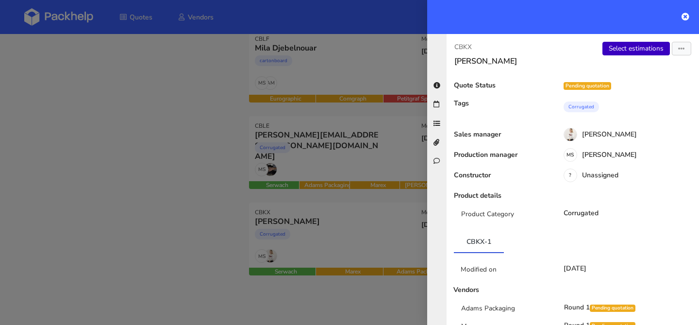
click at [617, 52] on link "Select estimations" at bounding box center [637, 49] width 68 height 14
